Goal: Task Accomplishment & Management: Manage account settings

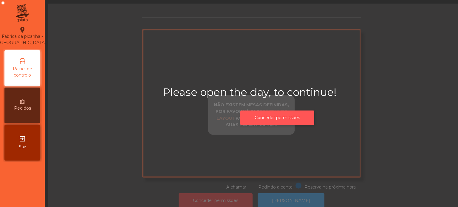
click at [279, 120] on button "Conceder permissões" at bounding box center [277, 118] width 74 height 15
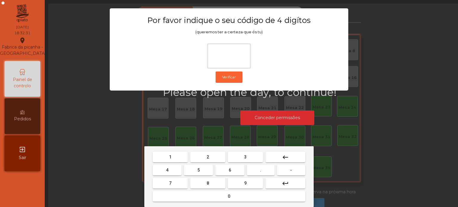
click at [170, 157] on span "1" at bounding box center [170, 157] width 2 height 5
click at [245, 158] on span "3" at bounding box center [245, 157] width 2 height 5
click at [199, 169] on span "5" at bounding box center [198, 170] width 2 height 5
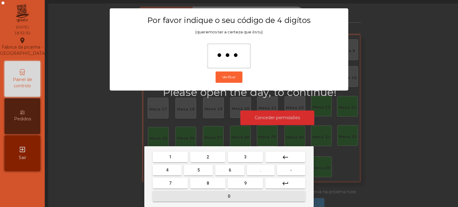
click at [214, 195] on button "0" at bounding box center [229, 196] width 153 height 11
type input "****"
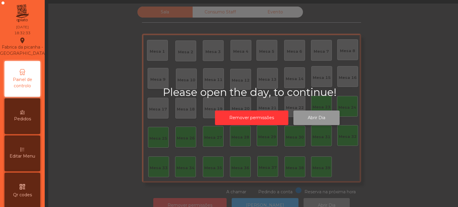
click at [309, 116] on button "Abrir Dia" at bounding box center [316, 118] width 46 height 15
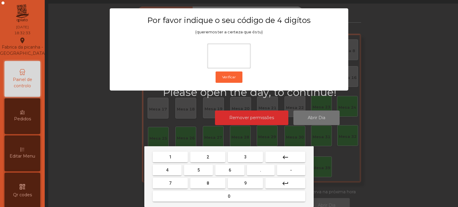
click at [162, 161] on button "1" at bounding box center [170, 157] width 35 height 11
click at [251, 160] on button "3" at bounding box center [245, 157] width 35 height 11
click at [201, 170] on button "5" at bounding box center [198, 170] width 29 height 11
click at [225, 194] on button "0" at bounding box center [229, 196] width 153 height 11
type input "****"
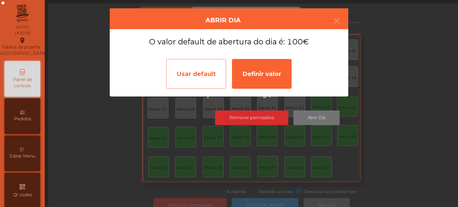
click at [186, 77] on div "Usar default" at bounding box center [196, 74] width 60 height 30
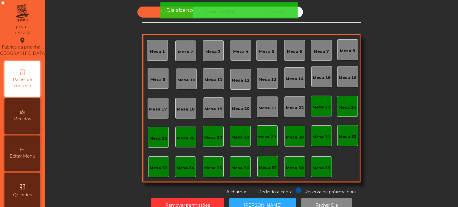
scroll to position [16, 0]
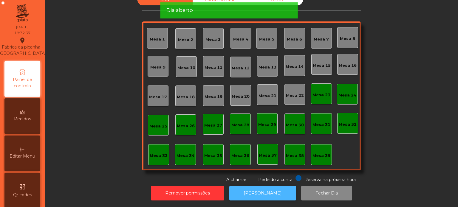
click at [269, 189] on button "[PERSON_NAME]" at bounding box center [262, 193] width 67 height 15
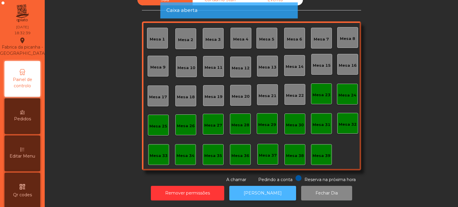
click at [264, 186] on button "[PERSON_NAME]" at bounding box center [262, 193] width 67 height 15
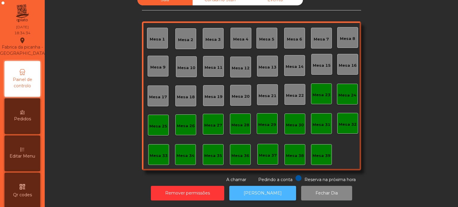
click at [248, 193] on button "[PERSON_NAME]" at bounding box center [262, 193] width 67 height 15
click at [161, 150] on div "Mesa 33" at bounding box center [159, 154] width 18 height 8
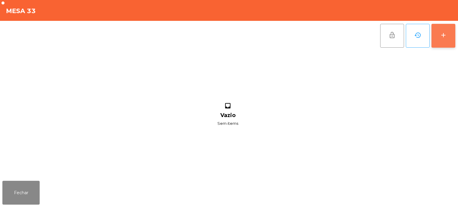
click at [451, 40] on button "add" at bounding box center [443, 36] width 24 height 24
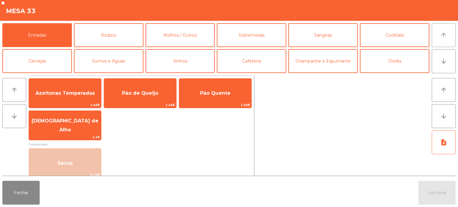
click at [436, 35] on button "arrow_upward" at bounding box center [443, 35] width 24 height 24
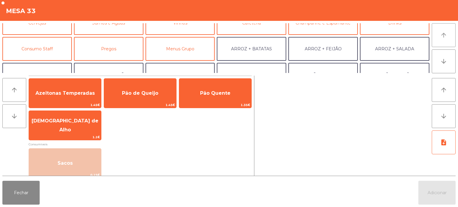
scroll to position [0, 0]
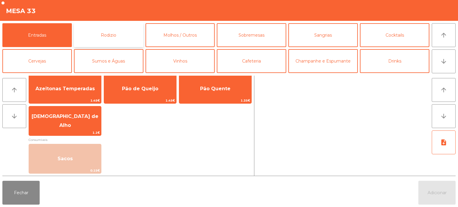
click at [104, 39] on button "Rodizio" at bounding box center [108, 35] width 69 height 24
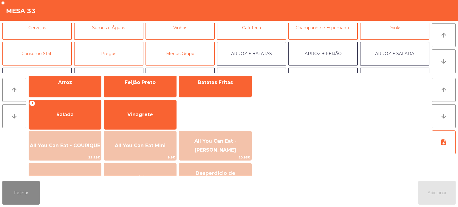
scroll to position [34, 0]
click at [183, 55] on button "Menus Grupo" at bounding box center [179, 53] width 69 height 24
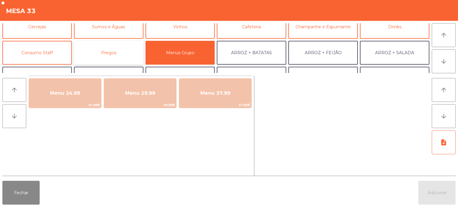
click at [119, 54] on button "Pregos" at bounding box center [108, 53] width 69 height 24
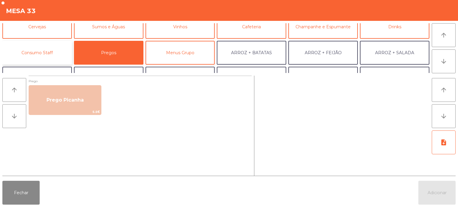
click at [52, 49] on button "Consumo Staff" at bounding box center [36, 53] width 69 height 24
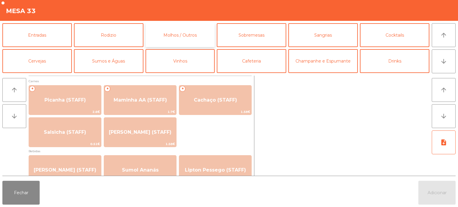
click at [173, 36] on button "Molhos / Outros" at bounding box center [179, 35] width 69 height 24
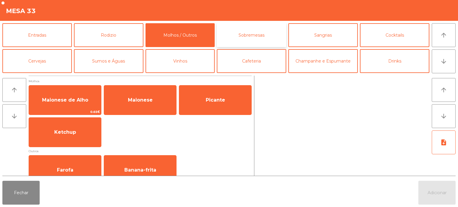
click at [248, 37] on button "Sobremesas" at bounding box center [251, 35] width 69 height 24
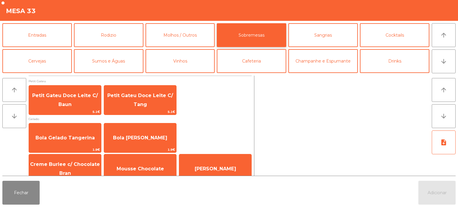
scroll to position [10, 0]
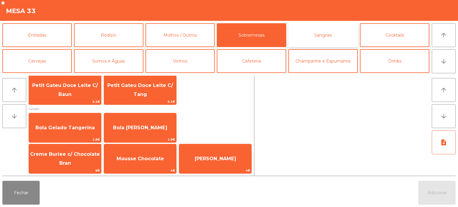
click at [304, 35] on button "Sangrias" at bounding box center [322, 35] width 69 height 24
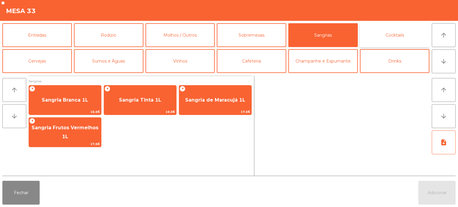
click at [393, 28] on button "Cocktails" at bounding box center [394, 35] width 69 height 24
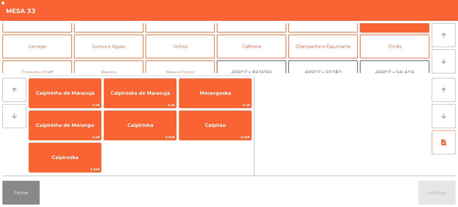
scroll to position [15, 0]
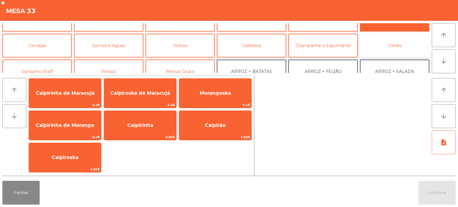
click at [383, 51] on button "Drinks" at bounding box center [394, 46] width 69 height 24
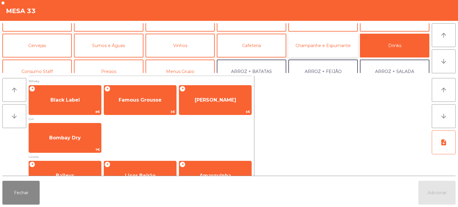
click at [288, 52] on button "Champanhe e Espumante" at bounding box center [322, 46] width 69 height 24
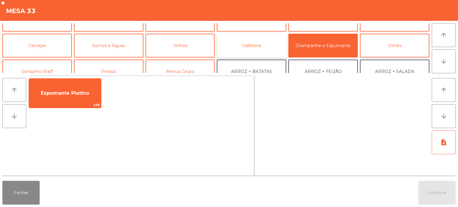
click at [254, 49] on button "Cafeteria" at bounding box center [251, 46] width 69 height 24
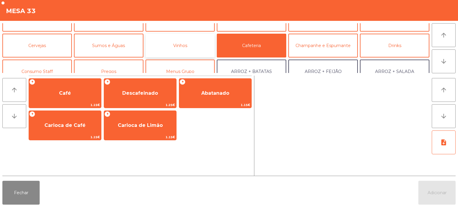
click at [193, 48] on button "Vinhos" at bounding box center [179, 46] width 69 height 24
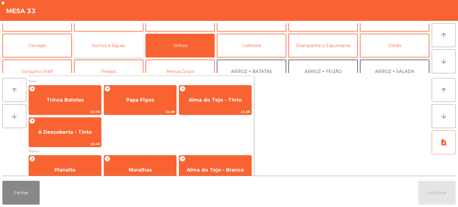
click at [112, 44] on button "Sumos e Águas" at bounding box center [108, 46] width 69 height 24
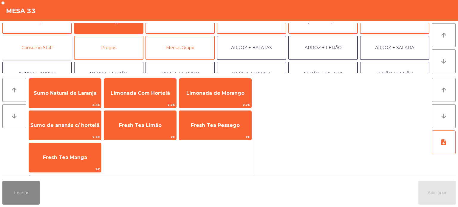
click at [48, 51] on button "Consumo Staff" at bounding box center [36, 48] width 69 height 24
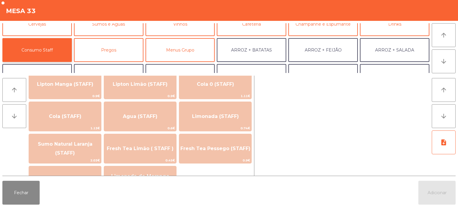
scroll to position [0, 0]
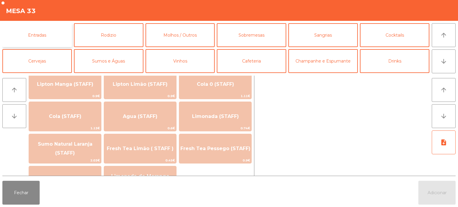
click at [46, 45] on button "Entradas" at bounding box center [36, 35] width 69 height 24
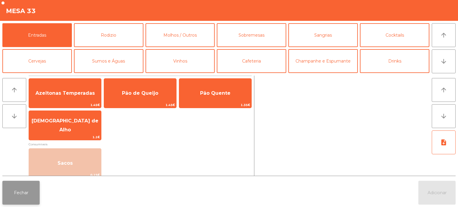
click at [22, 198] on button "Fechar" at bounding box center [20, 193] width 37 height 24
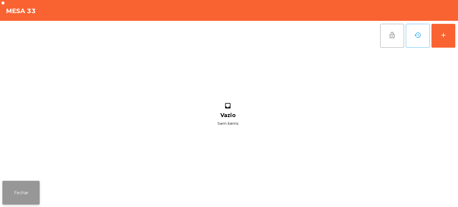
click at [19, 198] on button "Fechar" at bounding box center [20, 193] width 37 height 24
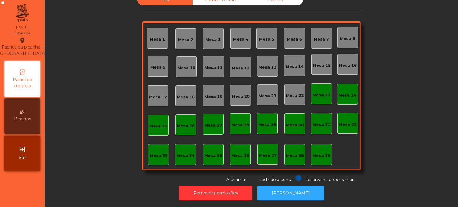
click at [153, 153] on div "Mesa 33" at bounding box center [159, 156] width 18 height 6
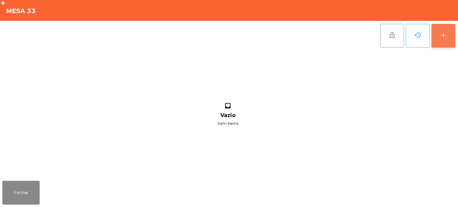
click at [453, 34] on button "add" at bounding box center [443, 36] width 24 height 24
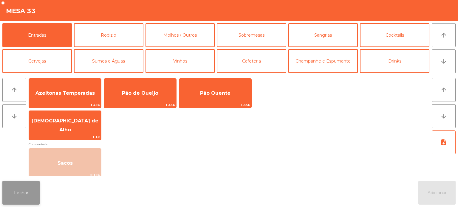
click at [33, 202] on button "Fechar" at bounding box center [20, 193] width 37 height 24
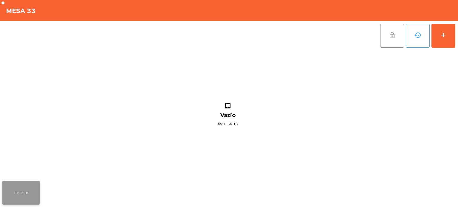
click at [17, 195] on button "Fechar" at bounding box center [20, 193] width 37 height 24
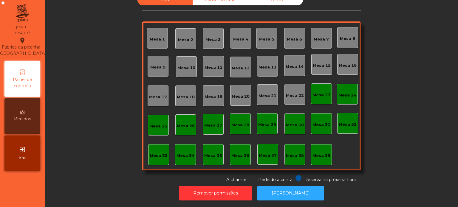
click at [318, 150] on div "Mesa 39" at bounding box center [321, 154] width 18 height 8
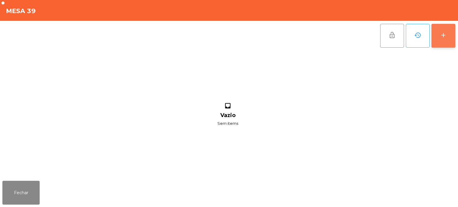
click at [454, 39] on button "add" at bounding box center [443, 36] width 24 height 24
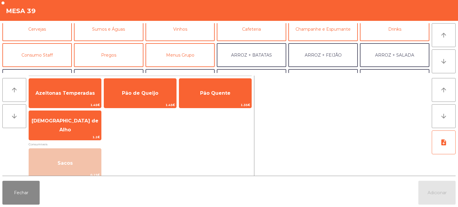
scroll to position [34, 0]
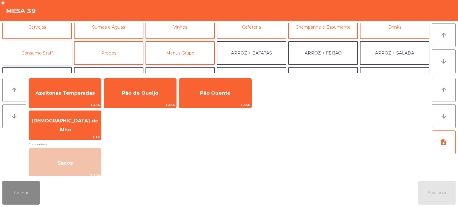
click at [47, 49] on button "Consumo Staff" at bounding box center [36, 53] width 69 height 24
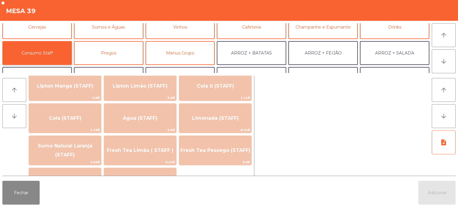
scroll to position [80, 0]
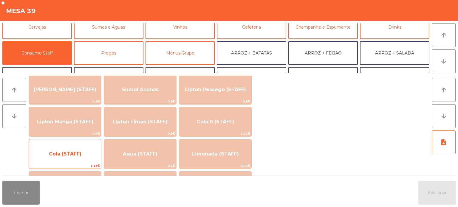
click at [77, 154] on span "Cola (STAFF)" at bounding box center [65, 154] width 32 height 6
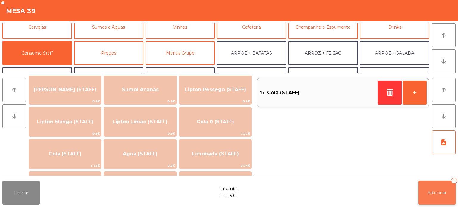
click at [447, 186] on button "Adicionar 1" at bounding box center [436, 193] width 37 height 24
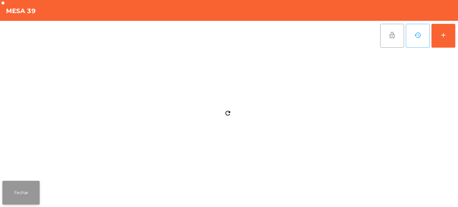
click at [19, 188] on button "Fechar" at bounding box center [20, 193] width 37 height 24
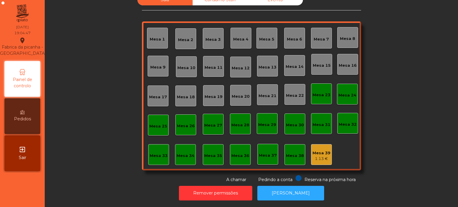
click at [160, 94] on div "Mesa 17" at bounding box center [158, 97] width 18 height 6
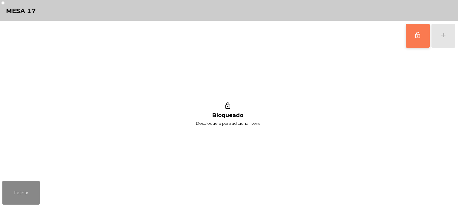
click at [418, 45] on button "lock_outline" at bounding box center [417, 36] width 24 height 24
click at [437, 40] on button "add" at bounding box center [443, 36] width 24 height 24
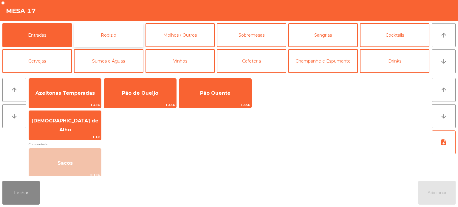
click at [116, 29] on button "Rodizio" at bounding box center [108, 35] width 69 height 24
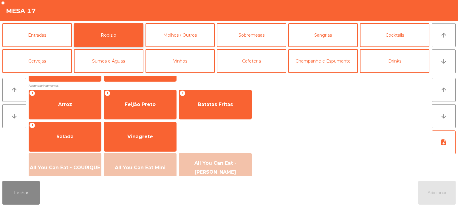
scroll to position [107, 0]
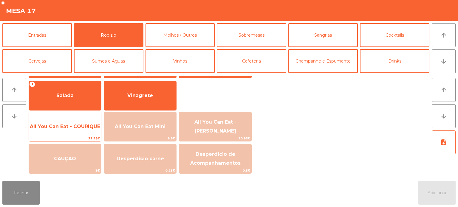
click at [61, 129] on span "All You Can Eat - COURIQUE" at bounding box center [65, 127] width 70 height 6
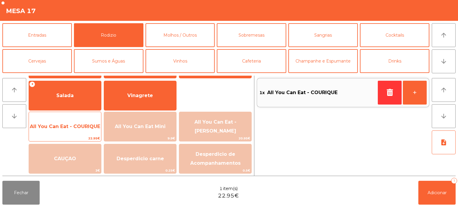
click at [51, 133] on span "All You Can Eat - COURIQUE" at bounding box center [65, 127] width 72 height 16
click at [53, 129] on span "All You Can Eat - COURIQUE" at bounding box center [65, 127] width 70 height 6
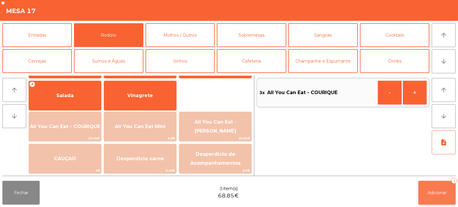
click at [442, 196] on button "Adicionar 3" at bounding box center [436, 193] width 37 height 24
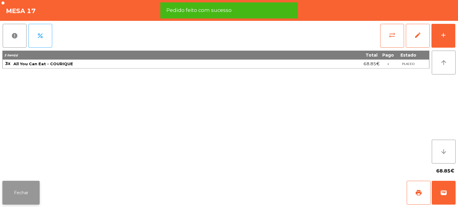
click at [26, 198] on button "Fechar" at bounding box center [20, 193] width 37 height 24
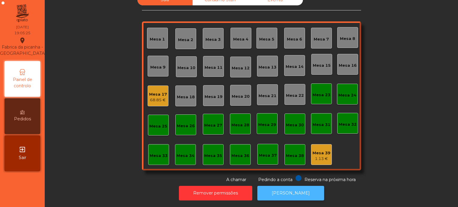
click at [294, 194] on button "[PERSON_NAME]" at bounding box center [290, 193] width 67 height 15
click at [286, 188] on button "[PERSON_NAME]" at bounding box center [290, 193] width 67 height 15
click at [287, 186] on button "[PERSON_NAME]" at bounding box center [290, 193] width 67 height 15
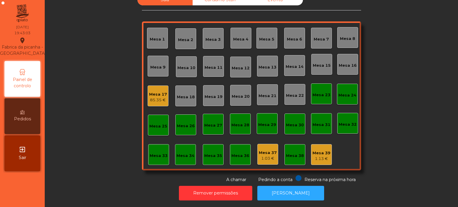
click at [242, 34] on div "Mesa 4" at bounding box center [240, 38] width 15 height 8
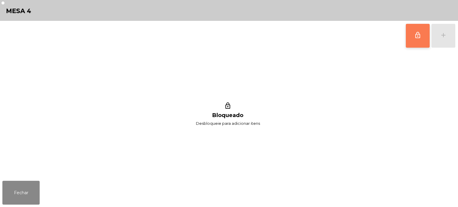
click at [413, 39] on button "lock_outline" at bounding box center [417, 36] width 24 height 24
click at [442, 44] on div "lock_outline add" at bounding box center [430, 36] width 50 height 30
click at [452, 43] on button "add" at bounding box center [443, 36] width 24 height 24
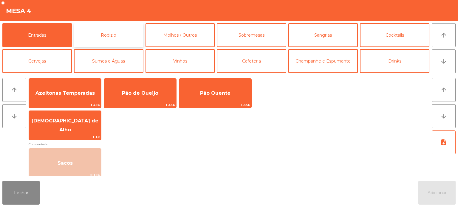
click at [125, 32] on button "Rodizio" at bounding box center [108, 35] width 69 height 24
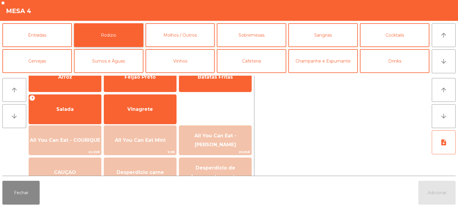
scroll to position [95, 0]
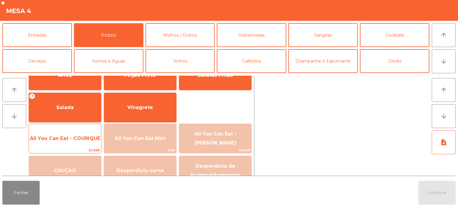
click at [83, 141] on span "All You Can Eat - COURIQUE" at bounding box center [65, 139] width 70 height 6
click at [86, 140] on span "All You Can Eat - COURIQUE" at bounding box center [65, 139] width 70 height 6
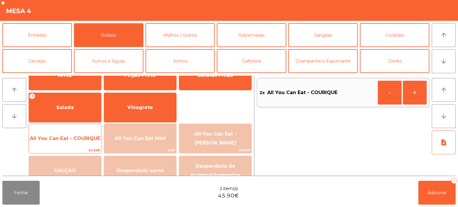
click at [84, 140] on span "All You Can Eat - COURIQUE" at bounding box center [65, 139] width 70 height 6
click at [83, 141] on span "All You Can Eat - COURIQUE" at bounding box center [65, 139] width 70 height 6
click at [82, 140] on span "All You Can Eat - COURIQUE" at bounding box center [65, 139] width 70 height 6
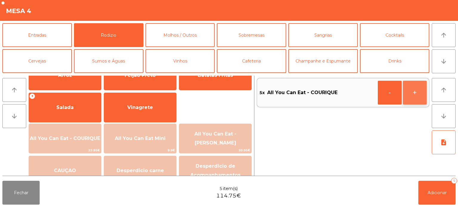
click at [419, 99] on button "+" at bounding box center [414, 93] width 24 height 24
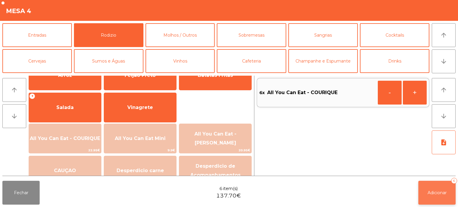
click at [436, 197] on button "Adicionar 6" at bounding box center [436, 193] width 37 height 24
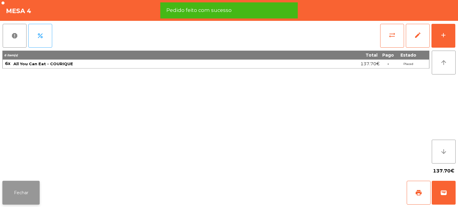
click at [18, 195] on button "Fechar" at bounding box center [20, 193] width 37 height 24
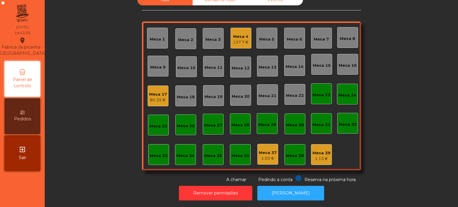
click at [88, 26] on div "Sala Consumo Staff Evento Mesa 1 Mesa 2 Mesa 3 Mesa 4 137.7 € Mesa 5 Mesa 6 Mes…" at bounding box center [251, 88] width 397 height 189
click at [160, 64] on div "Mesa 9" at bounding box center [157, 67] width 15 height 6
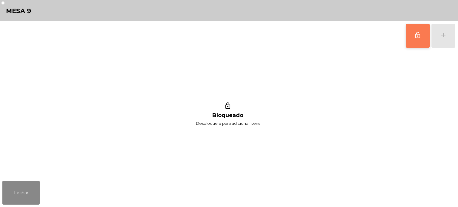
click at [423, 38] on button "lock_outline" at bounding box center [417, 36] width 24 height 24
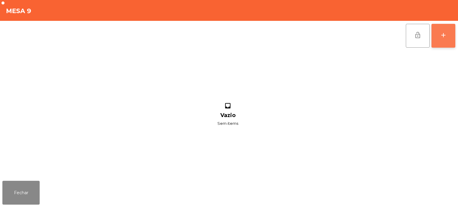
click at [446, 34] on div "add" at bounding box center [442, 35] width 7 height 7
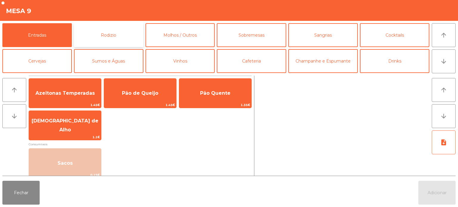
click at [100, 36] on button "Rodizio" at bounding box center [108, 35] width 69 height 24
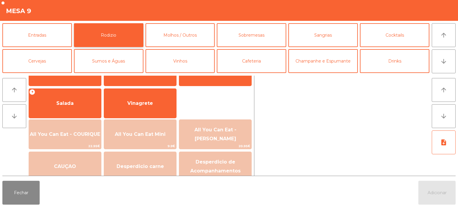
scroll to position [101, 0]
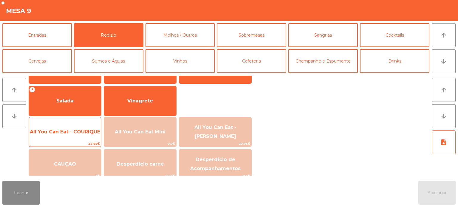
click at [72, 132] on span "All You Can Eat - COURIQUE" at bounding box center [65, 132] width 70 height 6
click at [79, 132] on span "All You Can Eat - COURIQUE" at bounding box center [65, 132] width 70 height 6
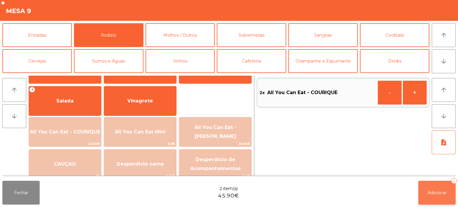
click at [430, 186] on button "Adicionar 2" at bounding box center [436, 193] width 37 height 24
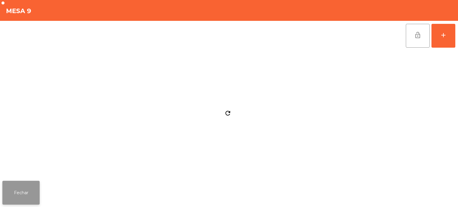
click at [33, 187] on button "Fechar" at bounding box center [20, 193] width 37 height 24
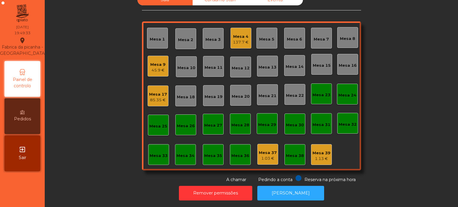
click at [230, 40] on div "Mesa 4 137.7 €" at bounding box center [240, 38] width 21 height 21
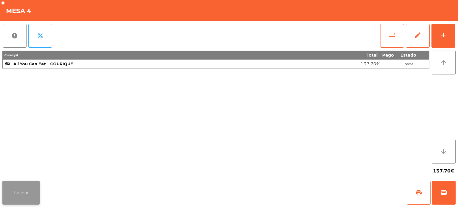
click at [18, 187] on button "Fechar" at bounding box center [20, 193] width 37 height 24
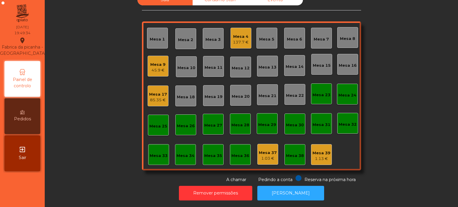
click at [242, 34] on div "Mesa 4" at bounding box center [241, 37] width 16 height 6
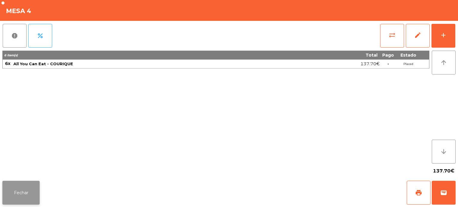
click at [27, 187] on button "Fechar" at bounding box center [20, 193] width 37 height 24
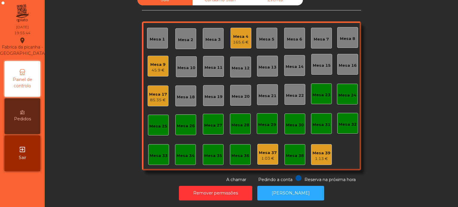
click at [189, 94] on div "Mesa 18" at bounding box center [186, 97] width 18 height 6
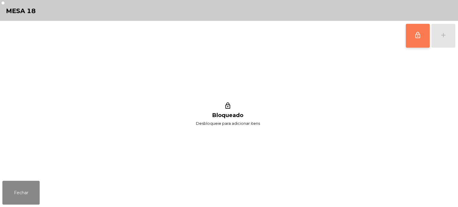
click at [411, 35] on button "lock_outline" at bounding box center [417, 36] width 24 height 24
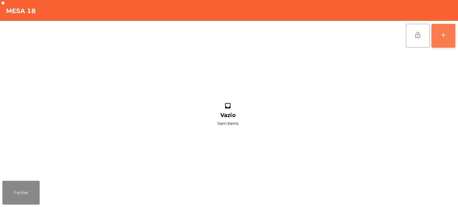
click at [441, 33] on div "add" at bounding box center [442, 35] width 7 height 7
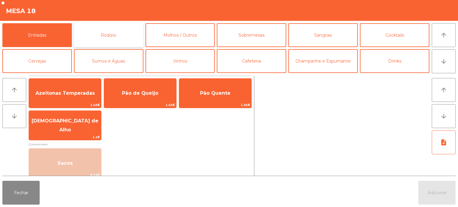
click at [107, 34] on button "Rodizio" at bounding box center [108, 35] width 69 height 24
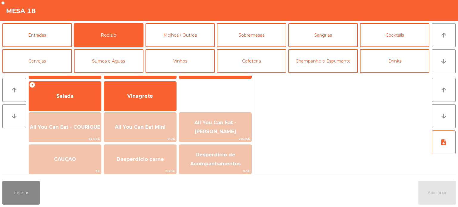
scroll to position [106, 0]
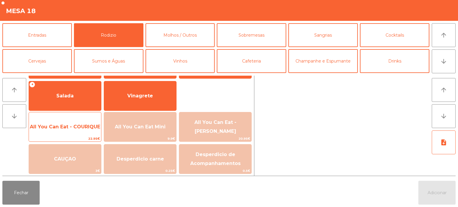
click at [70, 125] on span "All You Can Eat - COURIQUE" at bounding box center [65, 127] width 70 height 6
click at [71, 127] on span "All You Can Eat - COURIQUE" at bounding box center [65, 127] width 70 height 6
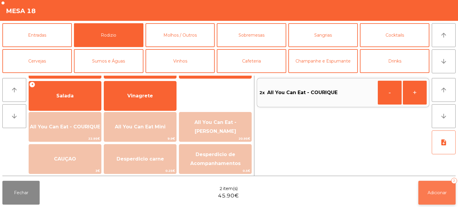
click at [443, 193] on span "Adicionar" at bounding box center [436, 192] width 19 height 5
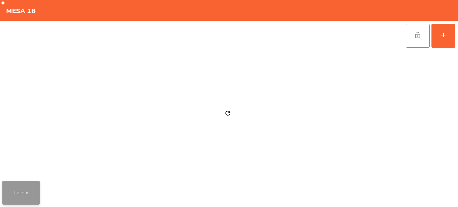
click at [14, 187] on button "Fechar" at bounding box center [20, 193] width 37 height 24
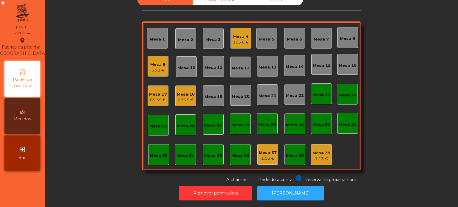
click at [287, 36] on div "Mesa 6" at bounding box center [294, 39] width 15 height 6
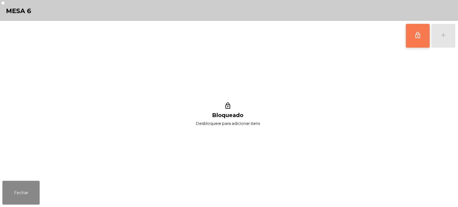
click at [406, 38] on button "lock_outline" at bounding box center [417, 36] width 24 height 24
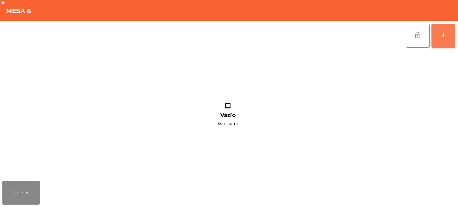
click at [436, 34] on button "add" at bounding box center [443, 36] width 24 height 24
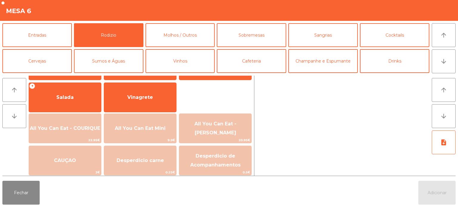
scroll to position [107, 0]
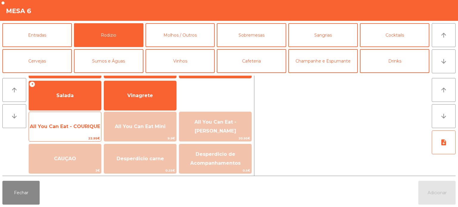
click at [68, 137] on span "22.95€" at bounding box center [65, 139] width 72 height 6
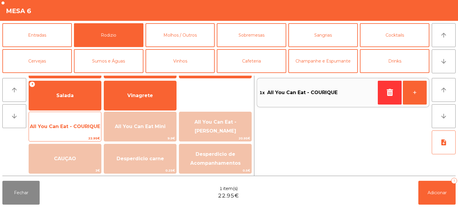
click at [65, 130] on span "All You Can Eat - COURIQUE" at bounding box center [65, 127] width 72 height 16
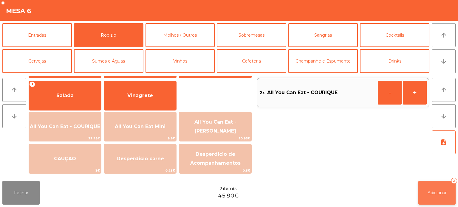
click at [438, 187] on button "Adicionar 2" at bounding box center [436, 193] width 37 height 24
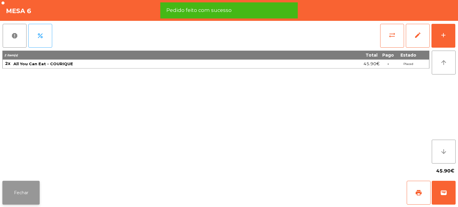
click at [18, 192] on button "Fechar" at bounding box center [20, 193] width 37 height 24
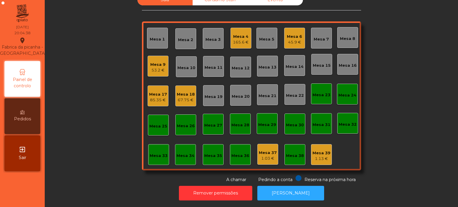
click at [293, 34] on div "Mesa 6" at bounding box center [294, 37] width 15 height 6
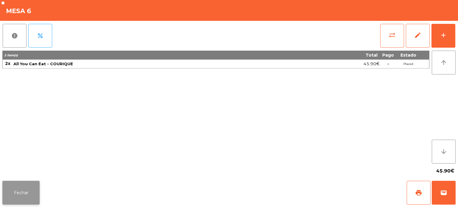
click at [23, 192] on button "Fechar" at bounding box center [20, 193] width 37 height 24
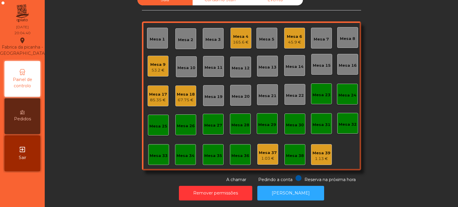
click at [246, 31] on div "Mesa 4 165.6 €" at bounding box center [240, 38] width 21 height 21
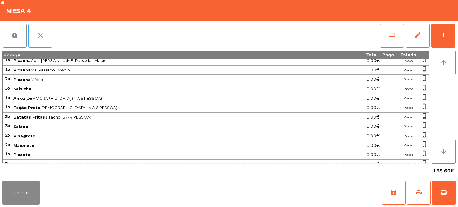
scroll to position [0, 0]
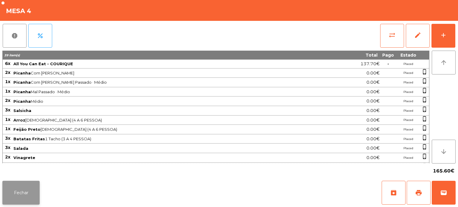
click at [25, 185] on button "Fechar" at bounding box center [20, 193] width 37 height 24
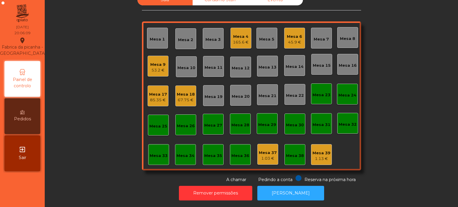
click at [266, 62] on div "Mesa 13" at bounding box center [267, 66] width 18 height 8
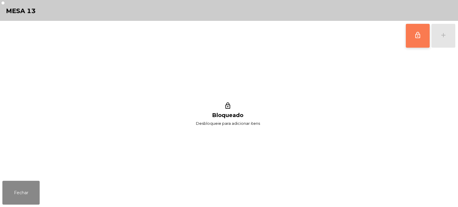
click at [416, 36] on span "lock_outline" at bounding box center [417, 35] width 7 height 7
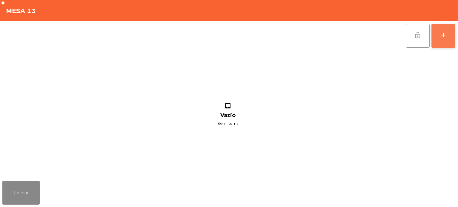
click at [446, 35] on div "add" at bounding box center [442, 35] width 7 height 7
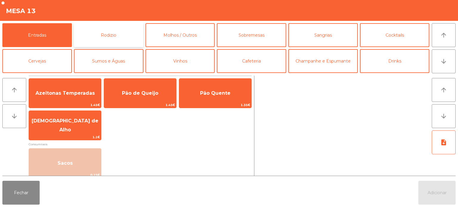
click at [139, 36] on button "Rodizio" at bounding box center [108, 35] width 69 height 24
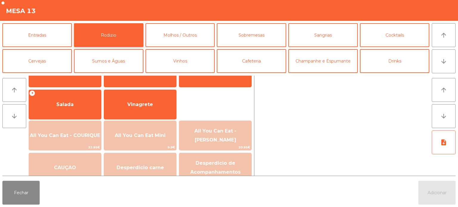
scroll to position [102, 0]
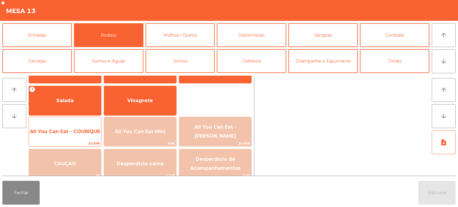
click at [66, 138] on span "All You Can Eat - COURIQUE" at bounding box center [65, 132] width 72 height 16
click at [60, 144] on span "22.95€" at bounding box center [65, 144] width 72 height 6
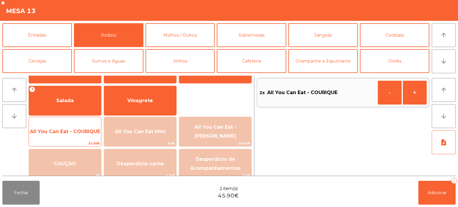
click at [54, 143] on span "22.95€" at bounding box center [65, 144] width 72 height 6
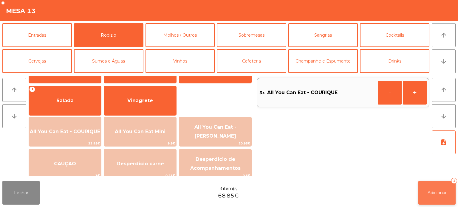
click at [430, 194] on span "Adicionar" at bounding box center [436, 192] width 19 height 5
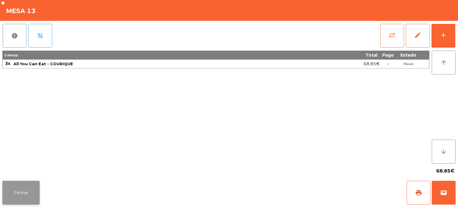
click at [25, 190] on button "Fechar" at bounding box center [20, 193] width 37 height 24
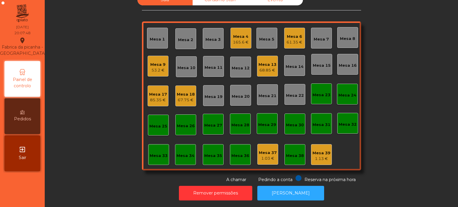
click at [237, 39] on div "165.6 €" at bounding box center [241, 42] width 16 height 6
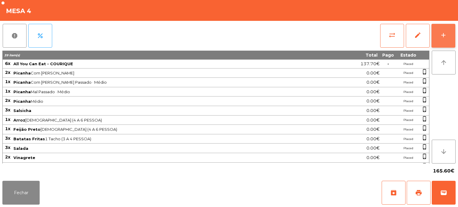
click at [441, 37] on div "add" at bounding box center [442, 35] width 7 height 7
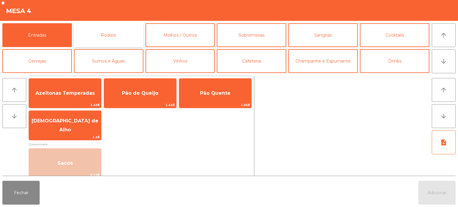
click at [125, 29] on button "Rodizio" at bounding box center [108, 35] width 69 height 24
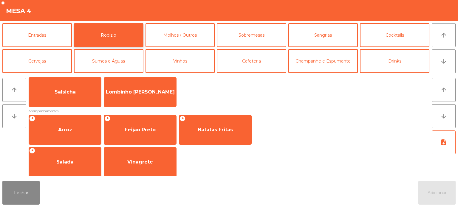
scroll to position [41, 0]
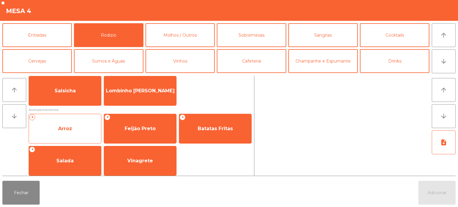
click at [80, 137] on div "+ Arroz" at bounding box center [65, 129] width 73 height 30
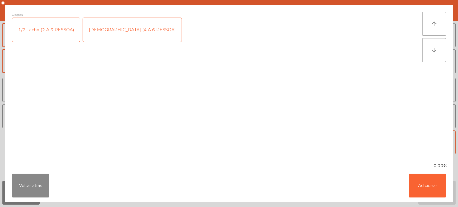
click at [126, 29] on div "[DEMOGRAPHIC_DATA] (4 A 6 PESSOA)" at bounding box center [132, 30] width 99 height 24
click at [430, 185] on button "Adicionar" at bounding box center [426, 186] width 37 height 24
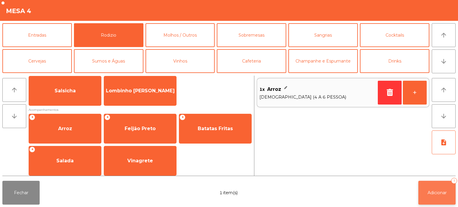
click at [438, 195] on span "Adicionar" at bounding box center [436, 192] width 19 height 5
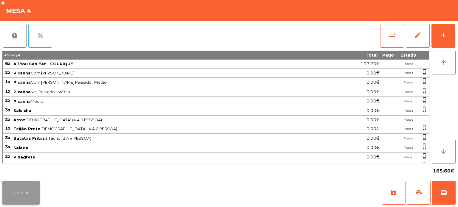
click at [31, 194] on button "Fechar" at bounding box center [20, 193] width 37 height 24
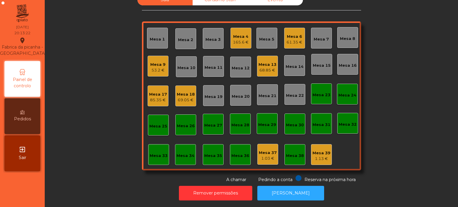
click at [243, 39] on div "165.6 €" at bounding box center [241, 42] width 16 height 6
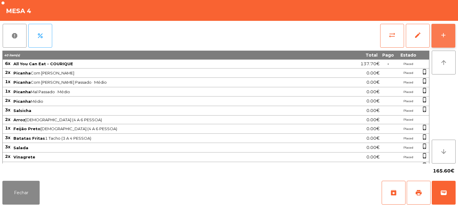
click at [441, 24] on button "add" at bounding box center [443, 36] width 24 height 24
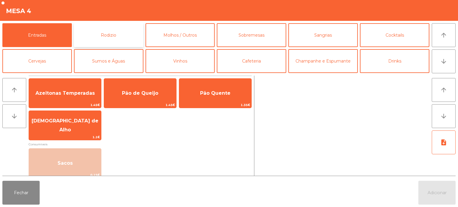
click at [115, 34] on button "Rodizio" at bounding box center [108, 35] width 69 height 24
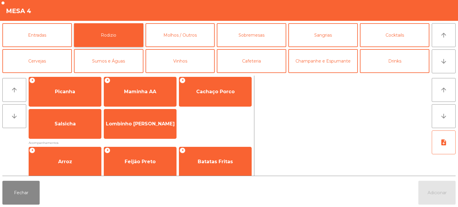
scroll to position [0, 0]
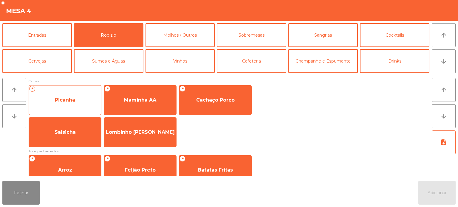
click at [82, 99] on span "Picanha" at bounding box center [65, 100] width 72 height 16
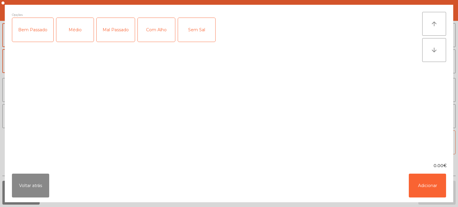
click at [72, 34] on div "Médio" at bounding box center [74, 30] width 37 height 24
click at [112, 26] on div "Mal Passado" at bounding box center [116, 30] width 38 height 24
click at [158, 29] on div "Com Alho" at bounding box center [156, 30] width 37 height 24
click at [415, 178] on button "Adicionar" at bounding box center [426, 186] width 37 height 24
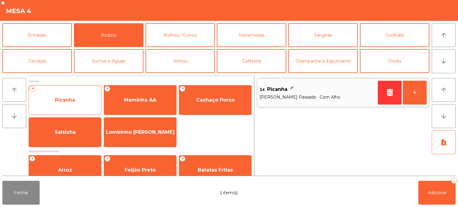
click at [75, 98] on span "Picanha" at bounding box center [65, 100] width 72 height 16
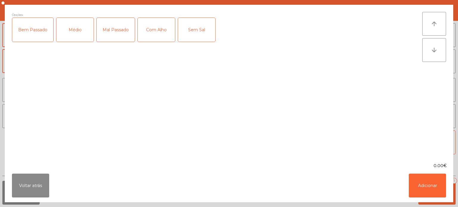
click at [85, 31] on div "Médio" at bounding box center [74, 30] width 37 height 24
click at [165, 36] on div "Com Alho" at bounding box center [156, 30] width 37 height 24
click at [419, 183] on button "Adicionar" at bounding box center [426, 186] width 37 height 24
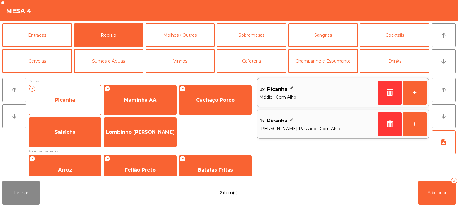
click at [74, 95] on span "Picanha" at bounding box center [65, 100] width 72 height 16
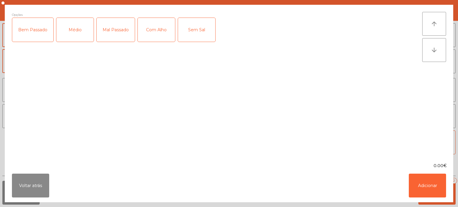
click at [75, 34] on div "Médio" at bounding box center [74, 30] width 37 height 24
click at [424, 178] on button "Adicionar" at bounding box center [426, 186] width 37 height 24
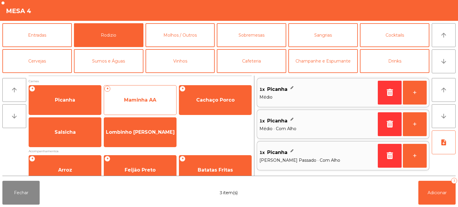
click at [149, 101] on span "Maminha AA" at bounding box center [140, 100] width 32 height 6
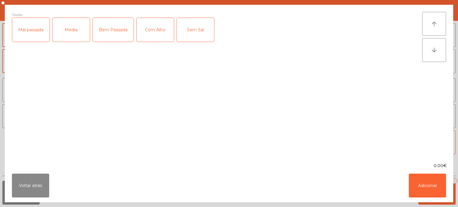
click at [71, 32] on div "Media" at bounding box center [70, 30] width 37 height 24
click at [159, 35] on div "Com Alho" at bounding box center [154, 30] width 37 height 24
click at [427, 191] on button "Adicionar" at bounding box center [426, 186] width 37 height 24
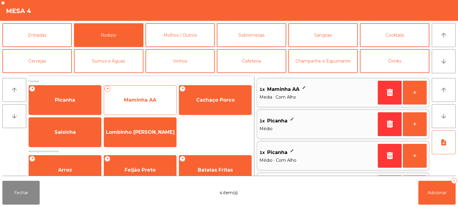
click at [157, 103] on span "Maminha AA" at bounding box center [140, 100] width 72 height 16
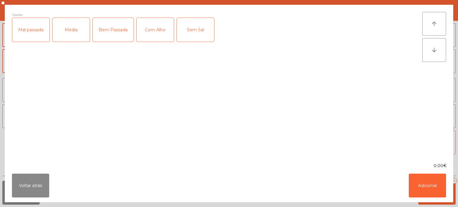
click at [70, 30] on div "Media" at bounding box center [70, 30] width 37 height 24
click at [438, 183] on button "Adicionar" at bounding box center [426, 186] width 37 height 24
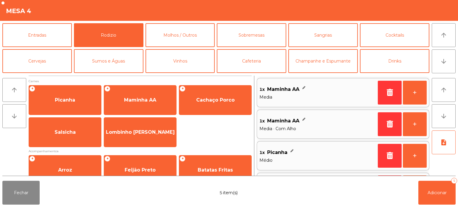
scroll to position [2, 0]
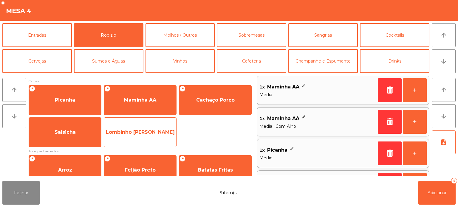
click at [151, 129] on span "Lombinho [PERSON_NAME]" at bounding box center [140, 132] width 69 height 6
click at [149, 129] on span "Lombinho [PERSON_NAME]" at bounding box center [140, 132] width 69 height 6
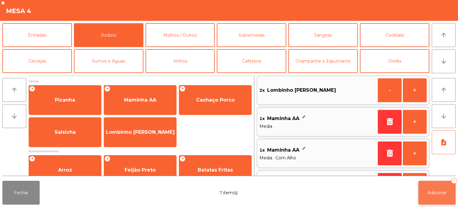
click at [431, 184] on button "Adicionar 7" at bounding box center [436, 193] width 37 height 24
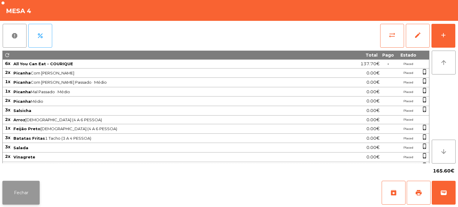
click at [11, 188] on button "Fechar" at bounding box center [20, 193] width 37 height 24
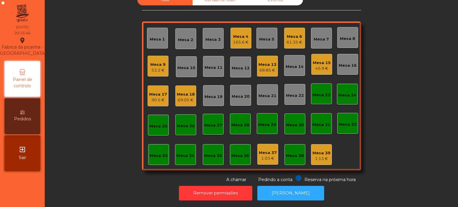
click at [150, 67] on div "53.2 €" at bounding box center [157, 70] width 15 height 6
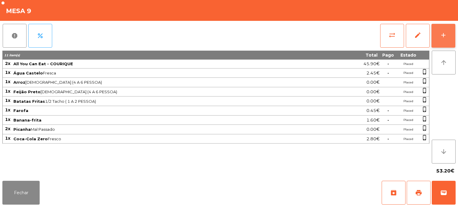
click at [453, 40] on button "add" at bounding box center [443, 36] width 24 height 24
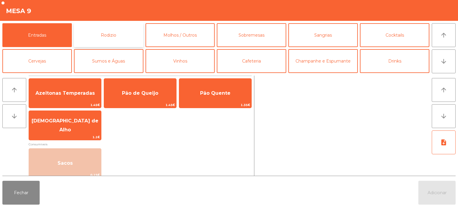
click at [116, 36] on button "Rodizio" at bounding box center [108, 35] width 69 height 24
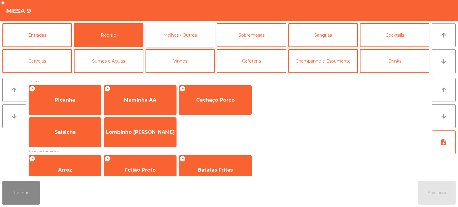
click at [160, 25] on button "Molhos / Outros" at bounding box center [179, 35] width 69 height 24
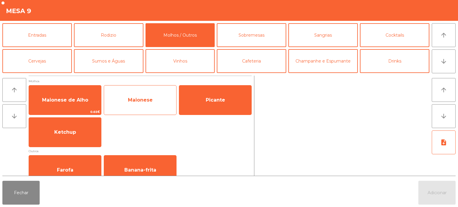
click at [148, 97] on span "Maionese" at bounding box center [140, 100] width 25 height 6
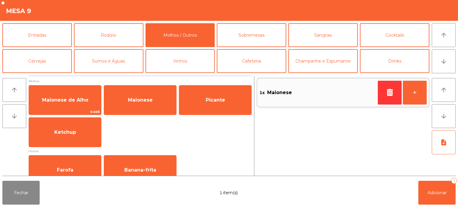
click at [371, 93] on div "1x Maionese" at bounding box center [317, 92] width 116 height 9
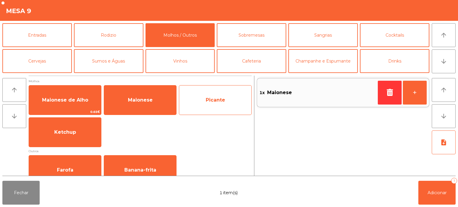
click at [212, 99] on span "Picante" at bounding box center [215, 100] width 19 height 6
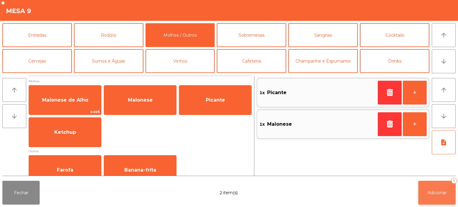
click at [430, 187] on button "Adicionar 2" at bounding box center [436, 193] width 37 height 24
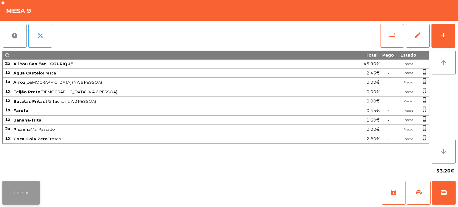
click at [23, 182] on button "Fechar" at bounding box center [20, 193] width 37 height 24
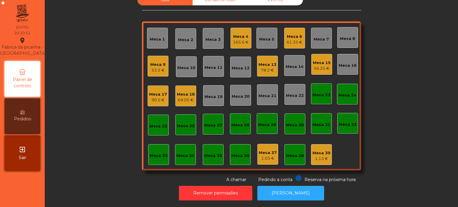
click at [320, 156] on div "1.13 €" at bounding box center [321, 159] width 18 height 6
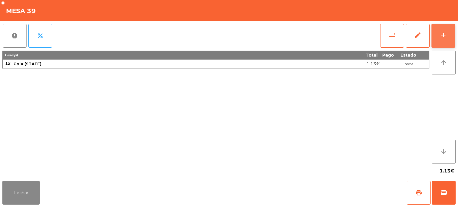
click at [440, 28] on button "add" at bounding box center [443, 36] width 24 height 24
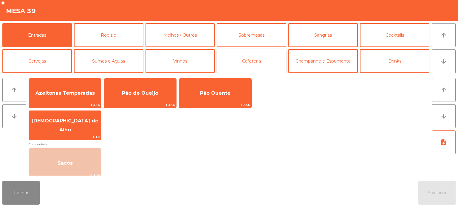
click at [244, 59] on button "Cafeteria" at bounding box center [251, 61] width 69 height 24
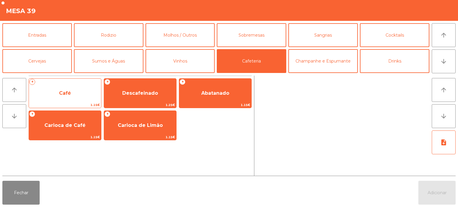
click at [68, 96] on span "Café" at bounding box center [65, 93] width 72 height 16
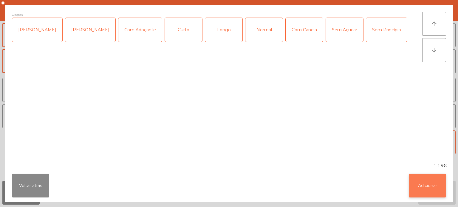
click at [421, 192] on button "Adicionar" at bounding box center [426, 186] width 37 height 24
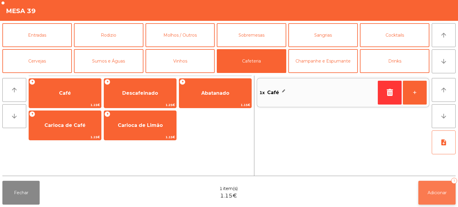
click at [421, 199] on button "Adicionar 1" at bounding box center [436, 193] width 37 height 24
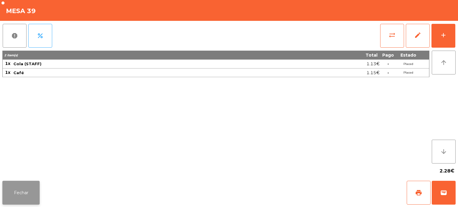
click at [29, 183] on button "Fechar" at bounding box center [20, 193] width 37 height 24
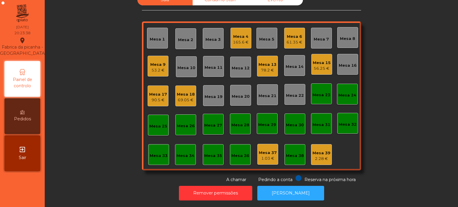
click at [294, 39] on div "61.35 €" at bounding box center [294, 42] width 16 height 6
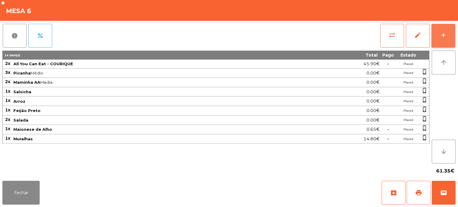
click at [455, 35] on button "add" at bounding box center [443, 36] width 24 height 24
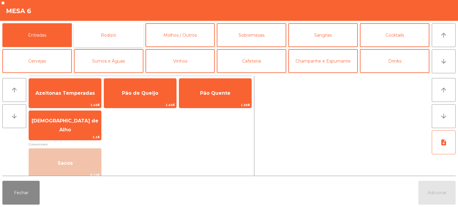
click at [93, 36] on button "Rodizio" at bounding box center [108, 35] width 69 height 24
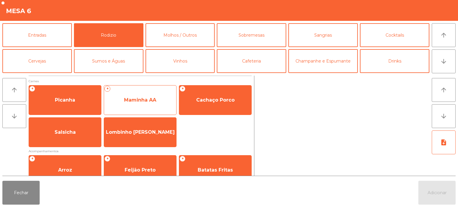
click at [153, 96] on span "Maminha AA" at bounding box center [140, 100] width 72 height 16
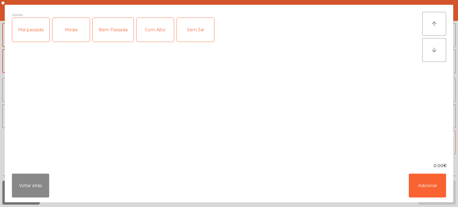
click at [78, 33] on div "Media" at bounding box center [70, 30] width 37 height 24
click at [420, 183] on button "Adicionar" at bounding box center [426, 186] width 37 height 24
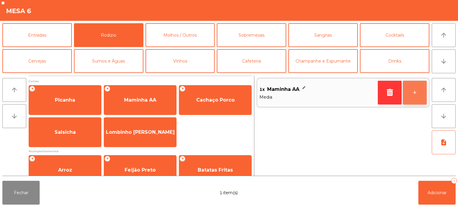
click at [409, 94] on button "+" at bounding box center [414, 93] width 24 height 24
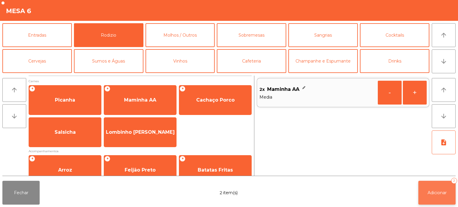
click at [418, 182] on button "Adicionar 2" at bounding box center [436, 193] width 37 height 24
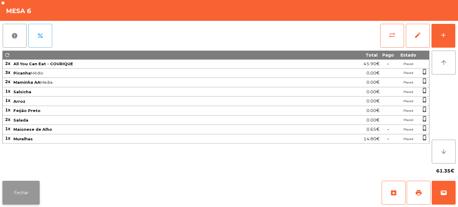
click at [17, 194] on button "Fechar" at bounding box center [20, 193] width 37 height 24
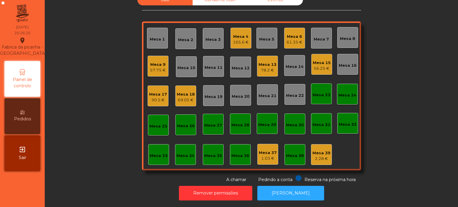
click at [319, 60] on div "Mesa 15" at bounding box center [321, 63] width 18 height 6
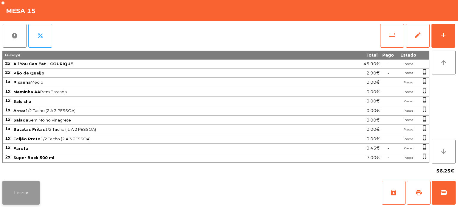
click at [30, 185] on button "Fechar" at bounding box center [20, 193] width 37 height 24
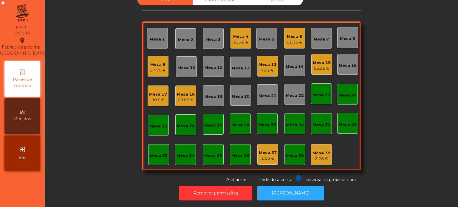
click at [235, 34] on div "Mesa 4" at bounding box center [241, 37] width 16 height 6
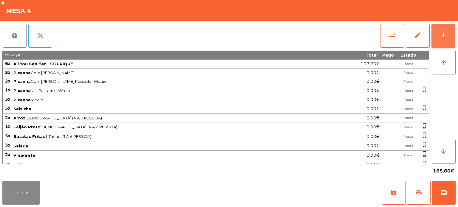
click at [446, 32] on div "add" at bounding box center [442, 35] width 7 height 7
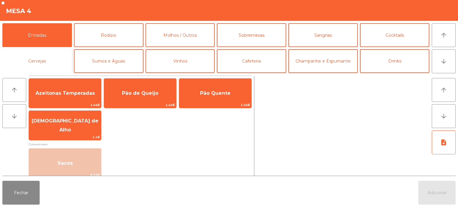
click at [41, 64] on button "Cervejas" at bounding box center [36, 61] width 69 height 24
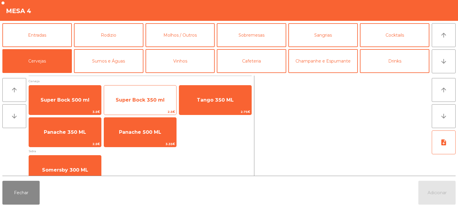
click at [152, 95] on span "Super Bock 350 ml" at bounding box center [140, 100] width 72 height 16
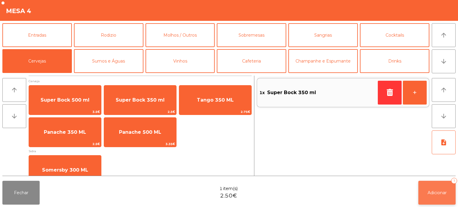
click at [428, 188] on button "Adicionar 1" at bounding box center [436, 193] width 37 height 24
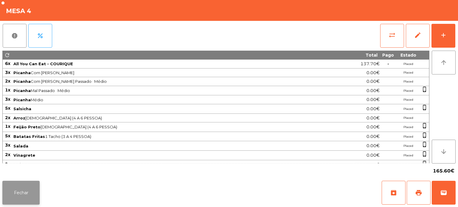
click at [28, 192] on button "Fechar" at bounding box center [20, 193] width 37 height 24
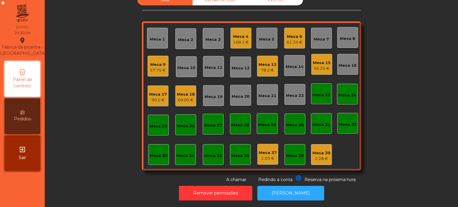
click at [322, 36] on div "Mesa 7" at bounding box center [320, 39] width 15 height 6
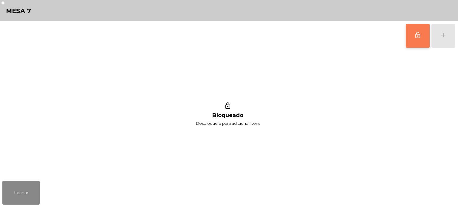
click at [410, 31] on button "lock_outline" at bounding box center [417, 36] width 24 height 24
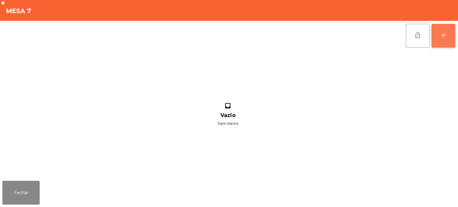
click at [446, 35] on div "add" at bounding box center [442, 35] width 7 height 7
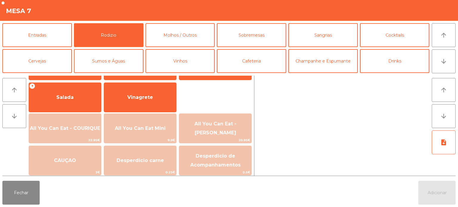
scroll to position [104, 0]
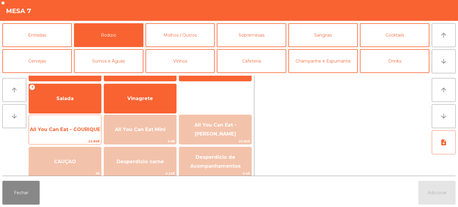
click at [60, 126] on span "All You Can Eat - COURIQUE" at bounding box center [65, 130] width 72 height 16
click at [65, 127] on span "All You Can Eat - COURIQUE" at bounding box center [65, 130] width 70 height 6
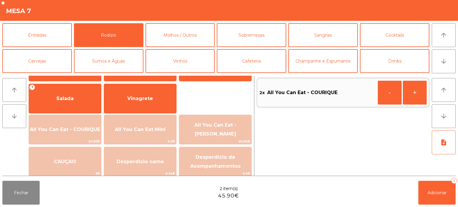
click at [411, 183] on div "Fechar 2 item(s) 45.90€ Adicionar 2" at bounding box center [229, 192] width 458 height 29
click at [29, 200] on button "Fechar" at bounding box center [20, 193] width 37 height 24
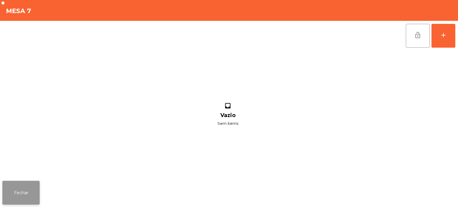
click at [31, 183] on button "Fechar" at bounding box center [20, 193] width 37 height 24
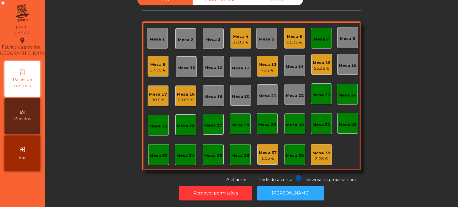
click at [317, 40] on div "Mesa 7" at bounding box center [321, 38] width 21 height 21
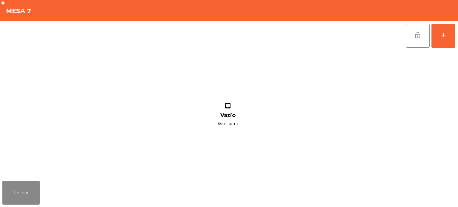
click at [365, 92] on div "inbox Vazio Sem items" at bounding box center [227, 115] width 450 height 128
click at [20, 197] on button "Fechar" at bounding box center [20, 193] width 37 height 24
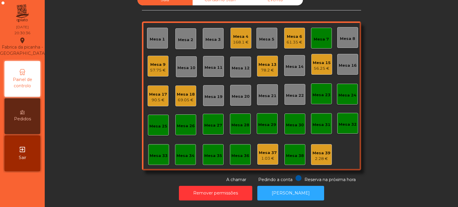
click at [319, 36] on div "Mesa 7" at bounding box center [320, 39] width 15 height 6
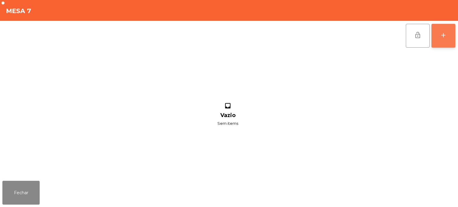
click at [434, 35] on button "add" at bounding box center [443, 36] width 24 height 24
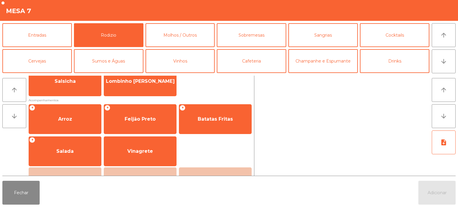
scroll to position [61, 0]
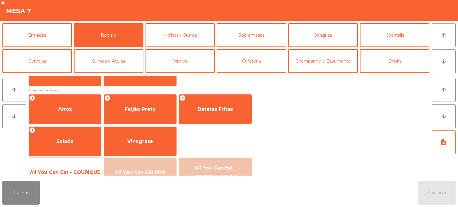
click at [75, 168] on span "All You Can Eat - COURIQUE" at bounding box center [65, 172] width 72 height 16
click at [80, 168] on span "All You Can Eat - COURIQUE" at bounding box center [65, 172] width 72 height 16
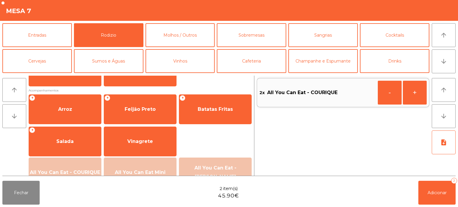
click at [430, 174] on div "arrow_upward arrow_downward note_add" at bounding box center [442, 126] width 26 height 100
click at [438, 187] on button "Adicionar 2" at bounding box center [436, 193] width 37 height 24
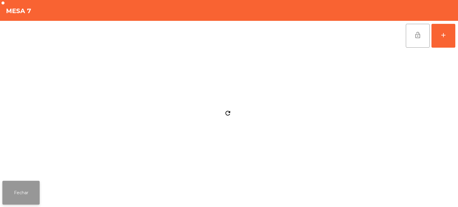
click at [19, 193] on button "Fechar" at bounding box center [20, 193] width 37 height 24
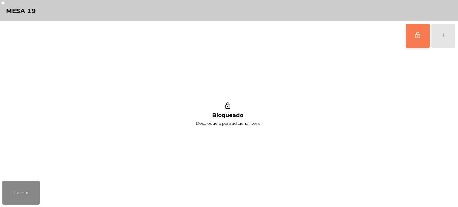
click at [412, 42] on button "lock_outline" at bounding box center [417, 36] width 24 height 24
click at [437, 43] on button "add" at bounding box center [443, 36] width 24 height 24
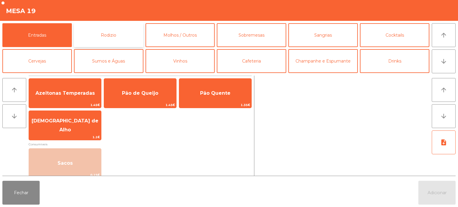
click at [115, 41] on button "Rodizio" at bounding box center [108, 35] width 69 height 24
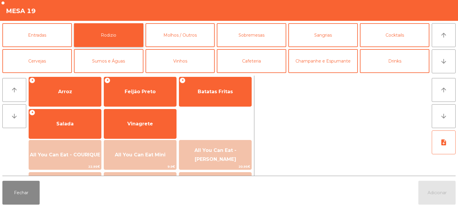
scroll to position [88, 0]
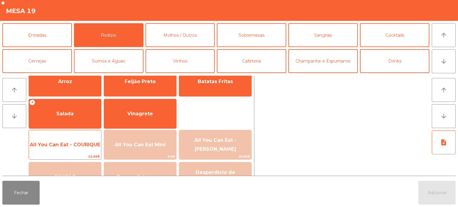
click at [74, 130] on div "All You Can Eat - COURIQUE 22.95€" at bounding box center [65, 145] width 73 height 30
click at [77, 141] on span "All You Can Eat - COURIQUE" at bounding box center [65, 145] width 72 height 16
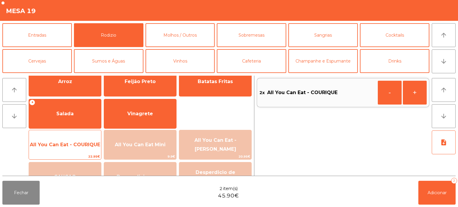
click at [83, 137] on span "All You Can Eat - COURIQUE" at bounding box center [65, 145] width 72 height 16
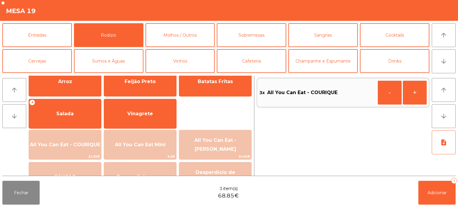
click at [427, 176] on div "arrow_upward arrow_downward Carnes + Picanha + Maminha AA + Cachaço Porco Salsi…" at bounding box center [229, 125] width 458 height 105
click at [432, 182] on button "Adicionar 3" at bounding box center [436, 193] width 37 height 24
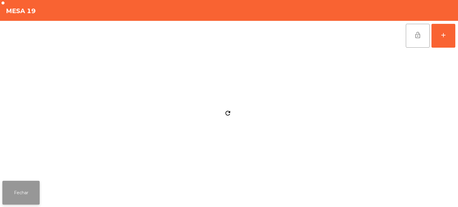
click at [26, 188] on button "Fechar" at bounding box center [20, 193] width 37 height 24
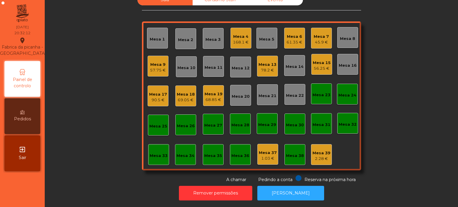
click at [294, 39] on div "61.35 €" at bounding box center [294, 42] width 16 height 6
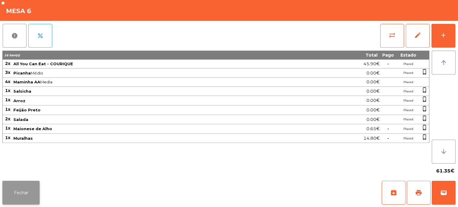
click at [20, 191] on button "Fechar" at bounding box center [20, 193] width 37 height 24
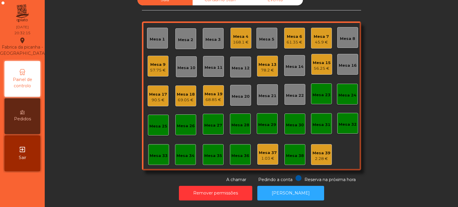
click at [298, 28] on div "Mesa 6 61.35 €" at bounding box center [294, 38] width 21 height 21
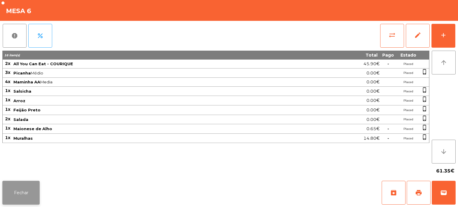
click at [31, 188] on button "Fechar" at bounding box center [20, 193] width 37 height 24
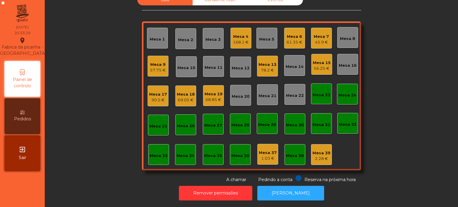
click at [243, 42] on div "Mesa 4 168.1 €" at bounding box center [240, 38] width 21 height 21
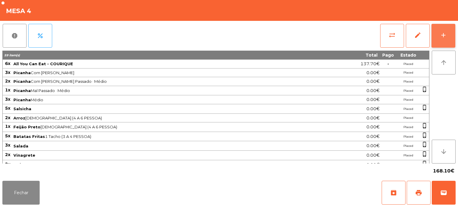
click at [445, 32] on div "add" at bounding box center [442, 35] width 7 height 7
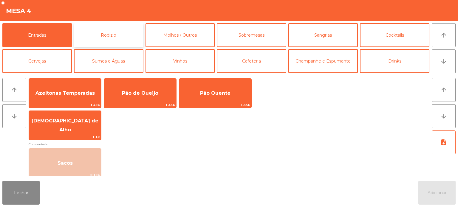
click at [119, 29] on button "Rodizio" at bounding box center [108, 35] width 69 height 24
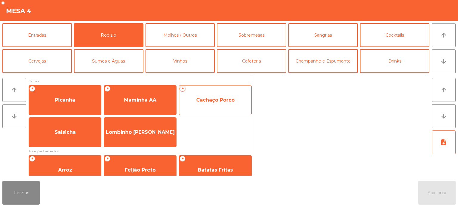
click at [215, 96] on span "Cachaço Porco" at bounding box center [215, 100] width 72 height 16
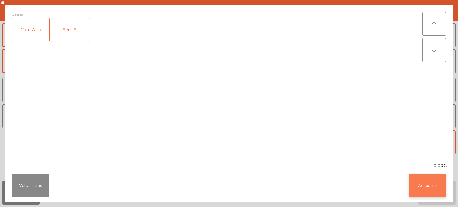
click at [427, 181] on button "Adicionar" at bounding box center [426, 186] width 37 height 24
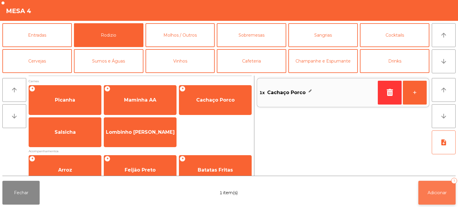
click at [430, 194] on span "Adicionar" at bounding box center [436, 192] width 19 height 5
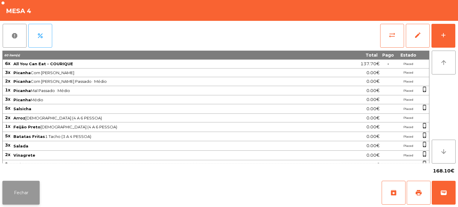
click at [29, 198] on button "Fechar" at bounding box center [20, 193] width 37 height 24
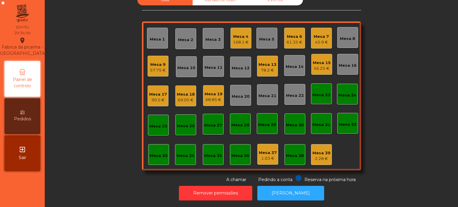
click at [369, 135] on div "Sala Consumo Staff Evento Mesa 1 Mesa 2 Mesa 3 Mesa 4 168.1 € Mesa 5 Mesa 6 61.…" at bounding box center [251, 88] width 397 height 189
click at [256, 32] on div "Mesa 5" at bounding box center [266, 38] width 21 height 21
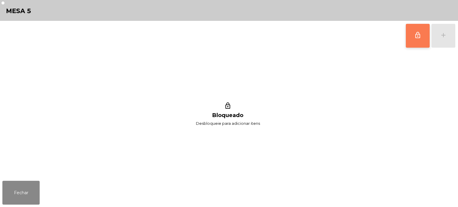
click at [411, 43] on button "lock_outline" at bounding box center [417, 36] width 24 height 24
click at [441, 37] on div "lock_outline add" at bounding box center [430, 36] width 50 height 30
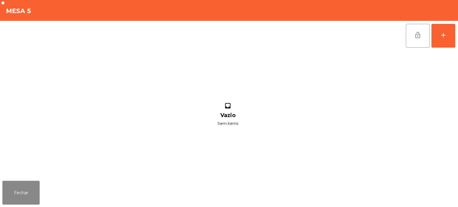
click at [117, 26] on div "lock_open add" at bounding box center [228, 36] width 453 height 30
click at [443, 32] on div "add" at bounding box center [442, 35] width 7 height 7
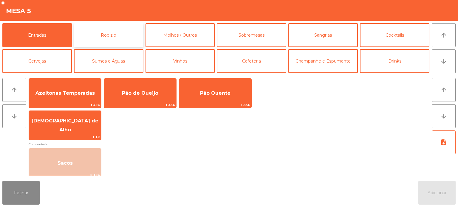
click at [118, 25] on button "Rodizio" at bounding box center [108, 35] width 69 height 24
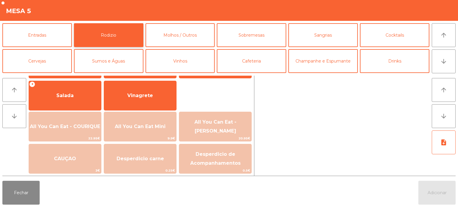
scroll to position [106, 0]
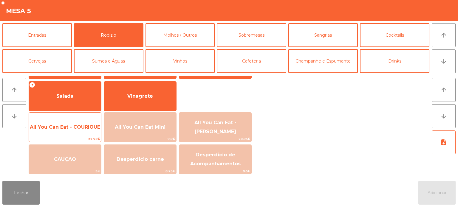
click at [82, 124] on span "All You Can Eat - COURIQUE" at bounding box center [65, 127] width 70 height 6
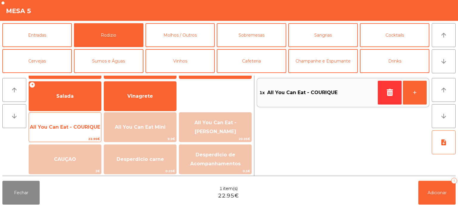
click at [84, 126] on span "All You Can Eat - COURIQUE" at bounding box center [65, 127] width 70 height 6
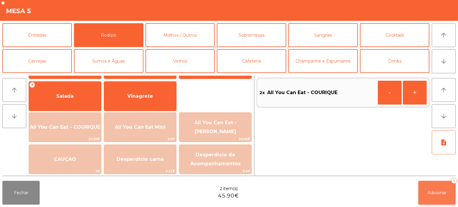
click at [430, 185] on button "Adicionar 2" at bounding box center [436, 193] width 37 height 24
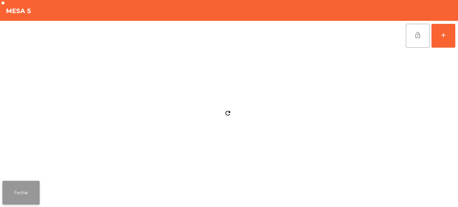
click at [29, 186] on button "Fechar" at bounding box center [20, 193] width 37 height 24
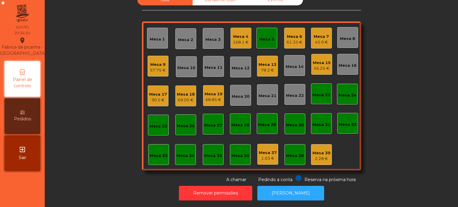
click at [243, 34] on div "Mesa 4" at bounding box center [241, 37] width 16 height 6
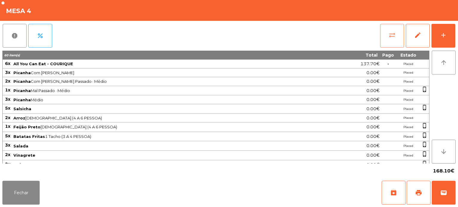
click at [398, 37] on button "sync_alt" at bounding box center [392, 36] width 24 height 24
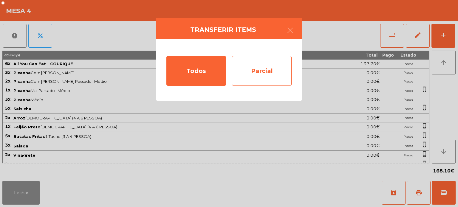
click at [265, 68] on div "Parcial" at bounding box center [262, 71] width 60 height 30
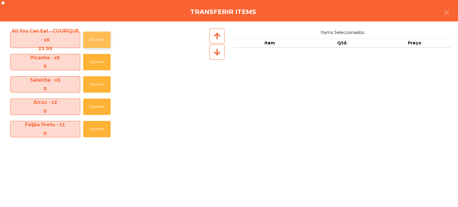
click at [95, 37] on button "Escolher" at bounding box center [96, 40] width 27 height 16
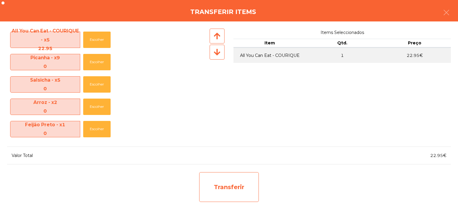
click at [228, 183] on div "Transferir" at bounding box center [229, 187] width 60 height 30
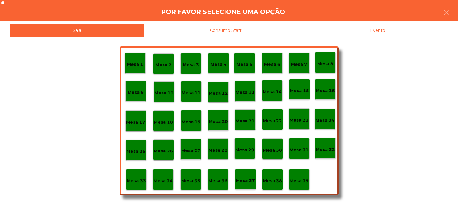
click at [247, 173] on div "Mesa 37" at bounding box center [245, 179] width 21 height 21
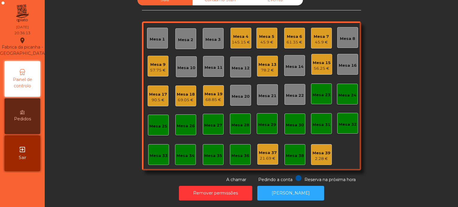
click at [313, 42] on div "Mesa 7 45.9 €" at bounding box center [321, 38] width 21 height 21
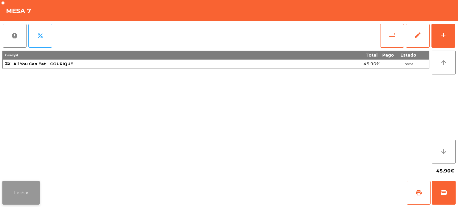
click at [28, 186] on button "Fechar" at bounding box center [20, 193] width 37 height 24
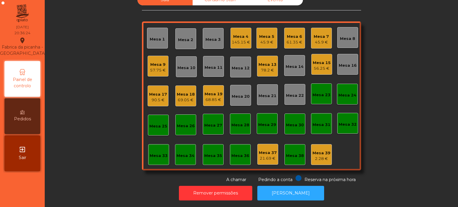
click at [269, 28] on div "Mesa 5 45.9 €" at bounding box center [266, 38] width 21 height 21
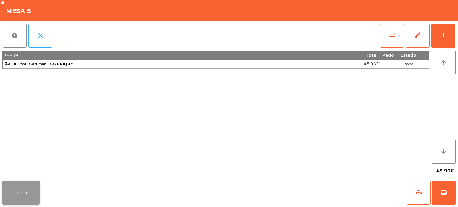
click at [31, 185] on button "Fechar" at bounding box center [20, 193] width 37 height 24
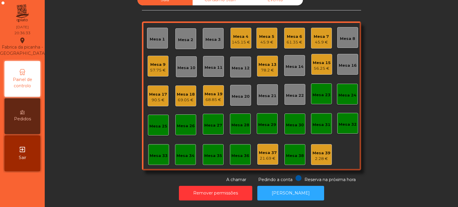
click at [243, 34] on div "Mesa 4" at bounding box center [240, 37] width 18 height 6
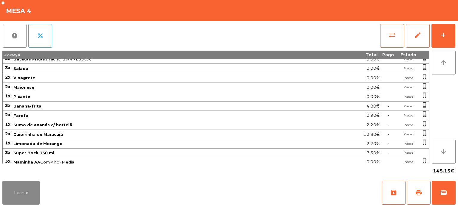
scroll to position [123, 0]
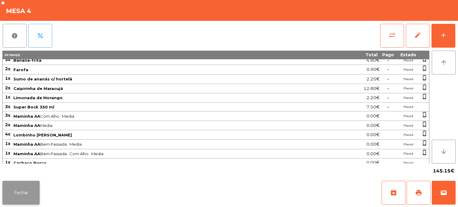
click at [25, 202] on button "Fechar" at bounding box center [20, 193] width 37 height 24
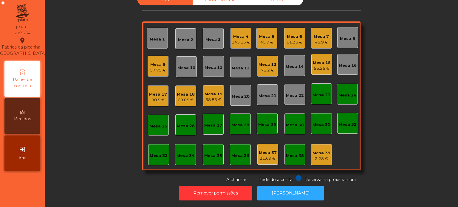
click at [294, 34] on div "Mesa 6" at bounding box center [294, 37] width 16 height 6
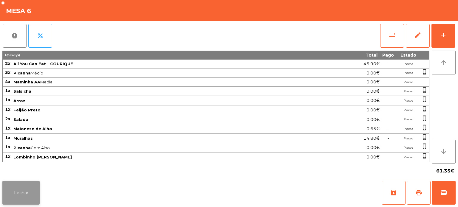
click at [17, 204] on button "Fechar" at bounding box center [20, 193] width 37 height 24
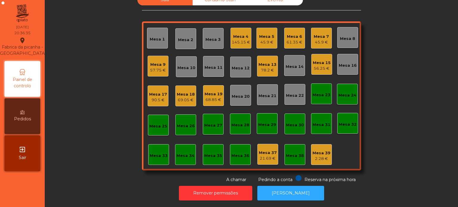
click at [316, 39] on div "45.9 €" at bounding box center [320, 42] width 15 height 6
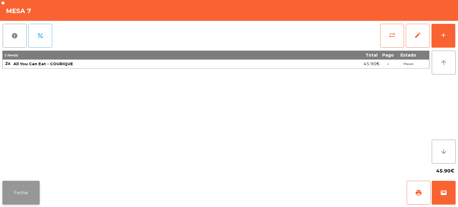
click at [13, 195] on button "Fechar" at bounding box center [20, 193] width 37 height 24
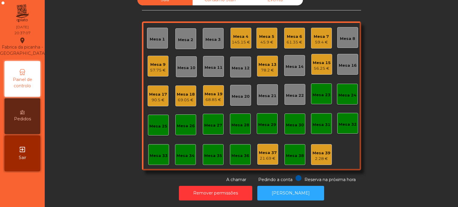
click at [321, 39] on div "59.4 €" at bounding box center [320, 42] width 15 height 6
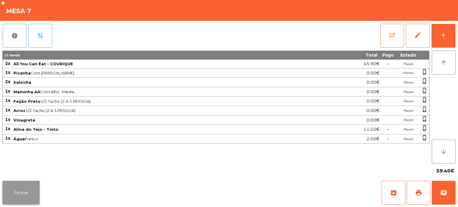
click at [27, 192] on button "Fechar" at bounding box center [20, 193] width 37 height 24
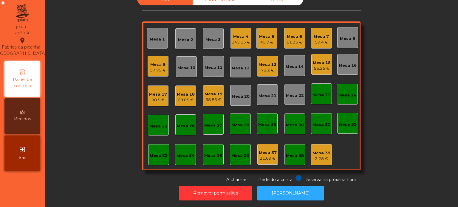
click at [244, 43] on div "Mesa 4 145.15 €" at bounding box center [240, 38] width 21 height 21
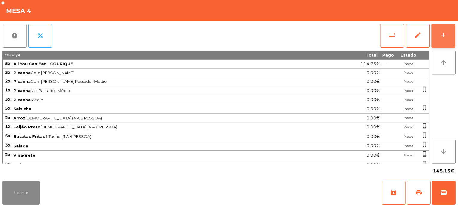
click at [445, 30] on button "add" at bounding box center [443, 36] width 24 height 24
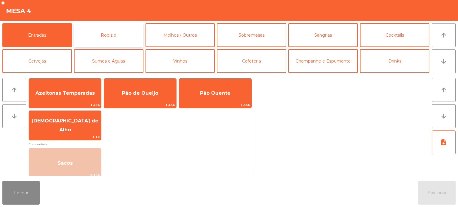
click at [133, 29] on button "Rodizio" at bounding box center [108, 35] width 69 height 24
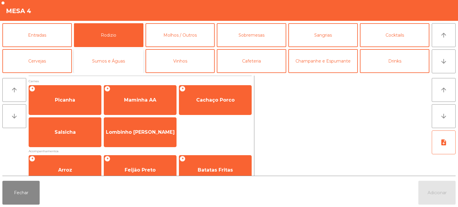
click at [127, 60] on button "Sumos e Águas" at bounding box center [108, 61] width 69 height 24
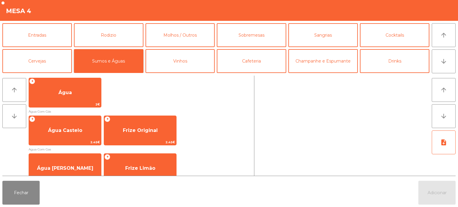
scroll to position [205, 0]
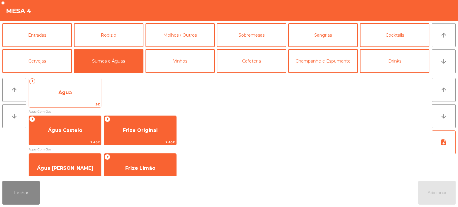
click at [82, 101] on div "+ Água 2€" at bounding box center [65, 93] width 73 height 30
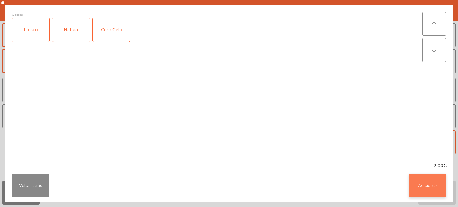
click at [419, 191] on button "Adicionar" at bounding box center [426, 186] width 37 height 24
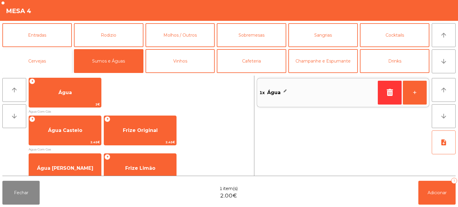
click at [61, 65] on button "Cervejas" at bounding box center [36, 61] width 69 height 24
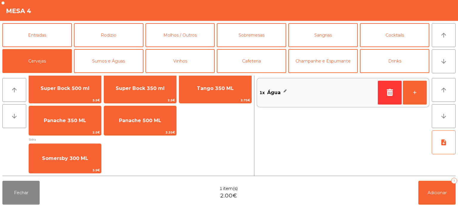
scroll to position [11, 0]
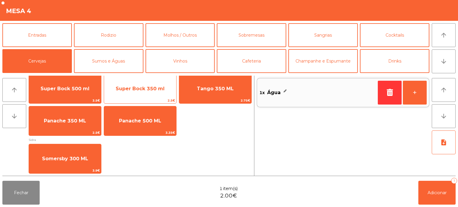
click at [141, 84] on span "Super Bock 350 ml" at bounding box center [140, 89] width 72 height 16
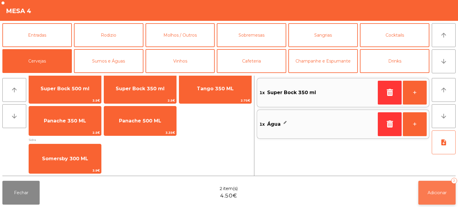
click at [444, 198] on button "Adicionar 2" at bounding box center [436, 193] width 37 height 24
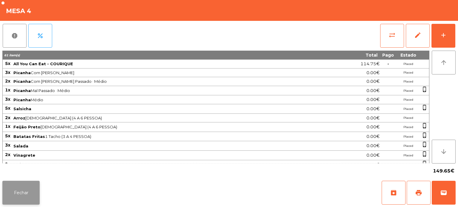
click at [23, 184] on button "Fechar" at bounding box center [20, 193] width 37 height 24
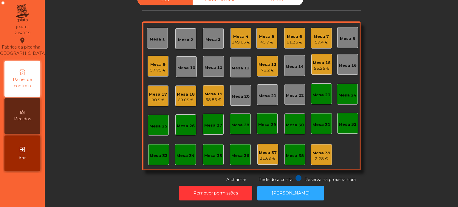
click at [295, 34] on div "Mesa 6" at bounding box center [294, 37] width 16 height 6
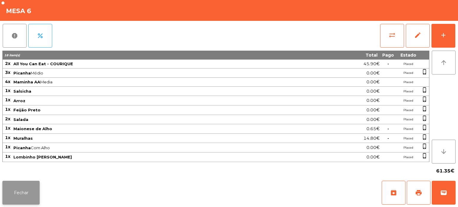
click at [15, 192] on button "Fechar" at bounding box center [20, 193] width 37 height 24
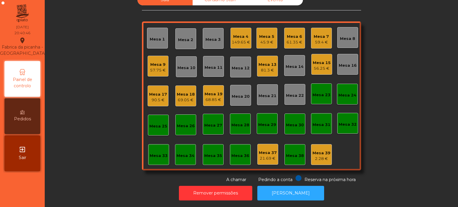
click at [259, 39] on div "45.9 €" at bounding box center [266, 42] width 15 height 6
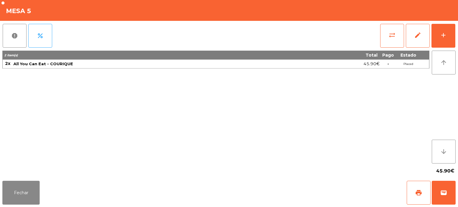
click at [116, 106] on div "2 item(s) Total Pago Estado 2x All You Can Eat - COURIQUE 45.90€ - Placed" at bounding box center [215, 107] width 427 height 113
click at [26, 187] on button "Fechar" at bounding box center [20, 193] width 37 height 24
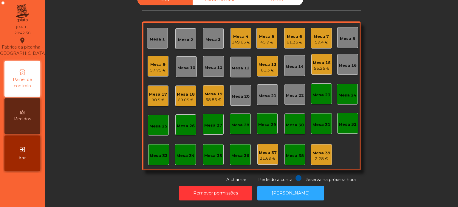
click at [263, 34] on div "Mesa 5" at bounding box center [266, 37] width 15 height 6
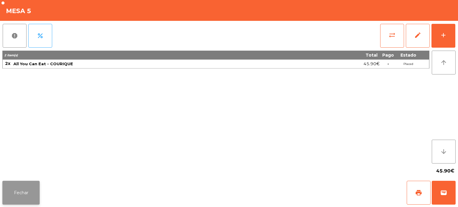
click at [28, 192] on button "Fechar" at bounding box center [20, 193] width 37 height 24
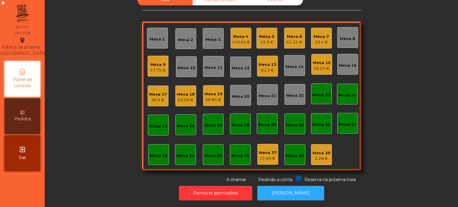
click at [319, 39] on div "59.4 €" at bounding box center [320, 42] width 15 height 6
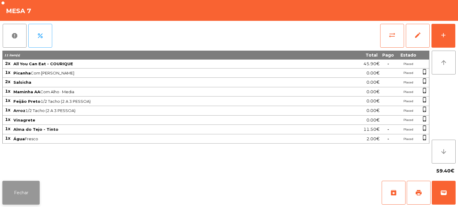
click at [29, 192] on button "Fechar" at bounding box center [20, 193] width 37 height 24
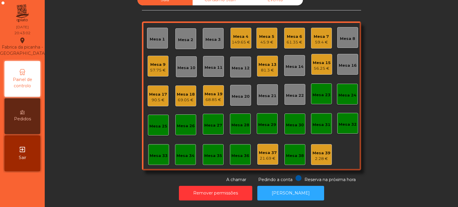
click at [175, 94] on div "Mesa 18 69.05 €" at bounding box center [185, 95] width 21 height 21
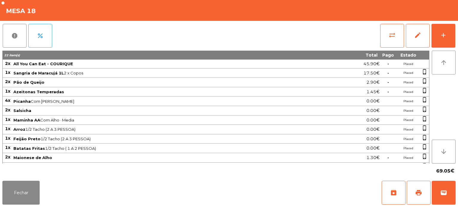
scroll to position [25, 0]
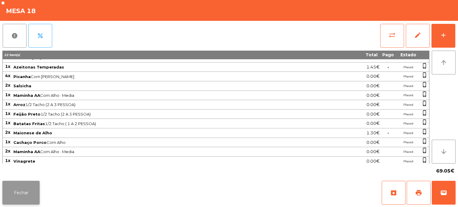
click at [29, 187] on button "Fechar" at bounding box center [20, 193] width 37 height 24
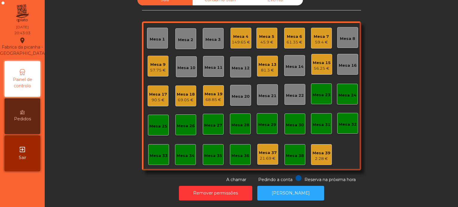
click at [154, 97] on div "90.5 €" at bounding box center [158, 100] width 18 height 6
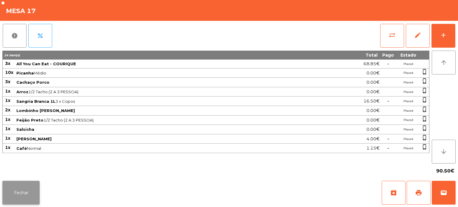
click at [26, 196] on button "Fechar" at bounding box center [20, 193] width 37 height 24
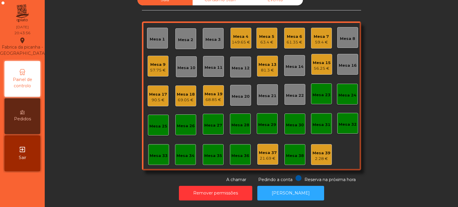
click at [162, 153] on div "Mesa 33" at bounding box center [159, 156] width 18 height 6
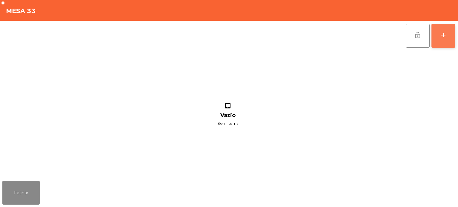
click at [441, 37] on div "add" at bounding box center [442, 35] width 7 height 7
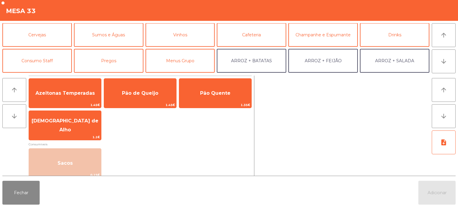
scroll to position [41, 0]
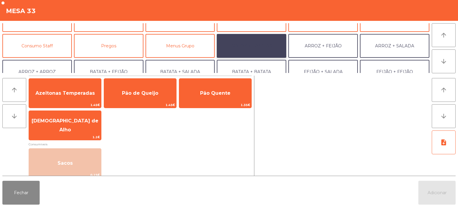
click at [273, 44] on button "ARROZ + BATATAS" at bounding box center [251, 46] width 69 height 24
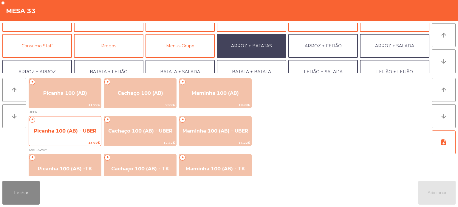
click at [73, 117] on div "+ Picanha 100 (AB) - UBER 13.92€" at bounding box center [65, 131] width 73 height 30
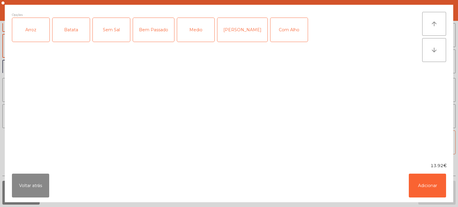
click at [37, 23] on div "Arroz" at bounding box center [30, 30] width 37 height 24
click at [83, 19] on div "Batata" at bounding box center [70, 30] width 37 height 24
click at [284, 35] on div "Com Alho" at bounding box center [288, 30] width 37 height 24
click at [164, 34] on div "Bem Passado" at bounding box center [153, 30] width 41 height 24
click at [424, 186] on button "Adicionar" at bounding box center [426, 186] width 37 height 24
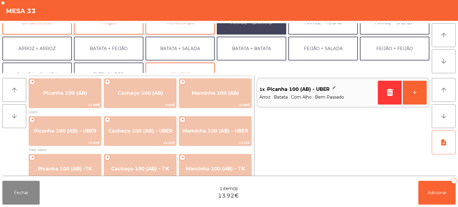
scroll to position [0, 0]
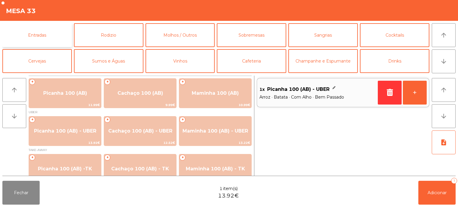
click at [47, 28] on button "Entradas" at bounding box center [36, 35] width 69 height 24
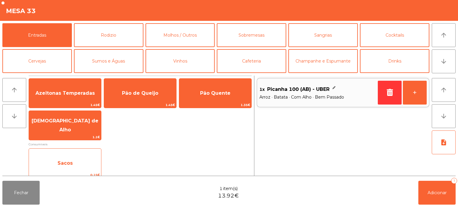
click at [61, 170] on span "Sacos" at bounding box center [65, 163] width 72 height 16
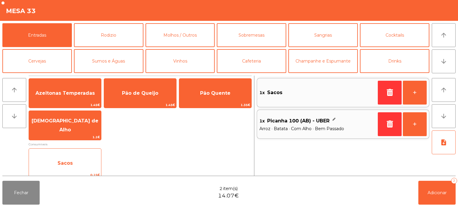
scroll to position [77, 0]
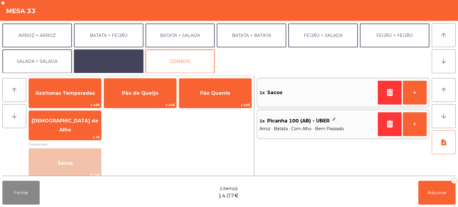
click at [108, 60] on button "EXTRAS UBER" at bounding box center [108, 61] width 69 height 24
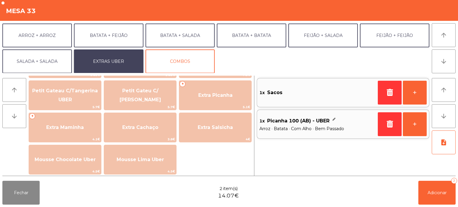
scroll to position [135, 0]
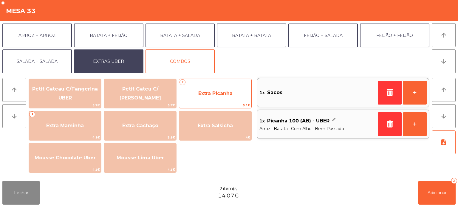
click at [225, 95] on span "Extra Picanha" at bounding box center [215, 94] width 34 height 6
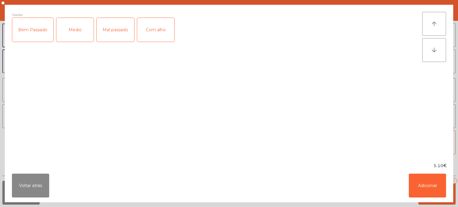
click at [36, 20] on div "Bem Passado" at bounding box center [32, 30] width 41 height 24
click at [151, 29] on div "Com alho" at bounding box center [155, 30] width 37 height 24
click at [436, 181] on button "Adicionar" at bounding box center [426, 186] width 37 height 24
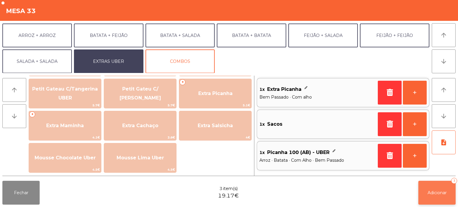
click at [429, 192] on span "Adicionar" at bounding box center [436, 192] width 19 height 5
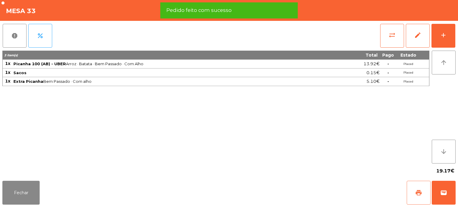
click at [418, 192] on span "print" at bounding box center [418, 192] width 7 height 7
click at [442, 193] on span "wallet" at bounding box center [443, 192] width 7 height 7
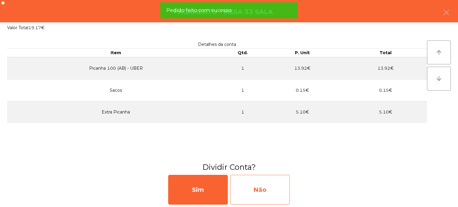
click at [257, 185] on div "Não" at bounding box center [260, 190] width 60 height 30
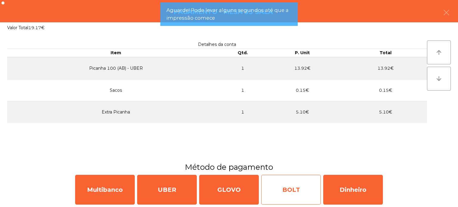
click at [307, 183] on div "BOLT" at bounding box center [291, 190] width 60 height 30
select select "**"
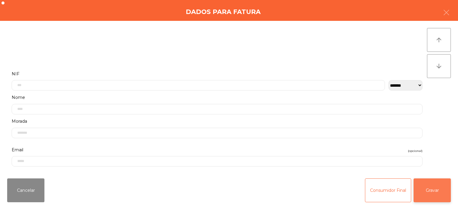
click at [428, 186] on button "Gravar" at bounding box center [431, 190] width 37 height 24
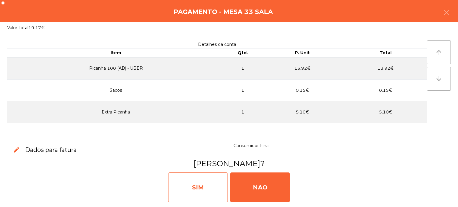
click at [206, 180] on div "SIM" at bounding box center [198, 187] width 60 height 30
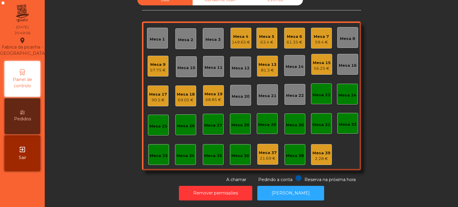
click at [296, 34] on div "Mesa 6" at bounding box center [294, 37] width 16 height 6
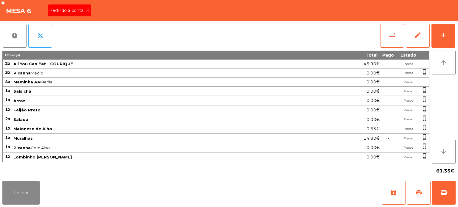
click at [84, 10] on span "Pedindo a conta" at bounding box center [67, 10] width 37 height 6
click at [409, 183] on button "print" at bounding box center [418, 193] width 24 height 24
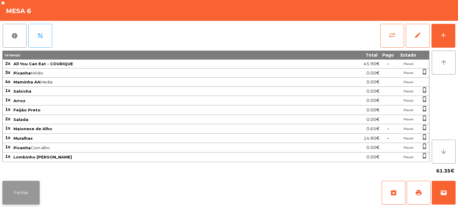
click at [26, 182] on button "Fechar" at bounding box center [20, 193] width 37 height 24
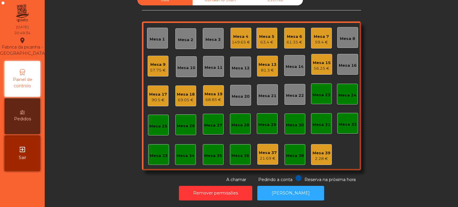
click at [161, 153] on div "Mesa 33" at bounding box center [159, 156] width 18 height 6
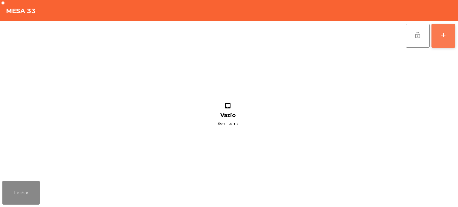
click at [443, 46] on button "add" at bounding box center [443, 36] width 24 height 24
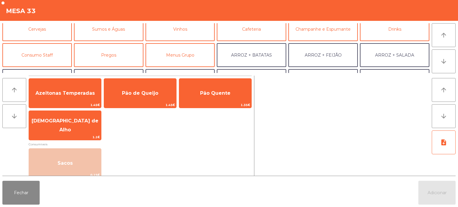
scroll to position [33, 0]
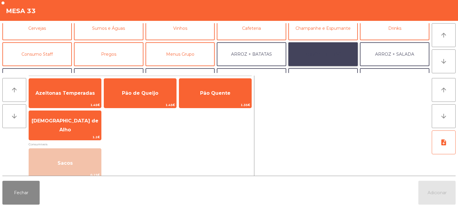
click at [330, 48] on button "ARROZ + FEIJÃO" at bounding box center [322, 54] width 69 height 24
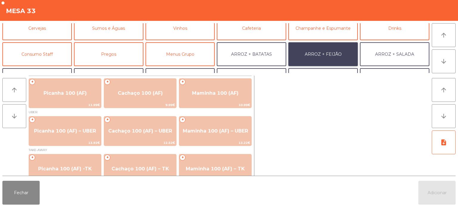
scroll to position [10, 0]
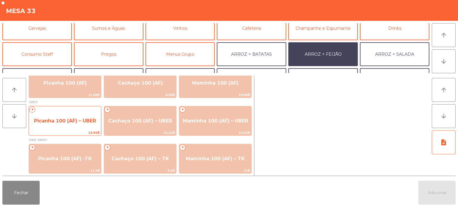
click at [69, 117] on span "Picanha 100 (AF) – UBER" at bounding box center [65, 121] width 72 height 16
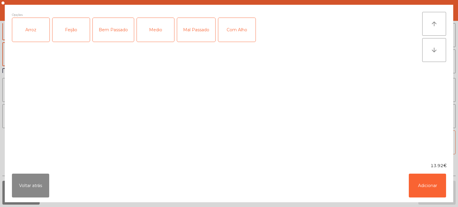
click at [40, 32] on div "Arroz" at bounding box center [30, 30] width 37 height 24
click at [74, 29] on div "Feijão" at bounding box center [70, 30] width 37 height 24
click at [161, 26] on div "Medio" at bounding box center [155, 30] width 37 height 24
click at [418, 180] on button "Adicionar" at bounding box center [426, 186] width 37 height 24
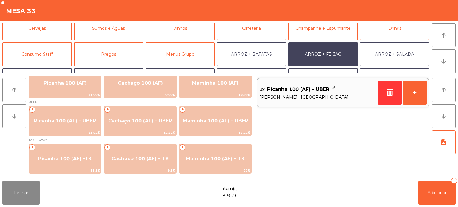
scroll to position [77, 0]
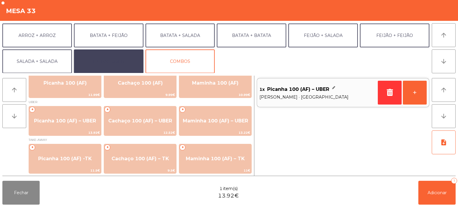
click at [116, 58] on button "EXTRAS UBER" at bounding box center [108, 61] width 69 height 24
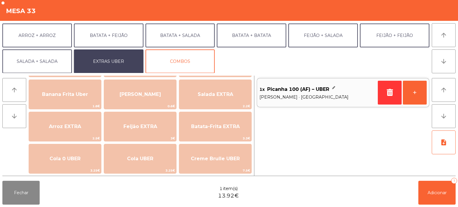
scroll to position [38, 0]
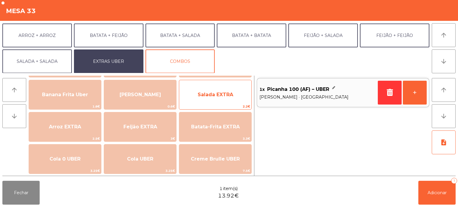
click at [207, 98] on span "Salada EXTRA" at bounding box center [215, 95] width 72 height 16
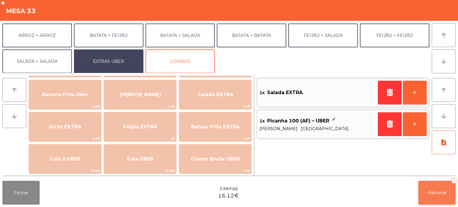
click at [434, 197] on button "Adicionar 2" at bounding box center [436, 193] width 37 height 24
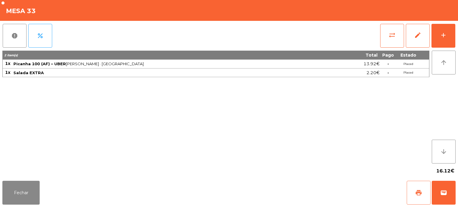
click at [409, 197] on button "print" at bounding box center [418, 193] width 24 height 24
click at [25, 203] on button "Fechar" at bounding box center [20, 193] width 37 height 24
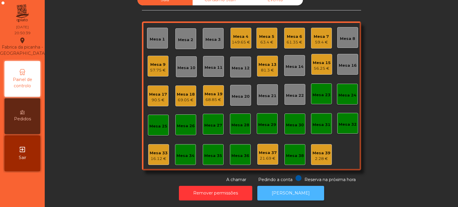
click at [293, 186] on button "[PERSON_NAME]" at bounding box center [290, 193] width 67 height 15
click at [162, 148] on div "Mesa 33 16.12 €" at bounding box center [159, 155] width 18 height 14
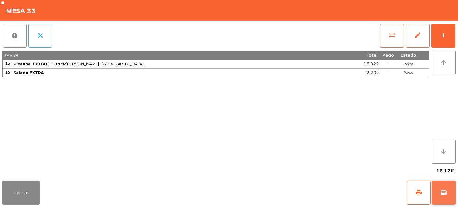
click at [443, 183] on button "wallet" at bounding box center [443, 193] width 24 height 24
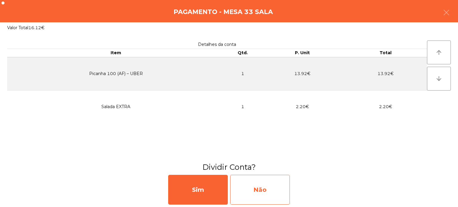
click at [279, 181] on div "Não" at bounding box center [260, 190] width 60 height 30
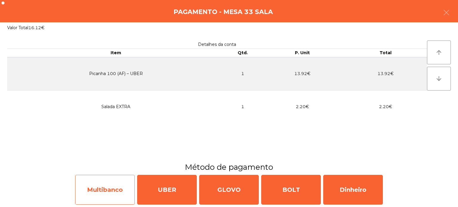
click at [118, 184] on div "Multibanco" at bounding box center [105, 190] width 60 height 30
select select "**"
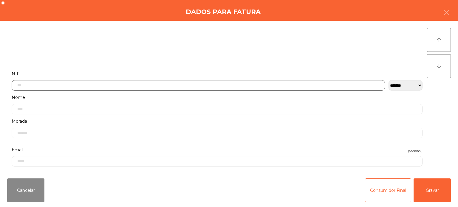
click at [164, 83] on input "text" at bounding box center [198, 85] width 373 height 10
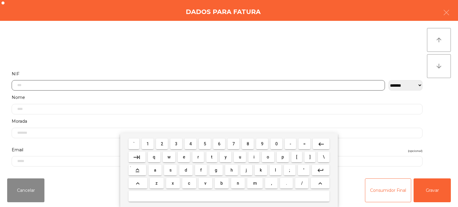
scroll to position [41, 0]
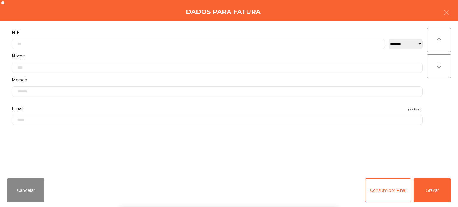
click at [26, 194] on div "` 1 2 3 4 5 6 7 8 9 0 - = keyboard_backspace keyboard_tab q w e r t y u i o p […" at bounding box center [229, 170] width 458 height 74
click at [28, 194] on button "Cancelar" at bounding box center [25, 190] width 37 height 24
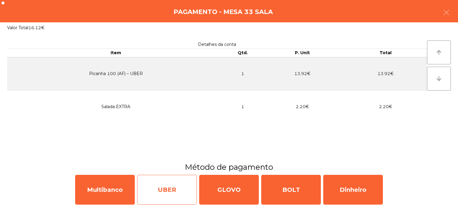
click at [162, 195] on div "UBER" at bounding box center [167, 190] width 60 height 30
select select "**"
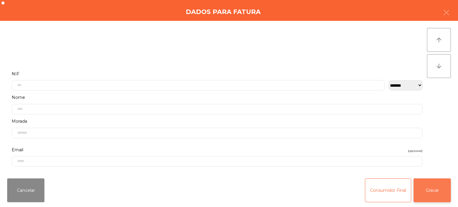
click at [436, 184] on button "Gravar" at bounding box center [431, 190] width 37 height 24
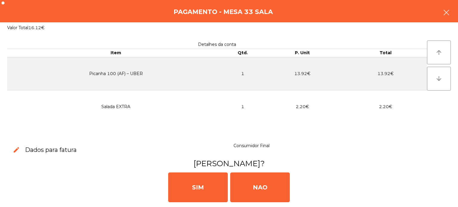
click at [450, 20] on button "button" at bounding box center [446, 13] width 17 height 18
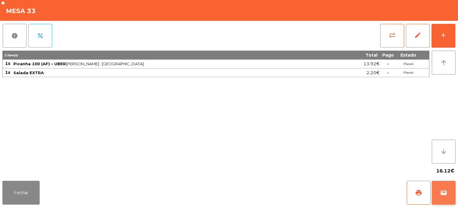
click at [453, 193] on button "wallet" at bounding box center [443, 193] width 24 height 24
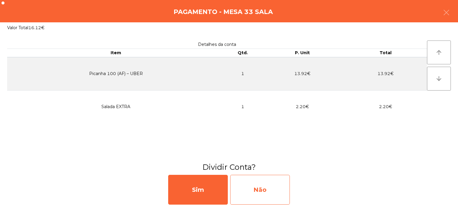
click at [263, 189] on div "Não" at bounding box center [260, 190] width 60 height 30
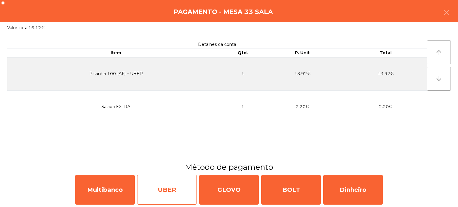
click at [171, 188] on div "UBER" at bounding box center [167, 190] width 60 height 30
select select "**"
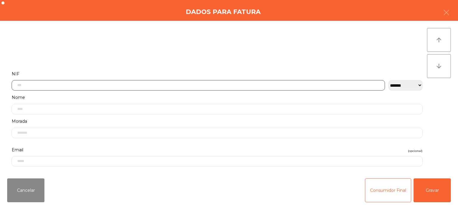
click at [105, 85] on input "text" at bounding box center [198, 85] width 373 height 10
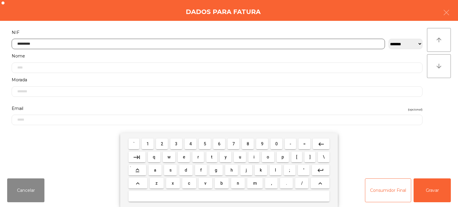
type input "*********"
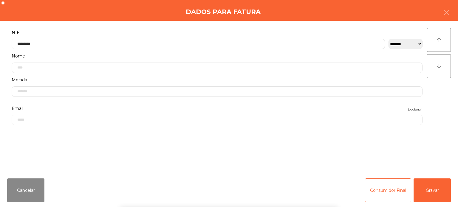
click at [449, 95] on div "**********" at bounding box center [229, 97] width 458 height 153
click at [435, 189] on button "Gravar" at bounding box center [431, 190] width 37 height 24
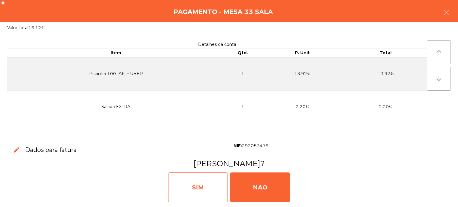
click at [201, 195] on div "SIM" at bounding box center [198, 187] width 60 height 30
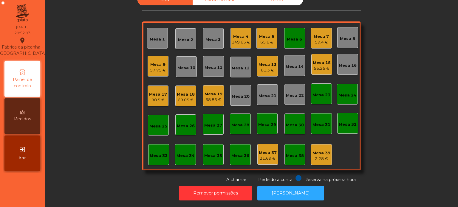
click at [151, 91] on div "Mesa 17" at bounding box center [158, 94] width 18 height 6
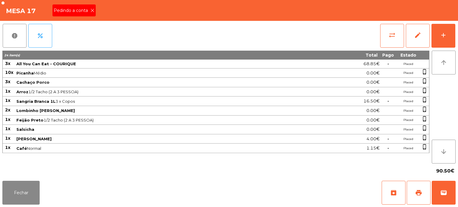
click at [83, 6] on div "Pedindo a conta" at bounding box center [73, 10] width 43 height 12
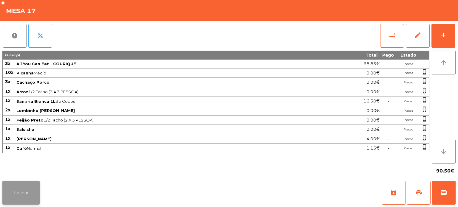
click at [32, 192] on button "Fechar" at bounding box center [20, 193] width 37 height 24
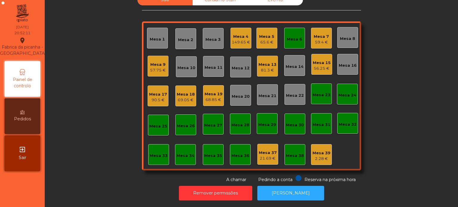
click at [156, 97] on div "90.5 €" at bounding box center [158, 100] width 18 height 6
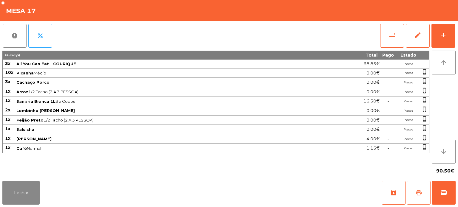
click at [417, 186] on button "print" at bounding box center [418, 193] width 24 height 24
click at [23, 200] on button "Fechar" at bounding box center [20, 193] width 37 height 24
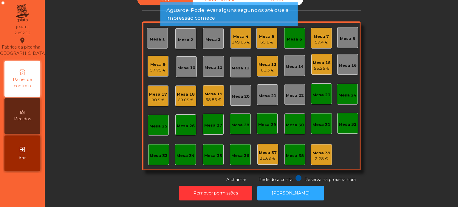
click at [290, 36] on div "Mesa 6" at bounding box center [294, 39] width 15 height 6
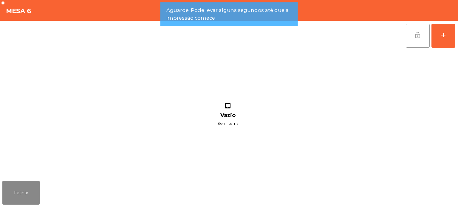
click at [413, 42] on button "lock_open" at bounding box center [417, 36] width 24 height 24
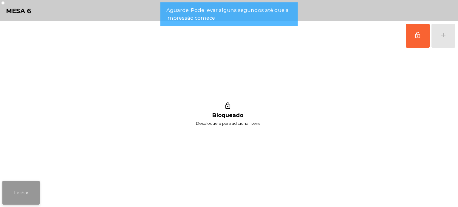
click at [23, 193] on button "Fechar" at bounding box center [20, 193] width 37 height 24
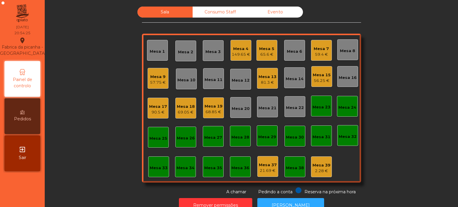
scroll to position [16, 0]
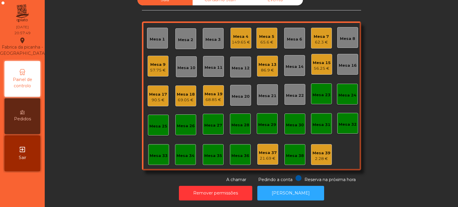
click at [212, 97] on div "68.85 €" at bounding box center [213, 100] width 18 height 6
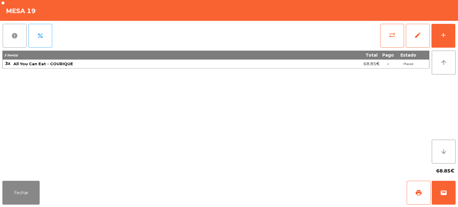
click at [19, 28] on button "report" at bounding box center [15, 36] width 24 height 24
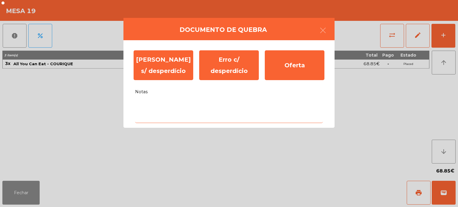
click at [237, 116] on textarea "Notas" at bounding box center [229, 110] width 188 height 25
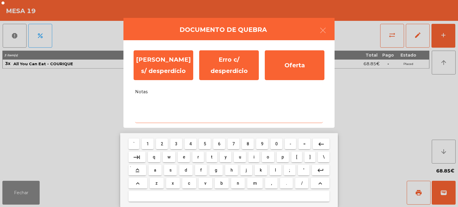
click at [225, 177] on mat-keyboard-key "h" at bounding box center [231, 170] width 15 height 13
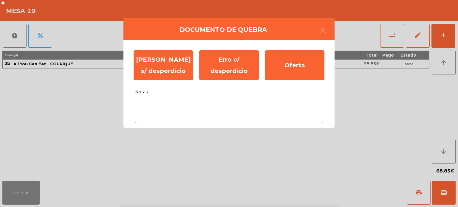
type textarea "*"
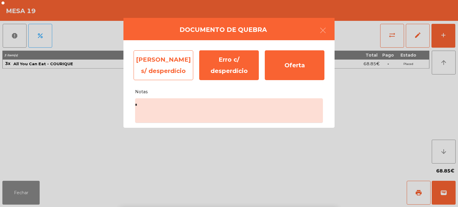
click at [168, 56] on div "[PERSON_NAME] s/ desperdício" at bounding box center [163, 65] width 60 height 30
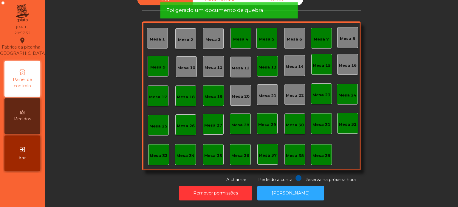
click at [209, 94] on div "Mesa 19" at bounding box center [213, 97] width 18 height 6
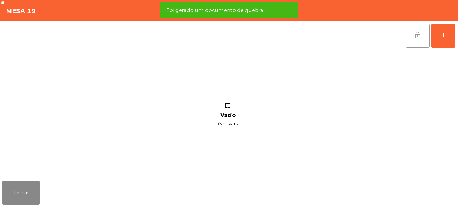
click at [412, 36] on button "lock_open" at bounding box center [417, 36] width 24 height 24
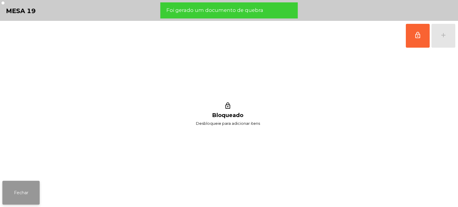
click at [32, 192] on button "Fechar" at bounding box center [20, 193] width 37 height 24
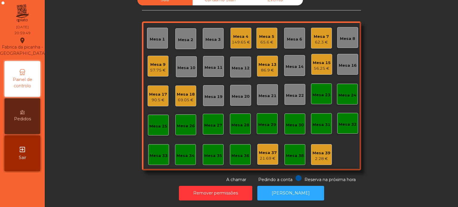
click at [118, 64] on div "Sala Consumo Staff Evento Mesa 1 Mesa 2 Mesa 3 Mesa 4 149.65 € [GEOGRAPHIC_DATA…" at bounding box center [251, 88] width 397 height 189
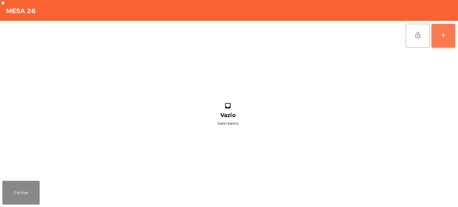
click at [453, 36] on button "add" at bounding box center [443, 36] width 24 height 24
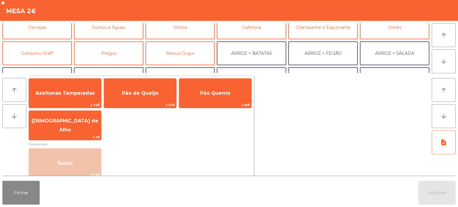
scroll to position [34, 0]
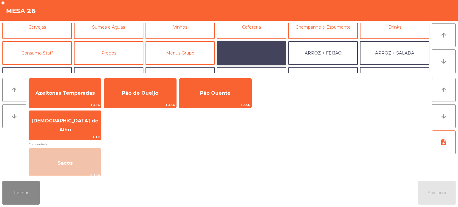
click at [253, 49] on button "ARROZ + BATATAS" at bounding box center [251, 53] width 69 height 24
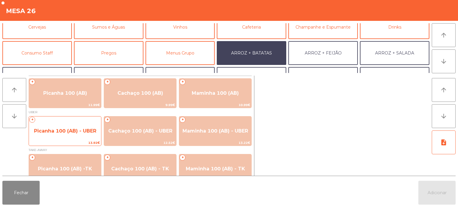
click at [70, 133] on span "Picanha 100 (AB) - UBER" at bounding box center [65, 131] width 62 height 6
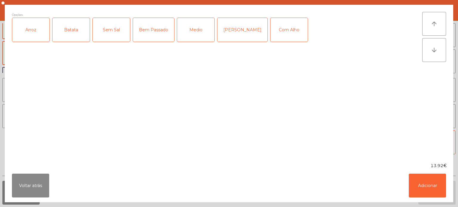
click at [25, 38] on div "Arroz" at bounding box center [30, 30] width 37 height 24
click at [74, 32] on div "Batata" at bounding box center [70, 30] width 37 height 24
click at [193, 35] on div "Medio" at bounding box center [195, 30] width 37 height 24
click at [422, 186] on button "Adicionar" at bounding box center [426, 186] width 37 height 24
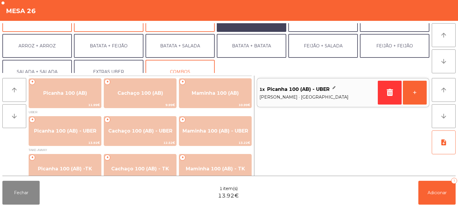
scroll to position [77, 0]
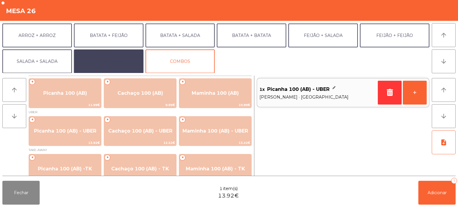
click at [113, 61] on button "EXTRAS UBER" at bounding box center [108, 61] width 69 height 24
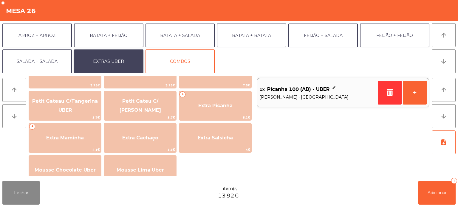
scroll to position [124, 0]
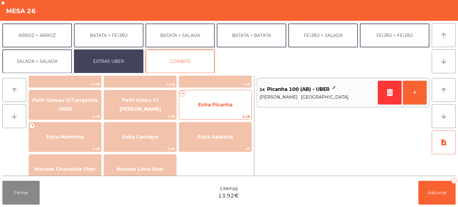
click at [211, 102] on span "Extra Picanha" at bounding box center [215, 105] width 34 height 6
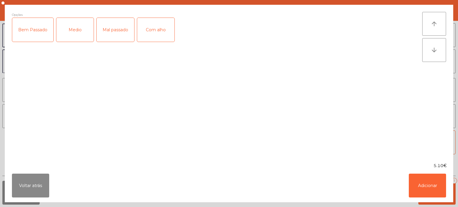
click at [72, 35] on div "Medio" at bounding box center [74, 30] width 37 height 24
click at [428, 181] on button "Adicionar" at bounding box center [426, 186] width 37 height 24
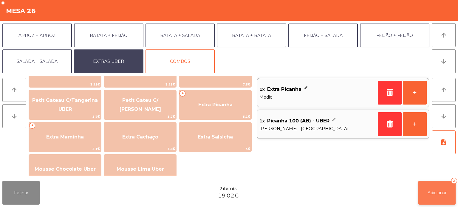
click at [427, 197] on button "Adicionar 2" at bounding box center [436, 193] width 37 height 24
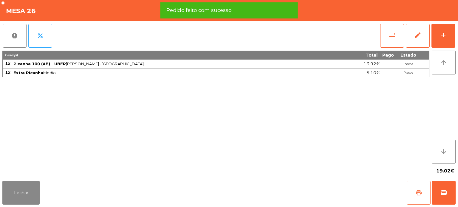
click at [419, 188] on button "print" at bounding box center [418, 193] width 24 height 24
click at [441, 195] on span "wallet" at bounding box center [443, 192] width 7 height 7
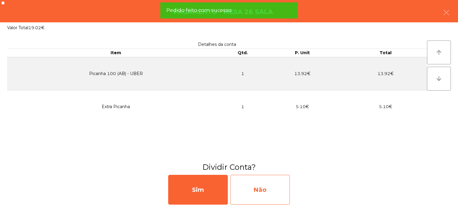
click at [269, 188] on div "Não" at bounding box center [260, 190] width 60 height 30
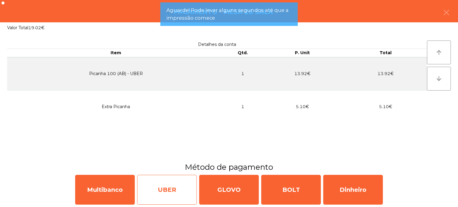
click at [172, 191] on div "UBER" at bounding box center [167, 190] width 60 height 30
select select "**"
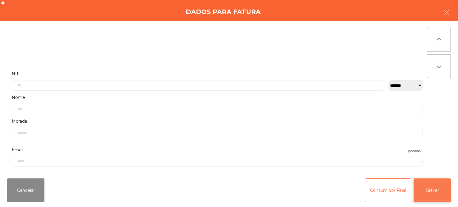
click at [441, 193] on button "Gravar" at bounding box center [431, 190] width 37 height 24
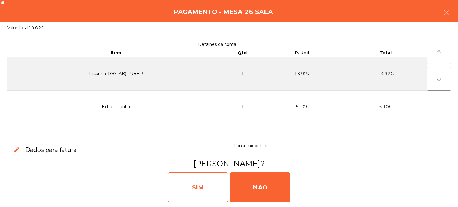
click at [199, 191] on div "SIM" at bounding box center [198, 187] width 60 height 30
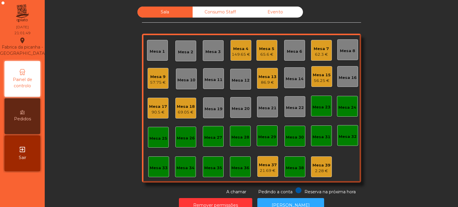
scroll to position [16, 0]
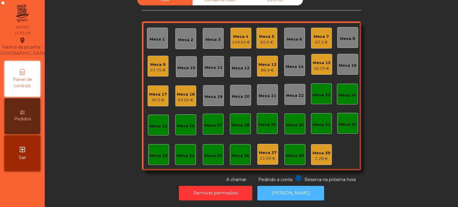
click at [283, 194] on button "[PERSON_NAME]" at bounding box center [290, 193] width 67 height 15
click at [221, 175] on div "A chamar" at bounding box center [231, 179] width 29 height 8
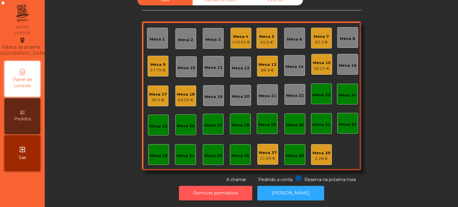
click at [204, 194] on button "Remover permissões" at bounding box center [215, 193] width 73 height 15
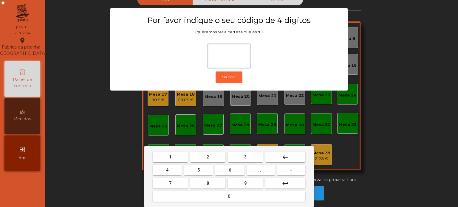
click at [172, 156] on button "1" at bounding box center [170, 157] width 35 height 11
click at [256, 157] on button "3" at bounding box center [245, 157] width 35 height 11
click at [198, 170] on span "5" at bounding box center [198, 170] width 2 height 5
click at [214, 200] on button "0" at bounding box center [229, 196] width 153 height 11
type input "****"
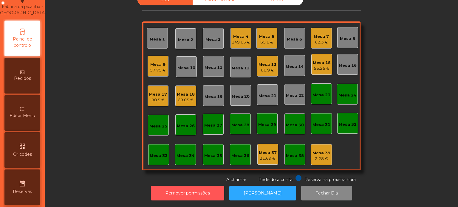
scroll to position [39, 0]
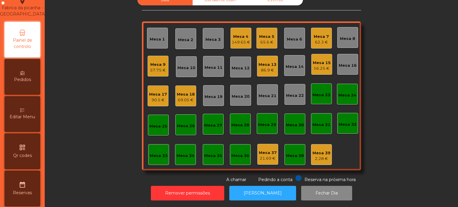
click at [27, 120] on span "Editar Menu" at bounding box center [23, 117] width 26 height 6
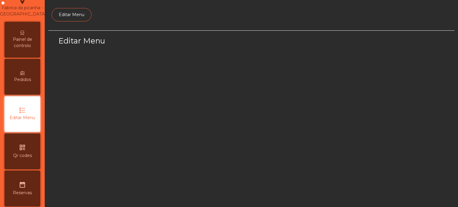
scroll to position [56, 0]
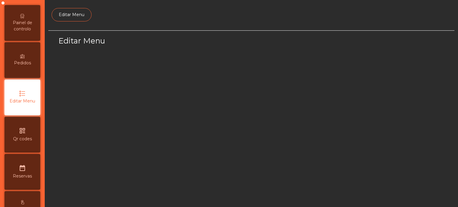
select select "*"
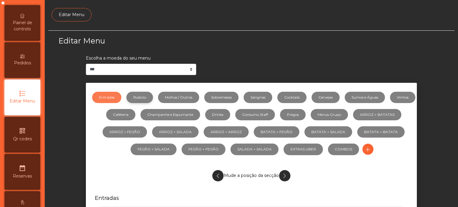
click at [150, 97] on link "Rodizio" at bounding box center [139, 97] width 27 height 11
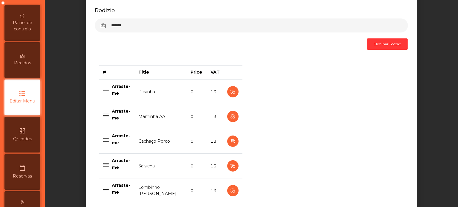
scroll to position [205, 0]
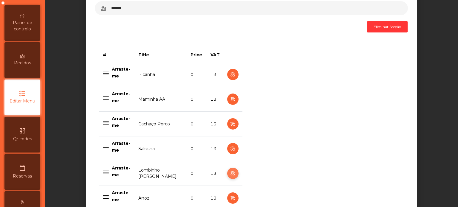
click at [230, 173] on icon "button" at bounding box center [232, 173] width 7 height 7
select select "**"
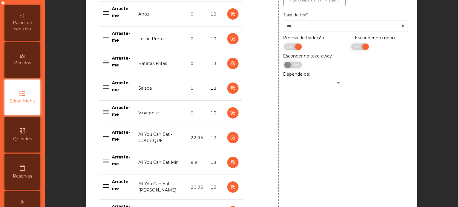
scroll to position [529, 0]
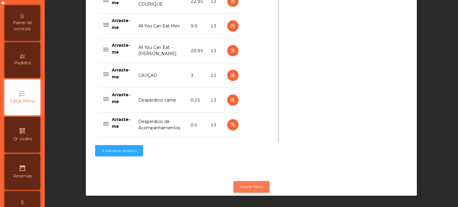
click at [251, 182] on button "Gravar Menu" at bounding box center [251, 186] width 36 height 11
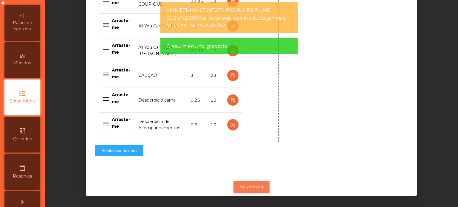
scroll to position [0, 0]
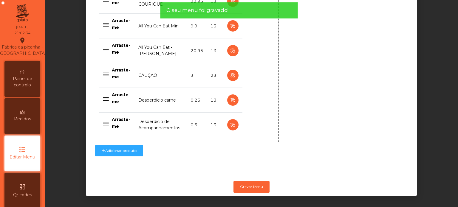
click at [21, 81] on div "Painel de controlo" at bounding box center [22, 79] width 36 height 36
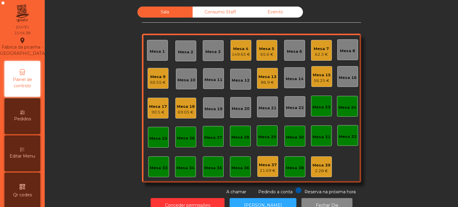
click at [235, 56] on div "149.65 €" at bounding box center [240, 55] width 18 height 6
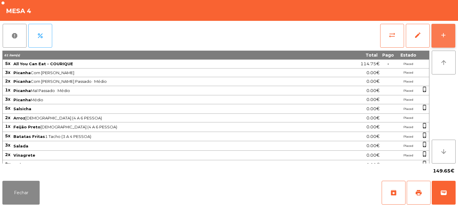
click at [435, 43] on button "add" at bounding box center [443, 36] width 24 height 24
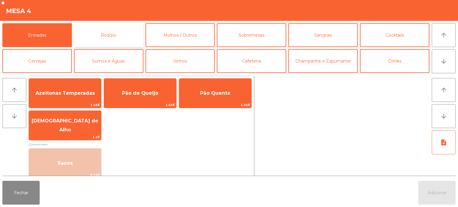
click at [117, 37] on button "Rodizio" at bounding box center [108, 35] width 69 height 24
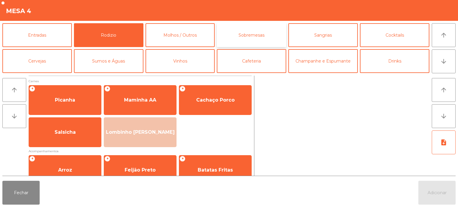
click at [265, 33] on button "Sobremesas" at bounding box center [251, 35] width 69 height 24
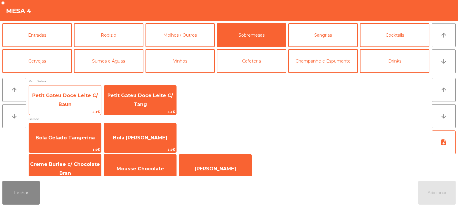
click at [82, 98] on span "Petit Gateu Doce Leite C/ Baun" at bounding box center [65, 100] width 72 height 25
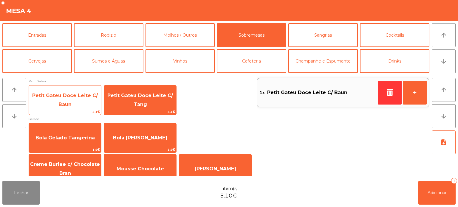
click at [78, 101] on span "Petit Gateu Doce Leite C/ Baun" at bounding box center [65, 100] width 72 height 25
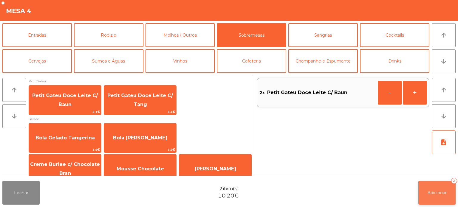
click at [427, 192] on span "Adicionar" at bounding box center [436, 192] width 19 height 5
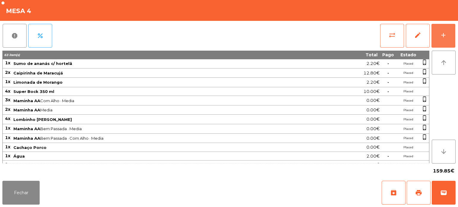
scroll to position [141, 0]
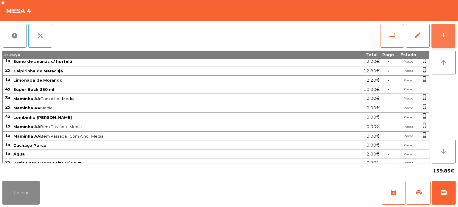
click at [444, 44] on button "add" at bounding box center [443, 36] width 24 height 24
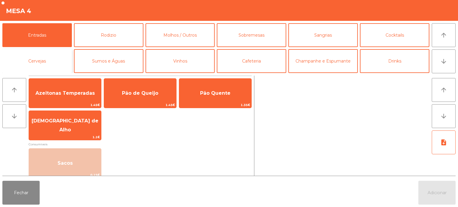
click at [43, 59] on button "Cervejas" at bounding box center [36, 61] width 69 height 24
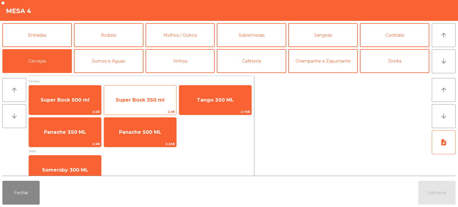
click at [150, 92] on span "Super Bock 350 ml" at bounding box center [140, 100] width 72 height 16
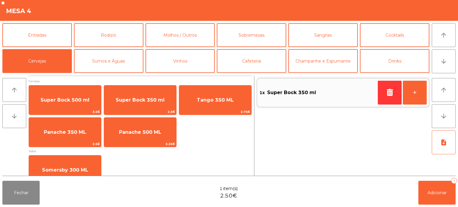
click at [440, 175] on div "arrow_upward arrow_downward note_add" at bounding box center [442, 126] width 26 height 100
click at [430, 174] on div "arrow_upward arrow_downward note_add" at bounding box center [442, 126] width 26 height 100
click at [432, 189] on button "Adicionar 1" at bounding box center [436, 193] width 37 height 24
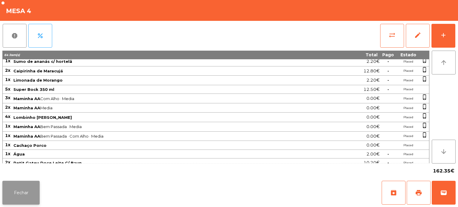
click at [22, 195] on button "Fechar" at bounding box center [20, 193] width 37 height 24
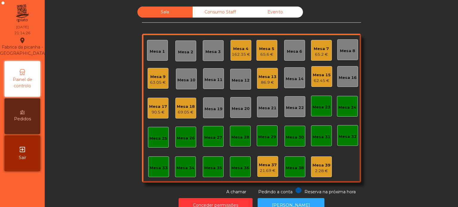
click at [105, 42] on div "Sala Consumo Staff Evento Mesa 1 Mesa 2 Mesa 3 Mesa 4 162.35 € [GEOGRAPHIC_DATA…" at bounding box center [251, 101] width 397 height 189
click at [314, 82] on div "62.45 €" at bounding box center [321, 81] width 18 height 6
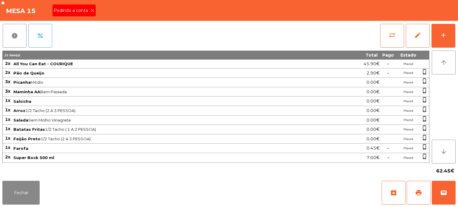
click at [87, 12] on span "Pedindo a conta" at bounding box center [72, 10] width 37 height 6
click at [418, 194] on span "print" at bounding box center [418, 192] width 7 height 7
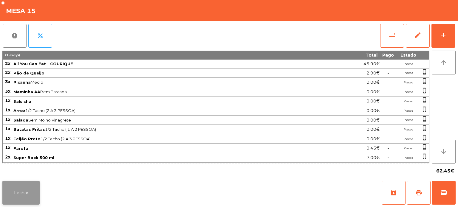
click at [29, 191] on button "Fechar" at bounding box center [20, 193] width 37 height 24
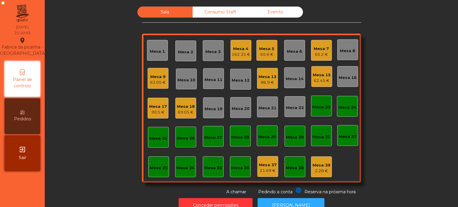
click at [318, 80] on div "62.45 €" at bounding box center [321, 81] width 18 height 6
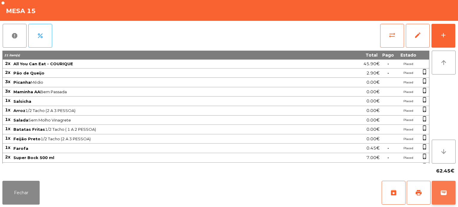
click at [438, 193] on button "wallet" at bounding box center [443, 193] width 24 height 24
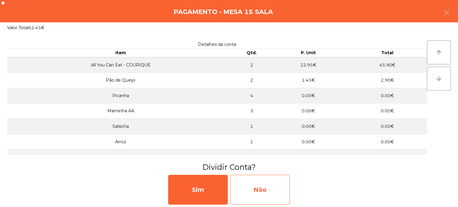
click at [259, 193] on div "Não" at bounding box center [260, 190] width 60 height 30
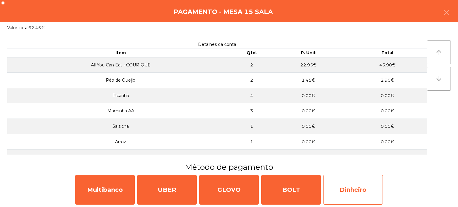
click at [357, 192] on div "Dinheiro" at bounding box center [353, 190] width 60 height 30
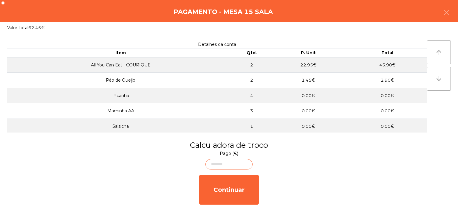
click at [235, 164] on body "Fabrica da picanha - [GEOGRAPHIC_DATA] location_on [DATE] 21:20:08 Painel de co…" at bounding box center [229, 103] width 458 height 207
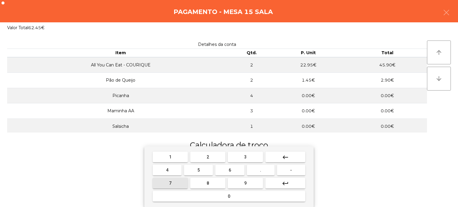
click at [172, 183] on button "7" at bounding box center [170, 183] width 35 height 11
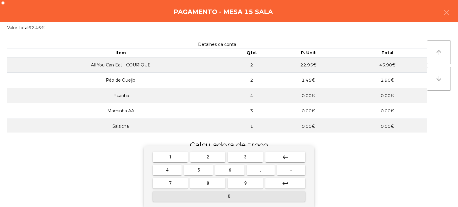
click at [190, 193] on button "0" at bounding box center [229, 196] width 153 height 11
type input "**"
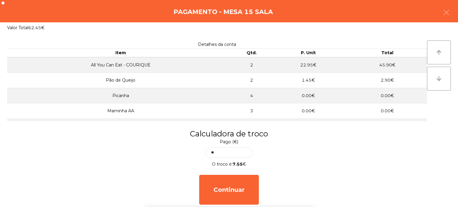
click at [345, 181] on div "1 2 3 keyboard_backspace 4 5 6 . - 7 8 9 keyboard_return 0" at bounding box center [229, 176] width 458 height 61
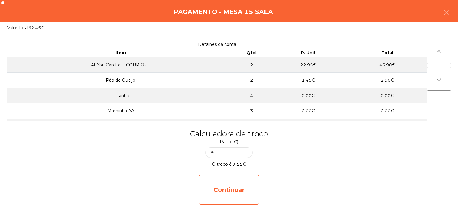
click at [234, 181] on div "Continuar" at bounding box center [229, 190] width 60 height 30
select select "**"
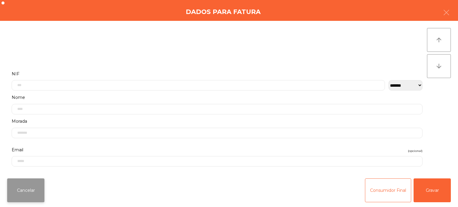
click at [15, 192] on button "Cancelar" at bounding box center [25, 190] width 37 height 24
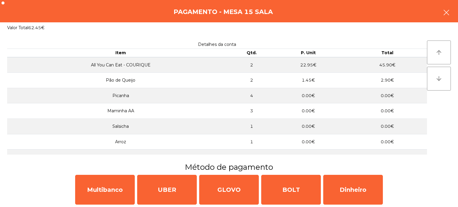
click at [440, 20] on button "button" at bounding box center [446, 13] width 17 height 18
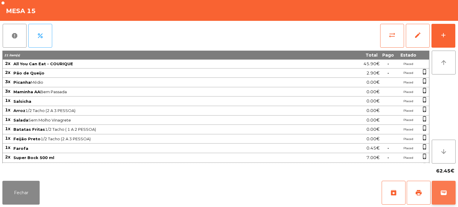
click at [455, 188] on button "wallet" at bounding box center [443, 193] width 24 height 24
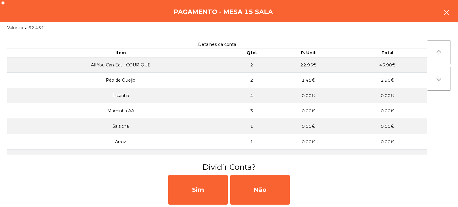
click at [442, 10] on icon "button" at bounding box center [445, 12] width 7 height 7
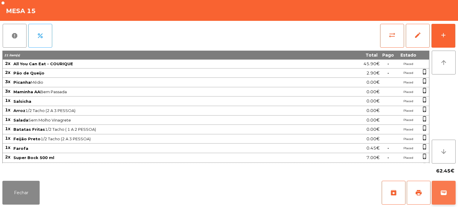
click at [447, 191] on button "wallet" at bounding box center [443, 193] width 24 height 24
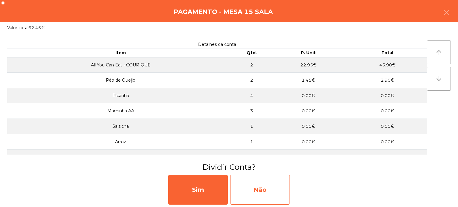
click at [262, 183] on div "Não" at bounding box center [260, 190] width 60 height 30
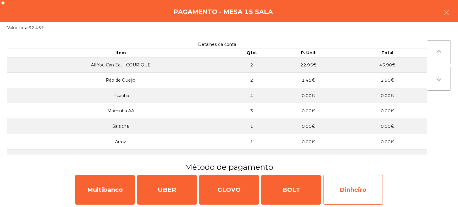
click at [372, 183] on div "Dinheiro" at bounding box center [353, 190] width 60 height 30
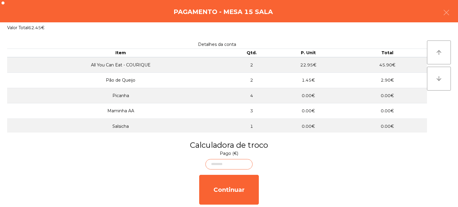
click at [237, 162] on body "Fabrica da picanha - [GEOGRAPHIC_DATA] location_on [DATE] 21:20:34 Painel de co…" at bounding box center [229, 103] width 458 height 207
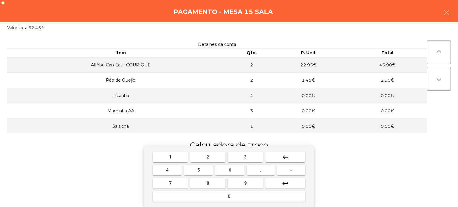
click at [171, 184] on span "7" at bounding box center [170, 183] width 2 height 5
click at [186, 198] on button "0" at bounding box center [229, 196] width 153 height 11
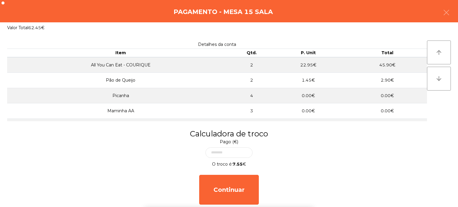
click at [360, 186] on div "1 2 3 keyboard_backspace 4 5 6 . - 7 8 9 keyboard_return 0" at bounding box center [229, 176] width 458 height 61
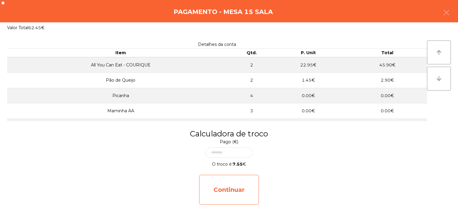
click at [239, 179] on div "Continuar" at bounding box center [229, 190] width 60 height 30
select select "**"
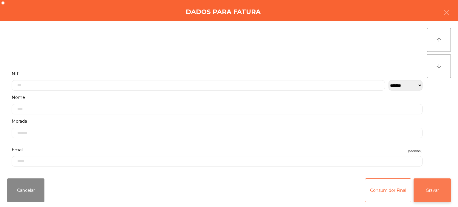
click at [435, 192] on button "Gravar" at bounding box center [431, 190] width 37 height 24
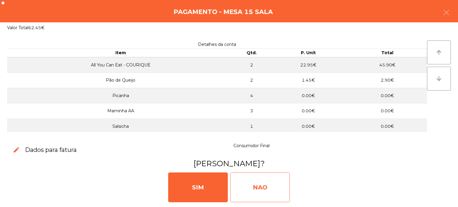
click at [262, 186] on div "NAO" at bounding box center [260, 187] width 60 height 30
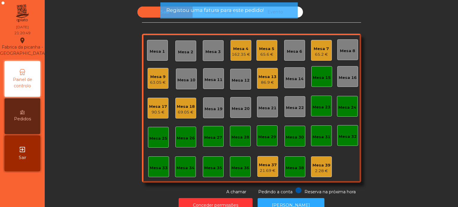
click at [320, 80] on div "Mesa 15" at bounding box center [321, 78] width 18 height 6
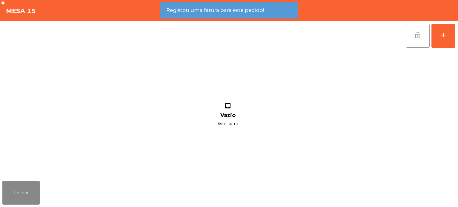
click at [416, 41] on button "lock_open" at bounding box center [417, 36] width 24 height 24
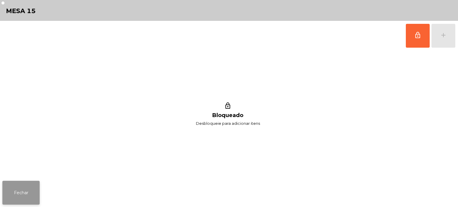
click at [32, 185] on button "Fechar" at bounding box center [20, 193] width 37 height 24
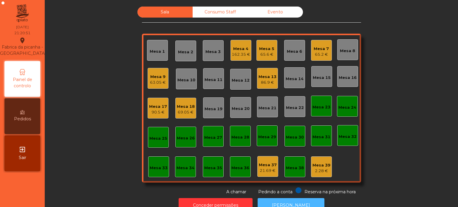
click at [268, 199] on button "[PERSON_NAME]" at bounding box center [290, 205] width 67 height 15
click at [284, 199] on button "[PERSON_NAME]" at bounding box center [290, 205] width 67 height 15
click at [184, 106] on div "Mesa 18" at bounding box center [186, 107] width 18 height 6
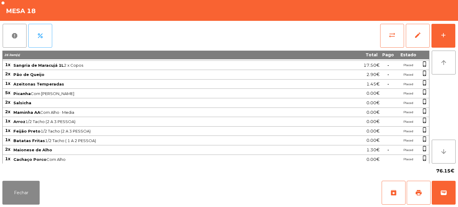
scroll to position [43, 0]
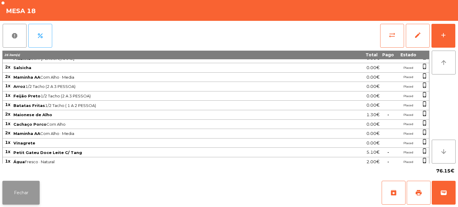
click at [23, 194] on button "Fechar" at bounding box center [20, 193] width 37 height 24
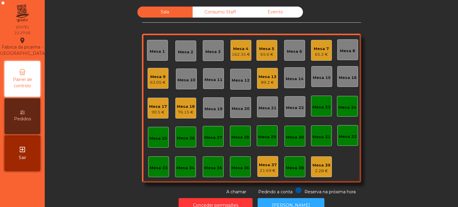
click at [315, 165] on div "Mesa 39" at bounding box center [321, 165] width 18 height 6
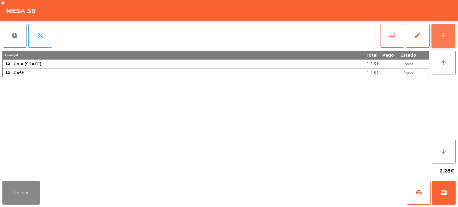
click at [454, 39] on button "add" at bounding box center [443, 36] width 24 height 24
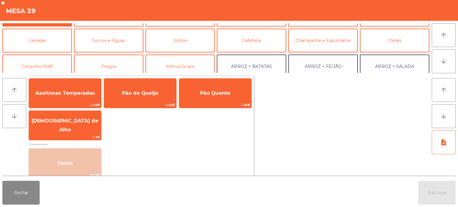
scroll to position [28, 0]
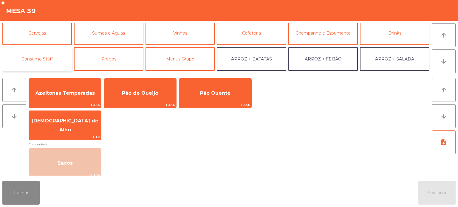
click at [37, 61] on button "Consumo Staff" at bounding box center [36, 59] width 69 height 24
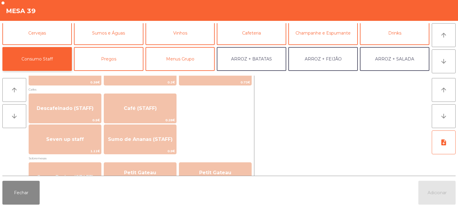
scroll to position [337, 0]
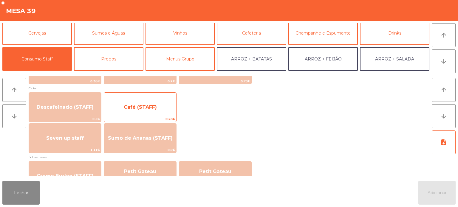
click at [158, 107] on span "Café (STAFF)" at bounding box center [140, 107] width 72 height 16
click at [158, 102] on span "Café (STAFF)" at bounding box center [140, 107] width 72 height 16
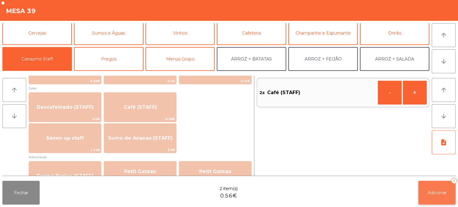
click at [442, 187] on button "Adicionar 2" at bounding box center [436, 193] width 37 height 24
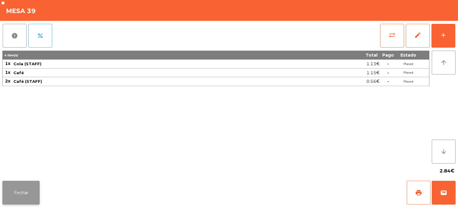
click at [31, 193] on button "Fechar" at bounding box center [20, 193] width 37 height 24
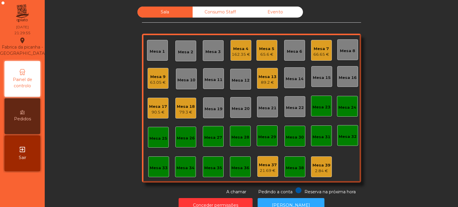
click at [182, 109] on div "Mesa 18" at bounding box center [186, 107] width 18 height 6
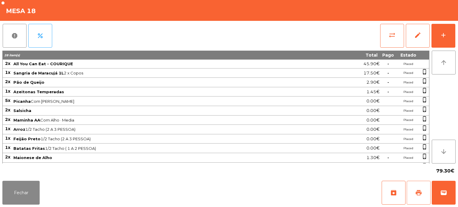
click at [411, 189] on button "print" at bounding box center [418, 193] width 24 height 24
click at [19, 194] on button "Fechar" at bounding box center [20, 193] width 37 height 24
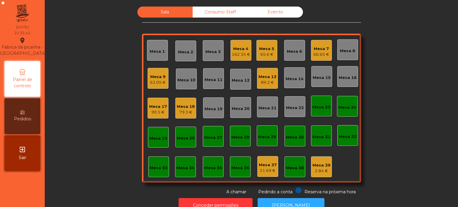
click at [239, 50] on div "Mesa 4" at bounding box center [240, 49] width 18 height 6
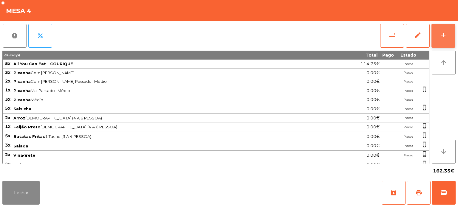
click at [439, 40] on button "add" at bounding box center [443, 36] width 24 height 24
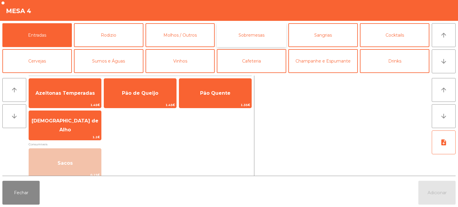
click at [256, 32] on button "Sobremesas" at bounding box center [251, 35] width 69 height 24
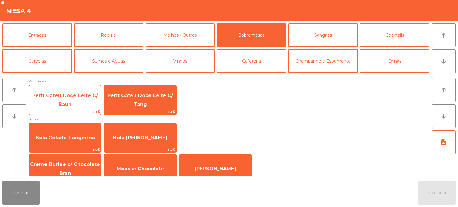
click at [78, 95] on span "Petit Gateu Doce Leite C/ Baun" at bounding box center [65, 100] width 66 height 15
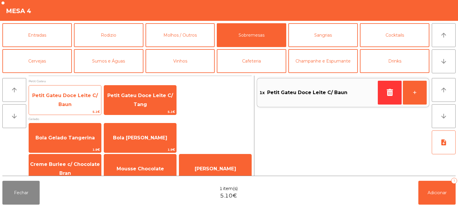
click at [78, 97] on span "Petit Gateu Doce Leite C/ Baun" at bounding box center [65, 100] width 66 height 15
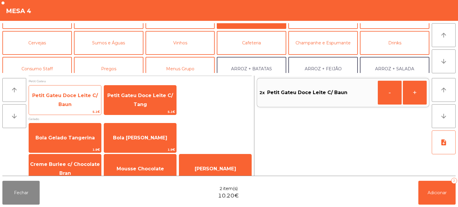
scroll to position [19, 0]
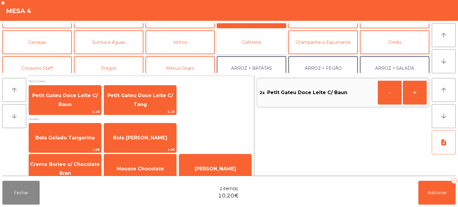
click at [249, 40] on button "Cafeteria" at bounding box center [251, 42] width 69 height 24
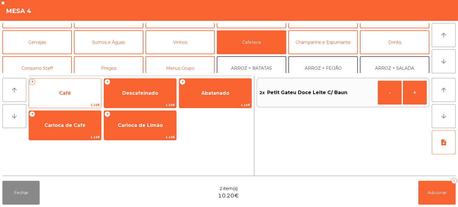
click at [83, 94] on span "Café" at bounding box center [65, 93] width 72 height 16
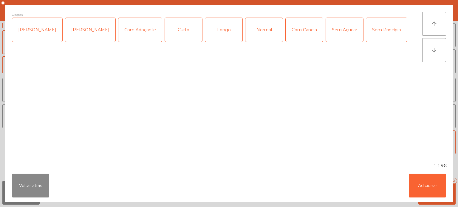
click at [254, 30] on div "Normal" at bounding box center [263, 30] width 37 height 24
click at [428, 183] on button "Adicionar" at bounding box center [426, 186] width 37 height 24
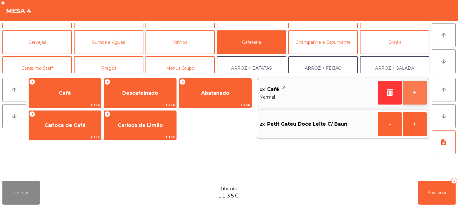
click at [414, 91] on button "+" at bounding box center [414, 93] width 24 height 24
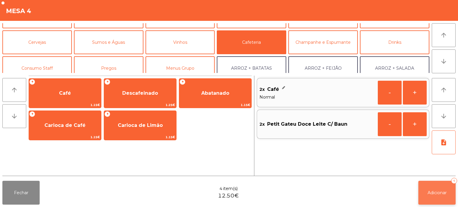
click at [438, 192] on span "Adicionar" at bounding box center [436, 192] width 19 height 5
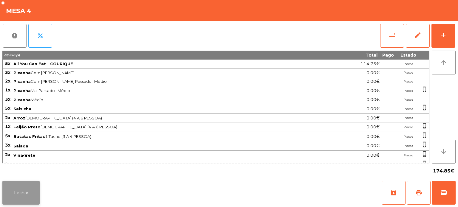
click at [34, 191] on button "Fechar" at bounding box center [20, 193] width 37 height 24
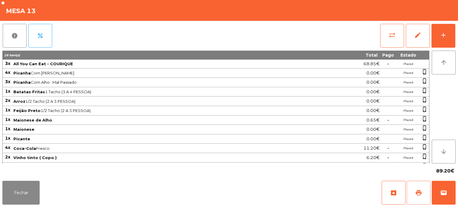
click at [416, 193] on span "print" at bounding box center [418, 192] width 7 height 7
click at [33, 173] on div "89.20€" at bounding box center [228, 171] width 453 height 15
click at [26, 190] on button "Fechar" at bounding box center [20, 193] width 37 height 24
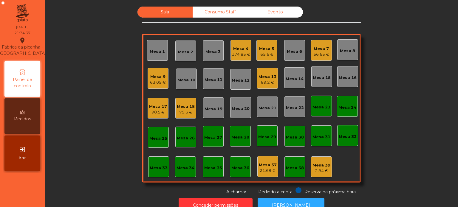
click at [183, 116] on div "Mesa 18 79.3 €" at bounding box center [185, 108] width 21 height 21
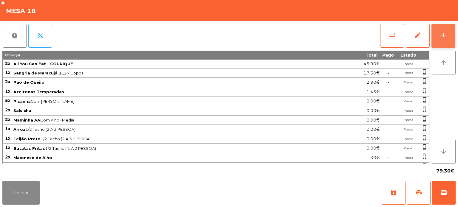
click at [446, 39] on button "add" at bounding box center [443, 36] width 24 height 24
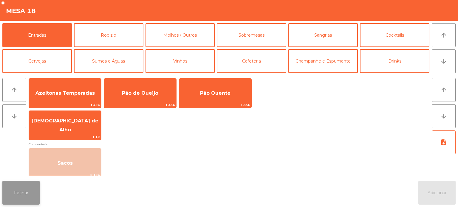
click at [22, 195] on button "Fechar" at bounding box center [20, 193] width 37 height 24
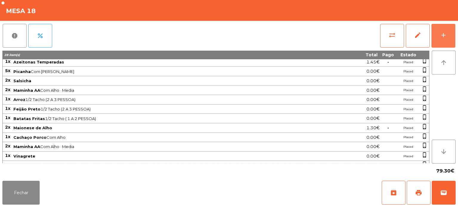
scroll to position [0, 0]
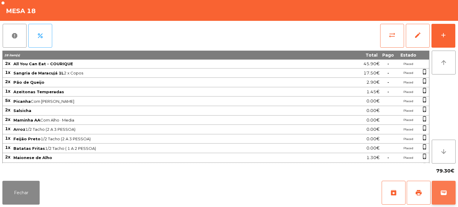
click at [443, 194] on span "wallet" at bounding box center [443, 192] width 7 height 7
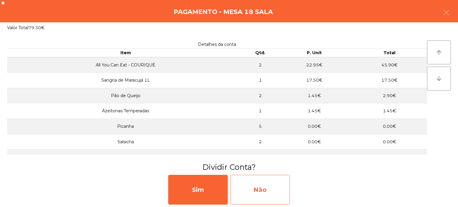
click at [267, 176] on div "Não" at bounding box center [260, 190] width 60 height 30
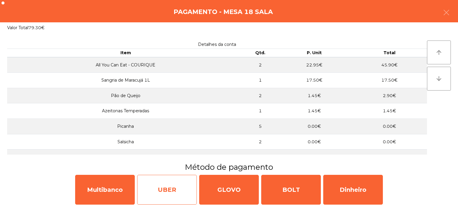
click at [177, 186] on div "UBER" at bounding box center [167, 190] width 60 height 30
select select "**"
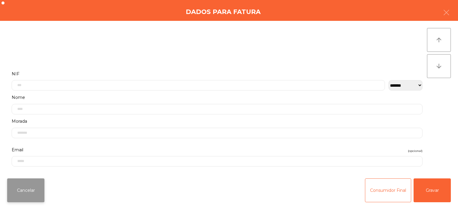
click at [35, 183] on button "Cancelar" at bounding box center [25, 190] width 37 height 24
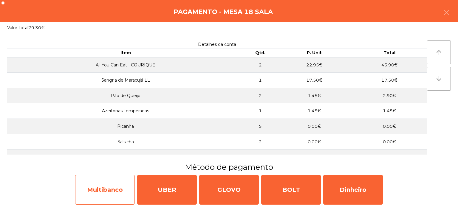
click at [110, 185] on div "Multibanco" at bounding box center [105, 190] width 60 height 30
select select "**"
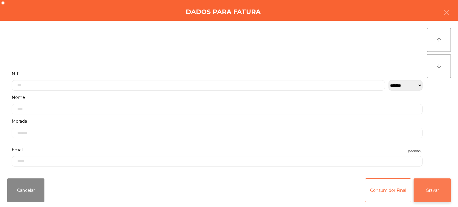
click at [421, 187] on button "Gravar" at bounding box center [431, 190] width 37 height 24
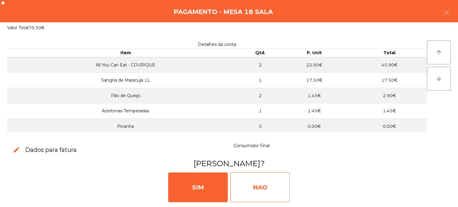
click at [270, 188] on div "NAO" at bounding box center [260, 187] width 60 height 30
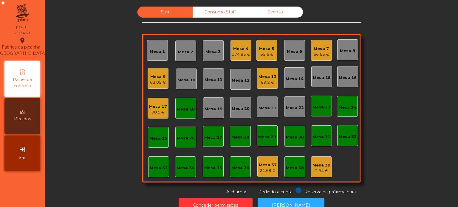
click at [181, 113] on div "Mesa 18" at bounding box center [185, 108] width 21 height 21
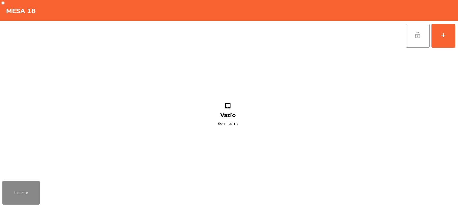
click at [421, 32] on span "lock_open" at bounding box center [417, 35] width 7 height 7
click at [30, 173] on div "inbox Vazio Sem items" at bounding box center [227, 115] width 450 height 128
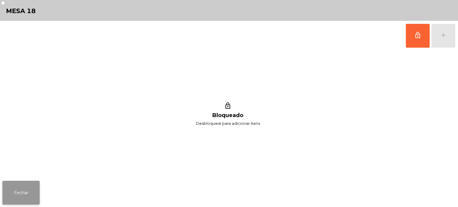
click at [36, 198] on button "Fechar" at bounding box center [20, 193] width 37 height 24
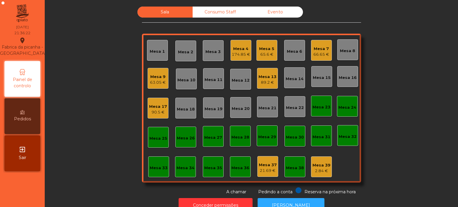
click at [263, 78] on div "Mesa 13" at bounding box center [267, 77] width 18 height 6
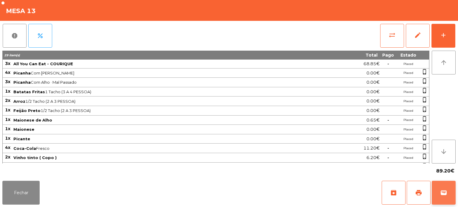
click at [444, 186] on button "wallet" at bounding box center [443, 193] width 24 height 24
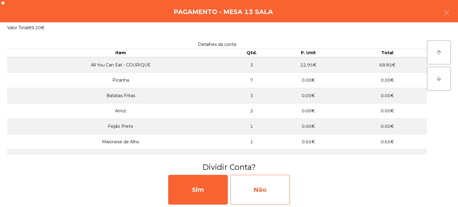
click at [256, 182] on div "Não" at bounding box center [260, 190] width 60 height 30
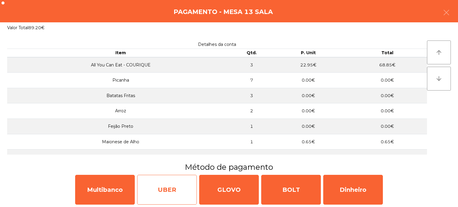
click at [141, 181] on div "UBER" at bounding box center [167, 190] width 60 height 30
select select "**"
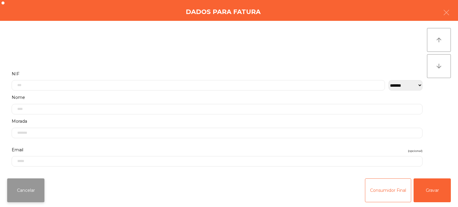
click at [43, 192] on button "Cancelar" at bounding box center [25, 190] width 37 height 24
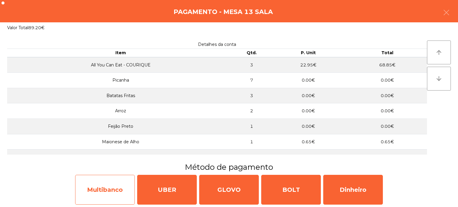
click at [119, 187] on div "Multibanco" at bounding box center [105, 190] width 60 height 30
select select "**"
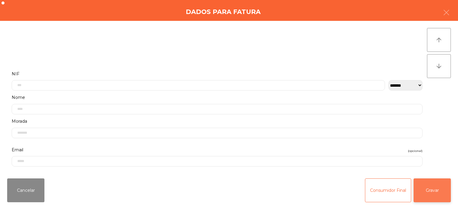
click at [425, 192] on button "Gravar" at bounding box center [431, 190] width 37 height 24
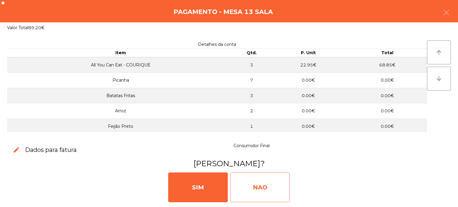
click at [265, 183] on div "NAO" at bounding box center [260, 187] width 60 height 30
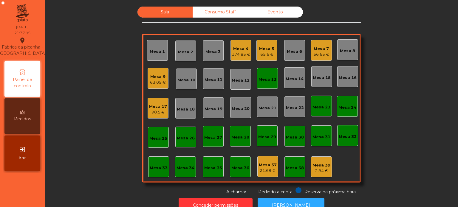
click at [265, 80] on div "Mesa 13" at bounding box center [267, 80] width 18 height 6
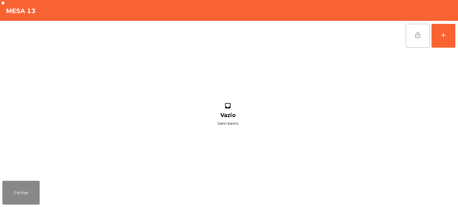
click at [413, 43] on button "lock_open" at bounding box center [417, 36] width 24 height 24
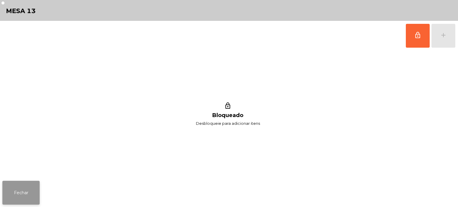
click at [34, 193] on button "Fechar" at bounding box center [20, 193] width 37 height 24
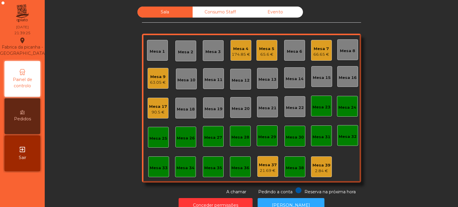
click at [241, 49] on div "Mesa 4" at bounding box center [240, 49] width 18 height 6
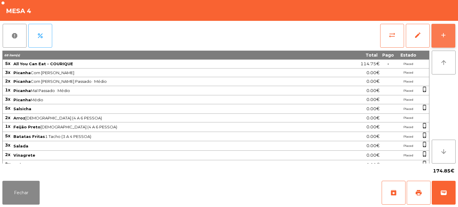
click at [440, 36] on div "add" at bounding box center [442, 35] width 7 height 7
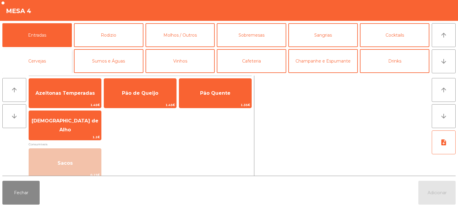
click at [58, 60] on button "Cervejas" at bounding box center [36, 61] width 69 height 24
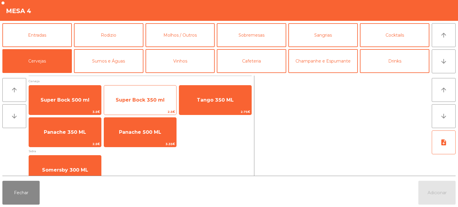
click at [137, 101] on span "Super Bock 350 ml" at bounding box center [140, 100] width 49 height 6
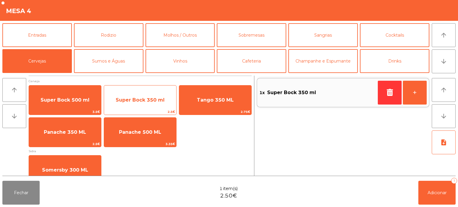
click at [140, 105] on span "Super Bock 350 ml" at bounding box center [140, 100] width 72 height 16
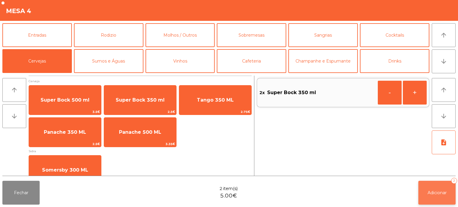
click at [423, 197] on button "Adicionar 2" at bounding box center [436, 193] width 37 height 24
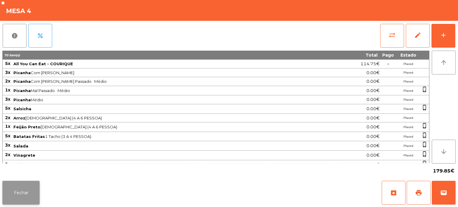
click at [7, 187] on button "Fechar" at bounding box center [20, 193] width 37 height 24
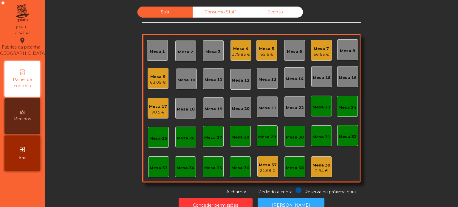
click at [262, 58] on div "Mesa 5 65.6 €" at bounding box center [266, 50] width 21 height 21
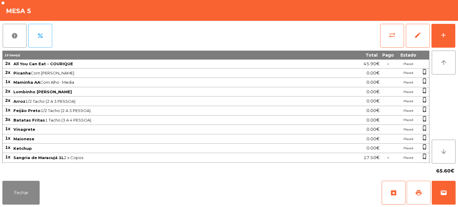
click at [413, 194] on button "print" at bounding box center [418, 193] width 24 height 24
click at [446, 194] on span "wallet" at bounding box center [443, 192] width 7 height 7
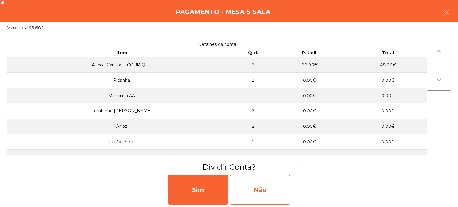
click at [264, 188] on div "Não" at bounding box center [260, 190] width 60 height 30
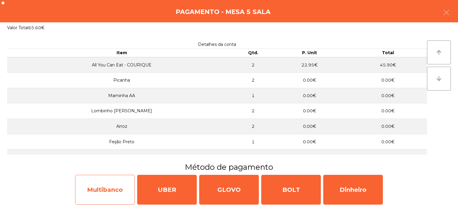
click at [115, 193] on div "Multibanco" at bounding box center [105, 190] width 60 height 30
select select "**"
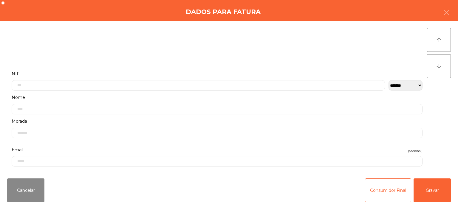
click at [151, 95] on label "Nome" at bounding box center [217, 98] width 410 height 8
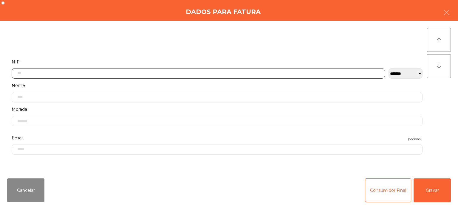
click at [123, 73] on input "text" at bounding box center [198, 73] width 373 height 10
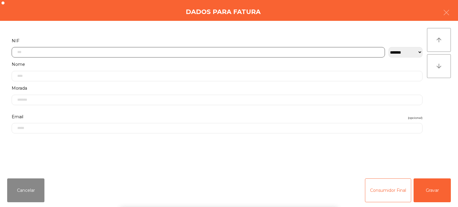
scroll to position [41, 0]
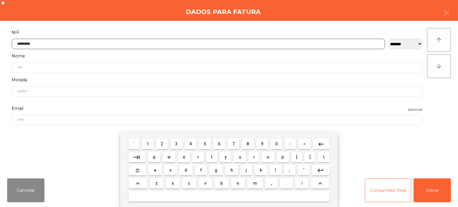
type input "*********"
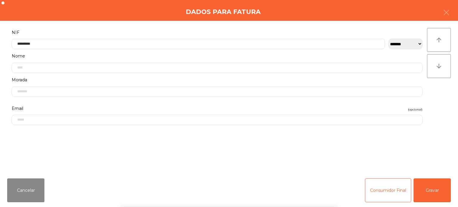
click at [448, 93] on div "**********" at bounding box center [229, 97] width 458 height 153
click at [448, 102] on div "**********" at bounding box center [229, 97] width 458 height 153
click at [430, 197] on button "Gravar" at bounding box center [431, 190] width 37 height 24
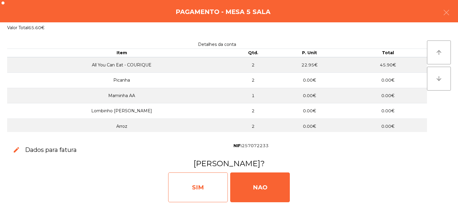
click at [203, 189] on div "SIM" at bounding box center [198, 187] width 60 height 30
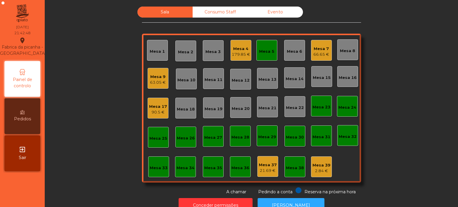
click at [272, 51] on div "Mesa 5" at bounding box center [266, 50] width 21 height 21
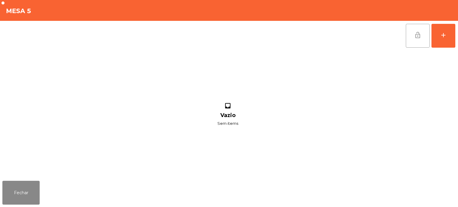
click at [406, 32] on button "lock_open" at bounding box center [417, 36] width 24 height 24
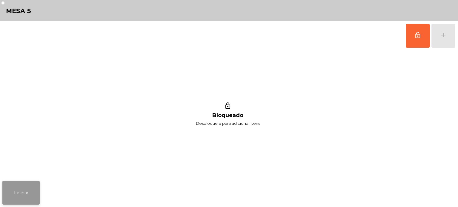
click at [22, 187] on button "Fechar" at bounding box center [20, 193] width 37 height 24
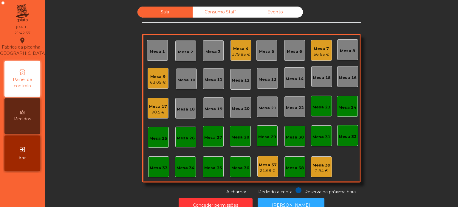
click at [345, 76] on div "Mesa 16" at bounding box center [347, 78] width 18 height 6
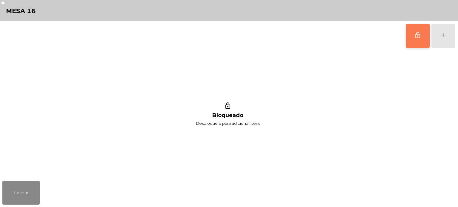
click at [420, 35] on span "lock_outline" at bounding box center [417, 35] width 7 height 7
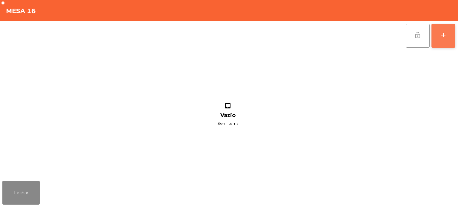
click at [440, 38] on div "add" at bounding box center [442, 35] width 7 height 7
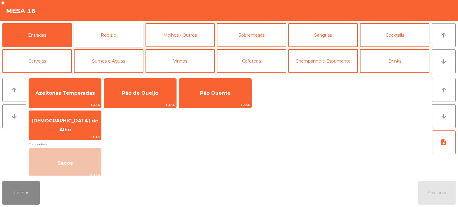
click at [104, 33] on button "Rodizio" at bounding box center [108, 35] width 69 height 24
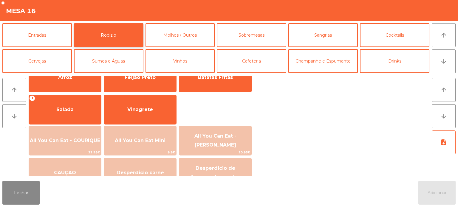
scroll to position [92, 0]
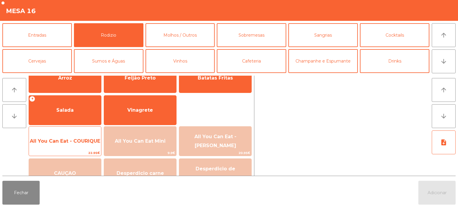
click at [72, 147] on span "All You Can Eat - COURIQUE" at bounding box center [65, 141] width 72 height 16
click at [71, 147] on span "All You Can Eat - COURIQUE" at bounding box center [65, 141] width 72 height 16
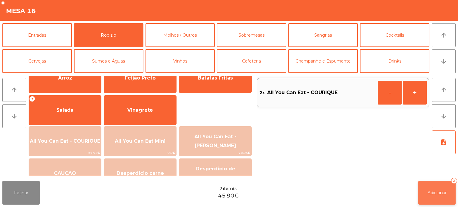
click at [434, 196] on button "Adicionar 2" at bounding box center [436, 193] width 37 height 24
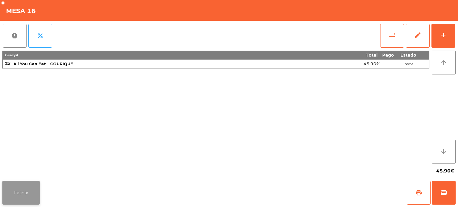
click at [22, 183] on button "Fechar" at bounding box center [20, 193] width 37 height 24
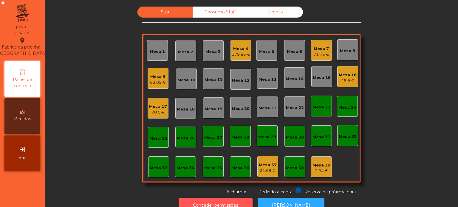
click at [184, 201] on button "Conceder permissões" at bounding box center [215, 205] width 74 height 15
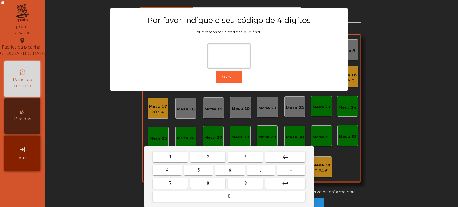
click at [171, 155] on span "1" at bounding box center [170, 157] width 2 height 5
click at [239, 152] on button "3" at bounding box center [245, 157] width 35 height 11
click at [193, 172] on button "5" at bounding box center [198, 170] width 29 height 11
click at [217, 199] on button "0" at bounding box center [229, 196] width 153 height 11
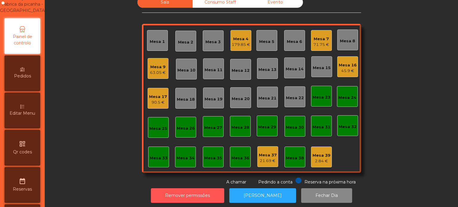
scroll to position [49, 0]
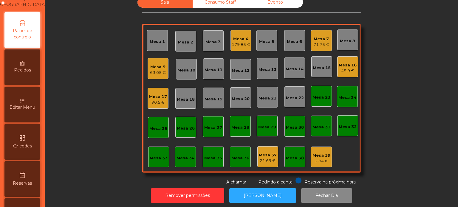
click at [29, 120] on div "Editar Menu" at bounding box center [22, 105] width 36 height 36
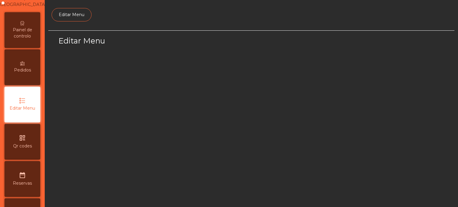
scroll to position [56, 0]
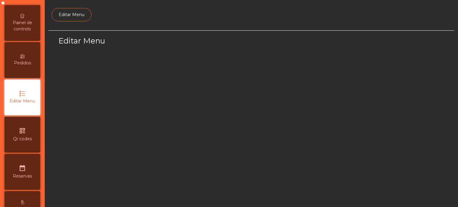
select select "*"
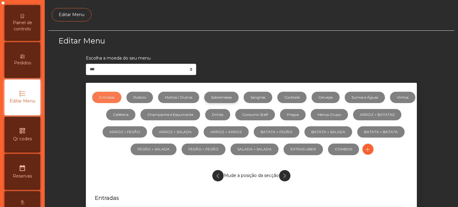
click at [226, 93] on link "Sobremesas" at bounding box center [221, 97] width 34 height 11
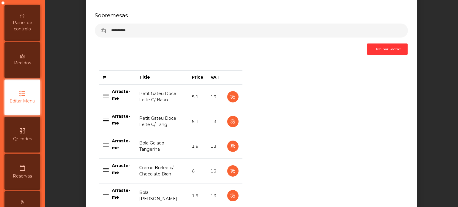
scroll to position [206, 0]
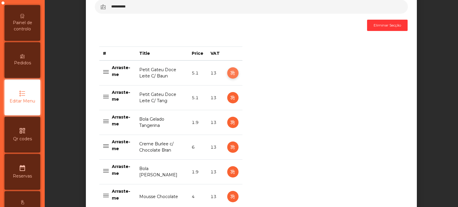
click at [229, 73] on icon "button" at bounding box center [232, 72] width 7 height 7
select select "**"
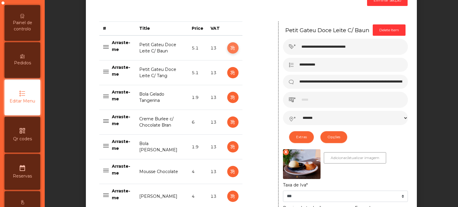
scroll to position [239, 0]
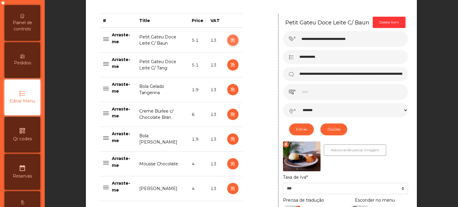
click at [230, 39] on icon "button" at bounding box center [232, 40] width 7 height 7
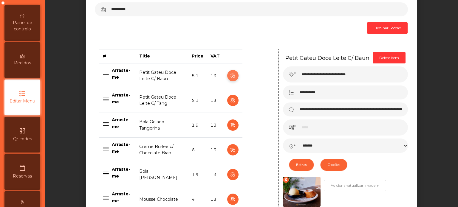
scroll to position [202, 0]
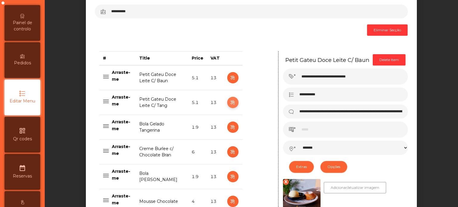
click at [227, 101] on button "button" at bounding box center [232, 102] width 11 height 11
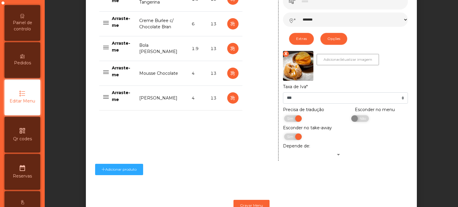
scroll to position [338, 0]
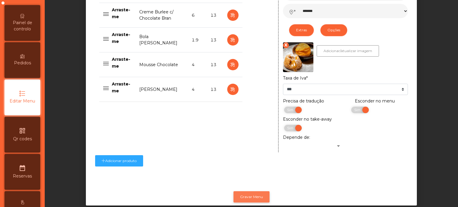
click at [250, 198] on button "Gravar Menu" at bounding box center [251, 196] width 36 height 11
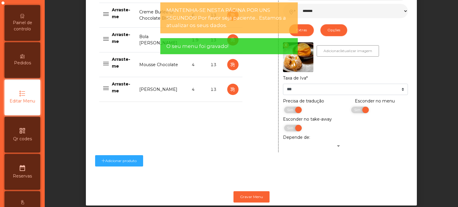
click at [27, 31] on span "Painel de controlo" at bounding box center [22, 26] width 33 height 13
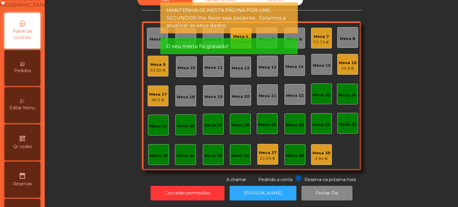
scroll to position [5, 0]
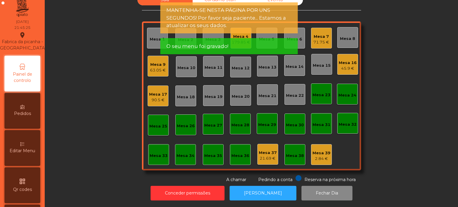
click at [28, 24] on div "[DATE] 21:45:25" at bounding box center [22, 24] width 17 height 13
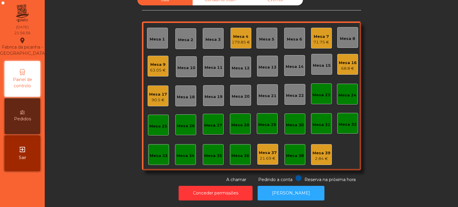
click at [155, 153] on div "Mesa 33" at bounding box center [159, 156] width 18 height 6
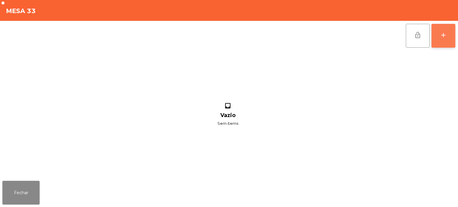
click at [436, 42] on button "add" at bounding box center [443, 36] width 24 height 24
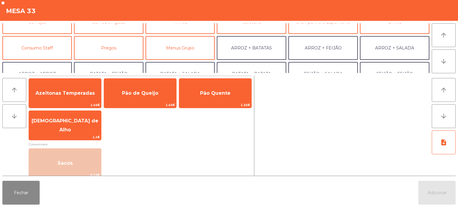
scroll to position [42, 0]
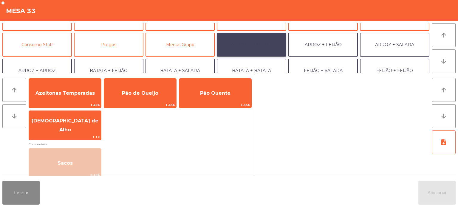
click at [251, 36] on button "ARROZ + BATATAS" at bounding box center [251, 45] width 69 height 24
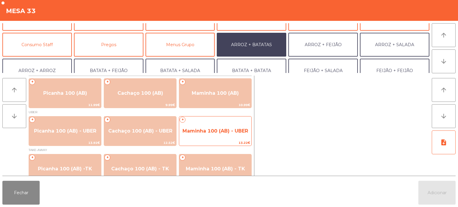
click at [204, 135] on span "Maminha 100 (AB) - UBER" at bounding box center [215, 131] width 72 height 16
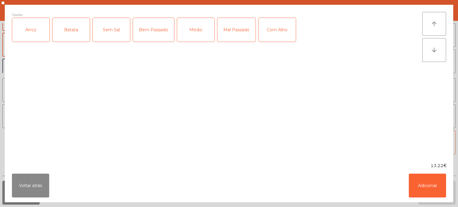
click at [29, 33] on div "Arroz" at bounding box center [30, 30] width 37 height 24
click at [64, 28] on div "Batata" at bounding box center [70, 30] width 37 height 24
click at [205, 29] on div "Médio" at bounding box center [195, 30] width 37 height 24
click at [275, 32] on div "Com Alho" at bounding box center [276, 30] width 37 height 24
click at [428, 195] on button "Adicionar" at bounding box center [426, 186] width 37 height 24
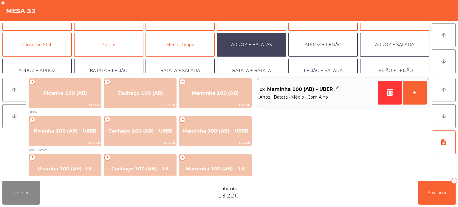
scroll to position [77, 0]
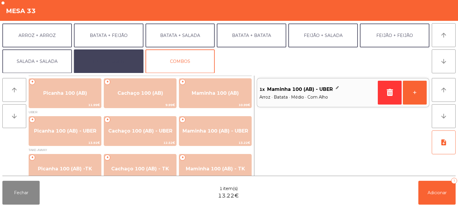
click at [122, 61] on button "EXTRAS UBER" at bounding box center [108, 61] width 69 height 24
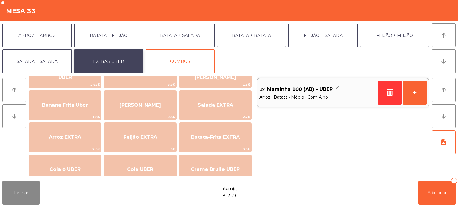
scroll to position [27, 0]
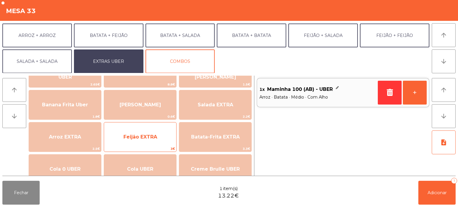
click at [159, 135] on span "Feijão EXTRA" at bounding box center [140, 137] width 72 height 16
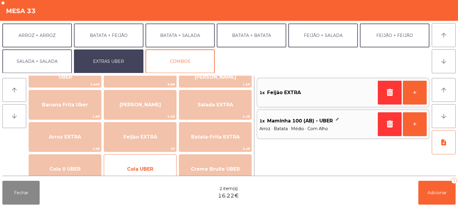
click at [150, 161] on span "Cola UBER" at bounding box center [140, 169] width 72 height 16
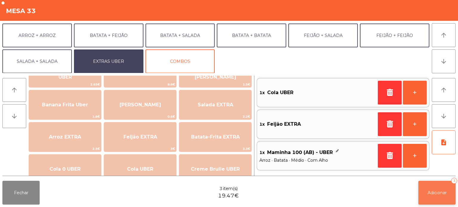
click at [442, 193] on span "Adicionar" at bounding box center [436, 192] width 19 height 5
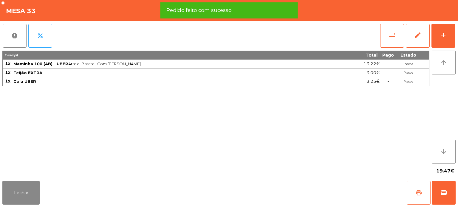
click at [415, 187] on button "print" at bounding box center [418, 193] width 24 height 24
click at [441, 195] on span "wallet" at bounding box center [443, 192] width 7 height 7
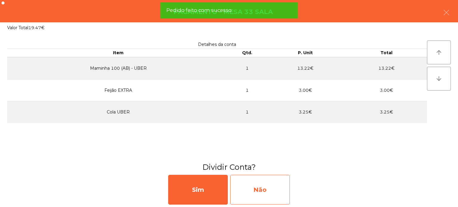
click at [274, 187] on div "Não" at bounding box center [260, 190] width 60 height 30
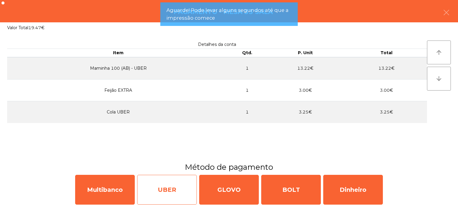
click at [172, 183] on div "UBER" at bounding box center [167, 190] width 60 height 30
select select "**"
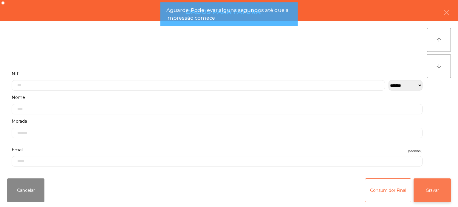
click at [439, 183] on button "Gravar" at bounding box center [431, 190] width 37 height 24
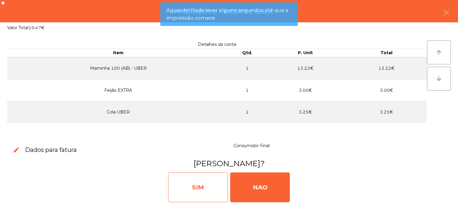
click at [192, 180] on div "SIM" at bounding box center [198, 187] width 60 height 30
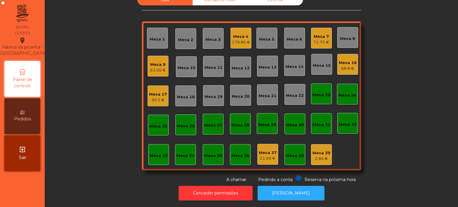
click at [265, 66] on div "Mesa 13" at bounding box center [267, 66] width 21 height 21
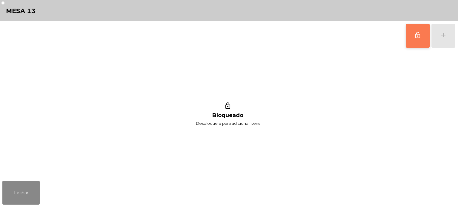
click at [420, 45] on button "lock_outline" at bounding box center [417, 36] width 24 height 24
click at [441, 43] on div "lock_outline add" at bounding box center [430, 36] width 50 height 30
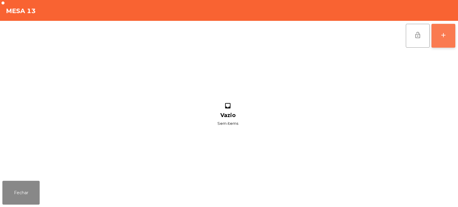
click at [450, 38] on button "add" at bounding box center [443, 36] width 24 height 24
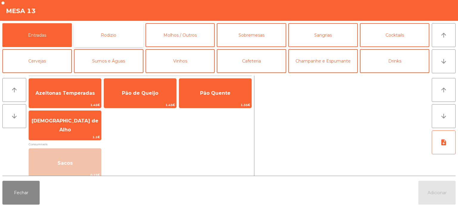
click at [127, 31] on button "Rodizio" at bounding box center [108, 35] width 69 height 24
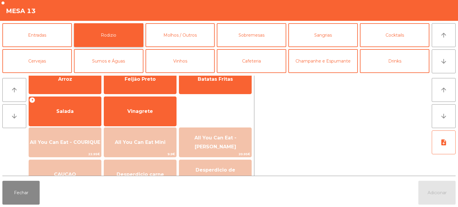
scroll to position [99, 0]
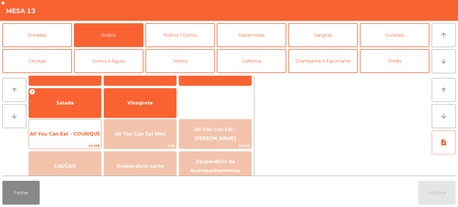
click at [72, 139] on span "All You Can Eat - COURIQUE" at bounding box center [65, 134] width 72 height 16
click at [71, 140] on span "All You Can Eat - COURIQUE" at bounding box center [65, 134] width 72 height 16
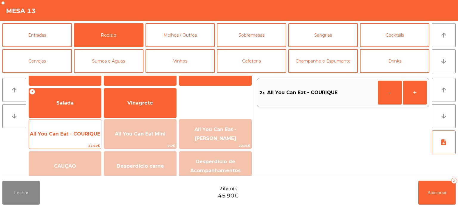
click at [73, 138] on span "All You Can Eat - COURIQUE" at bounding box center [65, 134] width 72 height 16
click at [74, 136] on span "All You Can Eat - COURIQUE" at bounding box center [65, 134] width 70 height 6
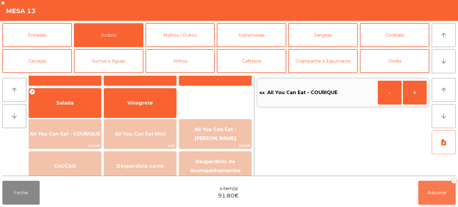
click at [430, 200] on button "Adicionar 4" at bounding box center [436, 193] width 37 height 24
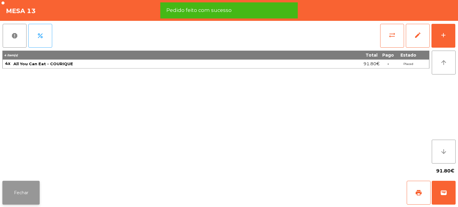
click at [27, 193] on button "Fechar" at bounding box center [20, 193] width 37 height 24
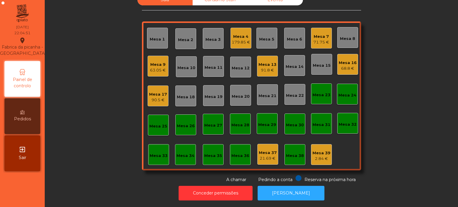
click at [242, 40] on div "179.85 €" at bounding box center [240, 42] width 18 height 6
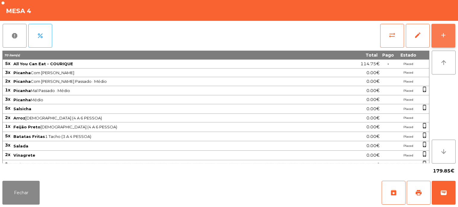
click at [447, 45] on button "add" at bounding box center [443, 36] width 24 height 24
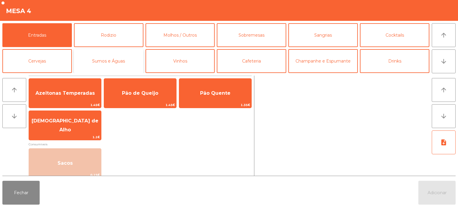
click at [93, 69] on button "Sumos e Águas" at bounding box center [108, 61] width 69 height 24
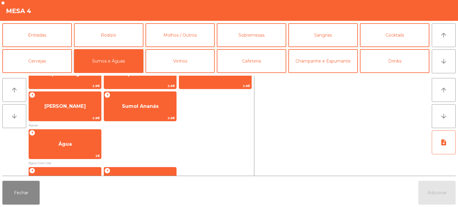
scroll to position [214, 0]
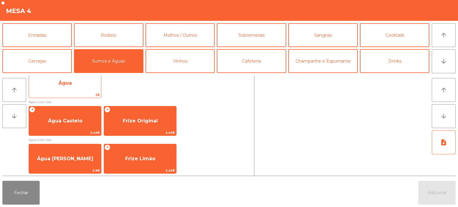
click at [73, 92] on span "2€" at bounding box center [65, 95] width 72 height 6
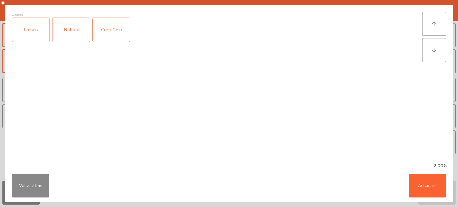
click at [67, 33] on div "Natural" at bounding box center [70, 30] width 37 height 24
click at [425, 191] on button "Adicionar" at bounding box center [426, 186] width 37 height 24
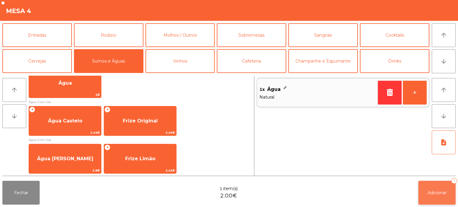
click at [424, 197] on button "Adicionar 1" at bounding box center [436, 193] width 37 height 24
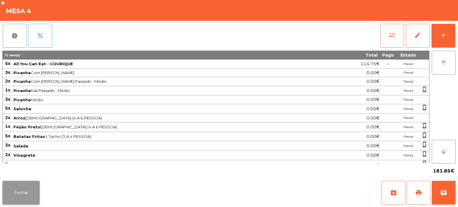
click at [15, 190] on button "Fechar" at bounding box center [20, 193] width 37 height 24
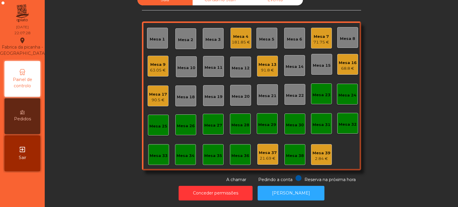
click at [156, 98] on div "90.5 €" at bounding box center [158, 100] width 18 height 6
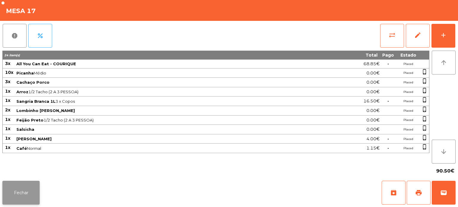
click at [27, 187] on button "Fechar" at bounding box center [20, 193] width 37 height 24
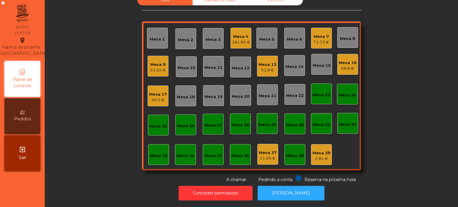
click at [155, 91] on div "Mesa 17" at bounding box center [158, 94] width 18 height 6
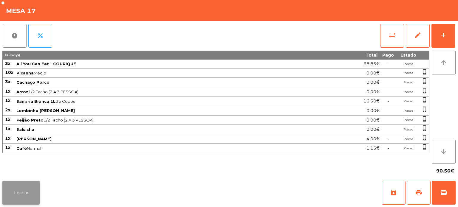
click at [27, 183] on button "Fechar" at bounding box center [20, 193] width 37 height 24
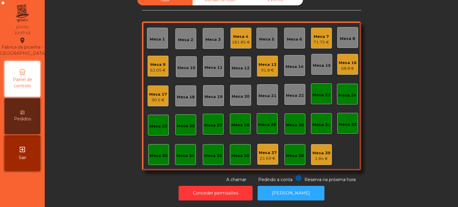
click at [158, 97] on div "90.5 €" at bounding box center [158, 100] width 18 height 6
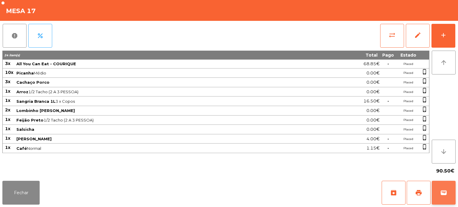
click at [448, 191] on button "wallet" at bounding box center [443, 193] width 24 height 24
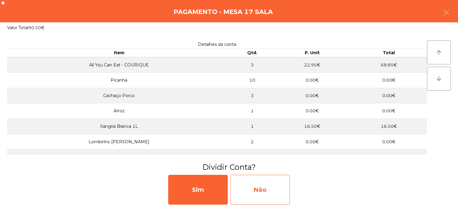
click at [259, 190] on div "Não" at bounding box center [260, 190] width 60 height 30
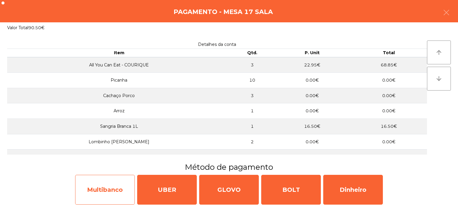
click at [97, 196] on div "Multibanco" at bounding box center [105, 190] width 60 height 30
select select "**"
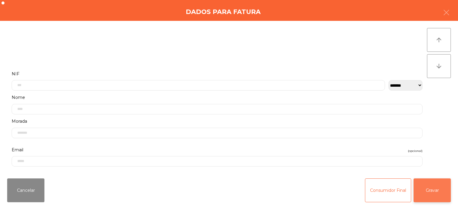
click at [432, 195] on button "Gravar" at bounding box center [431, 190] width 37 height 24
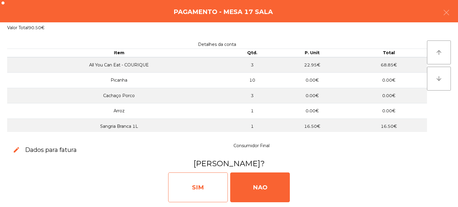
click at [194, 182] on div "SIM" at bounding box center [198, 187] width 60 height 30
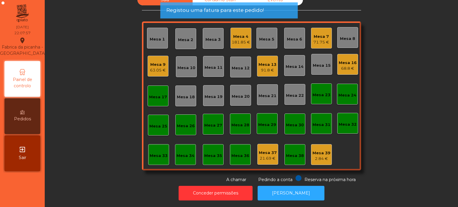
click at [155, 94] on div "Mesa 17" at bounding box center [158, 97] width 18 height 6
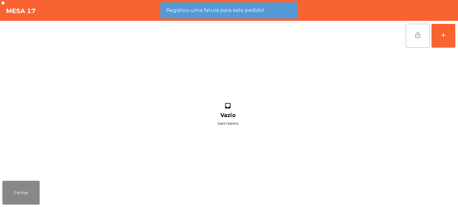
click at [407, 33] on button "lock_open" at bounding box center [417, 36] width 24 height 24
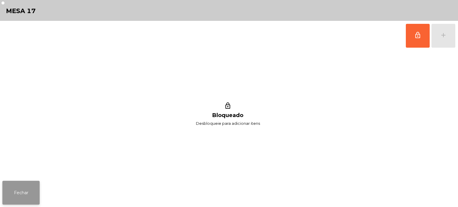
click at [25, 187] on button "Fechar" at bounding box center [20, 193] width 37 height 24
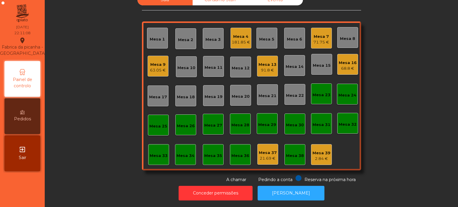
click at [399, 128] on div "Sala Consumo Staff Evento Mesa 1 Mesa 2 Mesa 3 Mesa 4 181.85 € [GEOGRAPHIC_DATA…" at bounding box center [251, 88] width 397 height 189
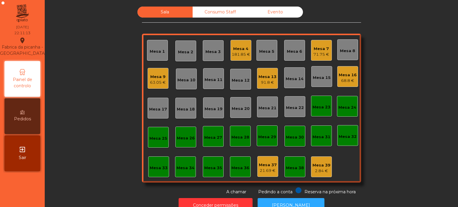
click at [108, 104] on div "Sala Consumo Staff Evento Mesa 1 Mesa 2 Mesa 3 Mesa 4 181.85 € [GEOGRAPHIC_DATA…" at bounding box center [251, 101] width 397 height 189
click at [236, 55] on div "181.85 €" at bounding box center [240, 55] width 18 height 6
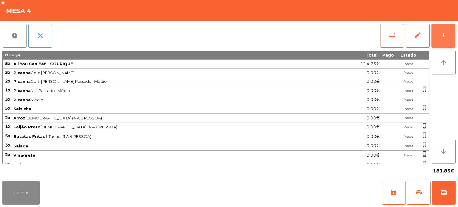
click at [444, 39] on button "add" at bounding box center [443, 36] width 24 height 24
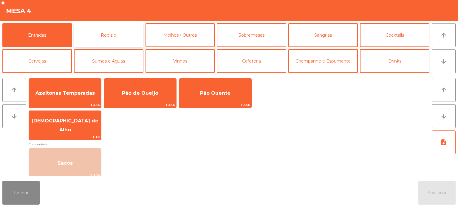
click at [113, 36] on button "Rodizio" at bounding box center [108, 35] width 69 height 24
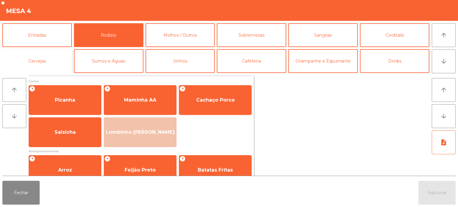
click at [49, 60] on button "Cervejas" at bounding box center [36, 61] width 69 height 24
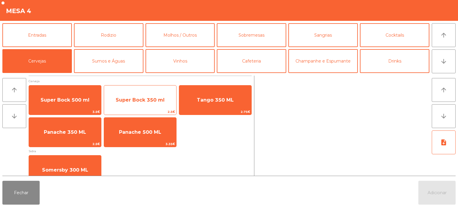
click at [149, 95] on span "Super Bock 350 ml" at bounding box center [140, 100] width 72 height 16
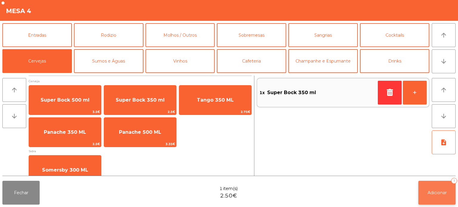
click at [421, 192] on button "Adicionar 1" at bounding box center [436, 193] width 37 height 24
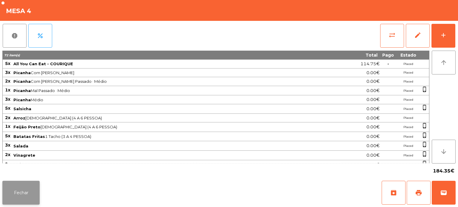
click at [15, 194] on button "Fechar" at bounding box center [20, 193] width 37 height 24
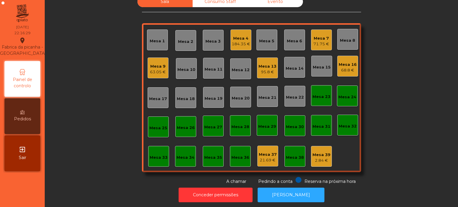
scroll to position [16, 0]
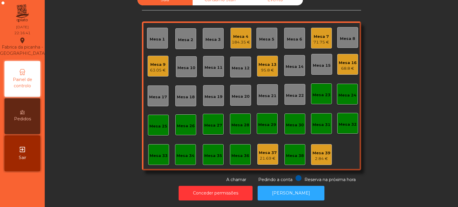
click at [181, 116] on div "Mesa 26" at bounding box center [185, 124] width 21 height 21
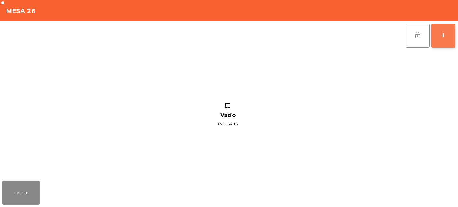
click at [444, 35] on div "add" at bounding box center [442, 35] width 7 height 7
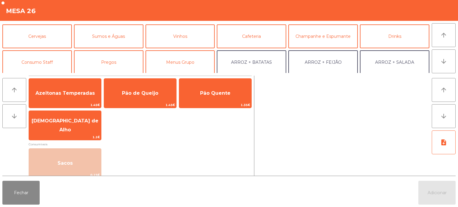
scroll to position [25, 0]
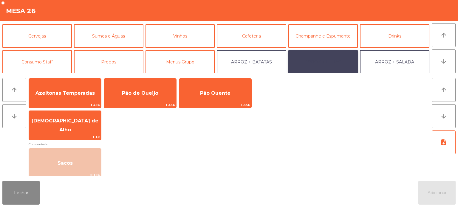
click at [311, 62] on button "ARROZ + FEIJÃO" at bounding box center [322, 62] width 69 height 24
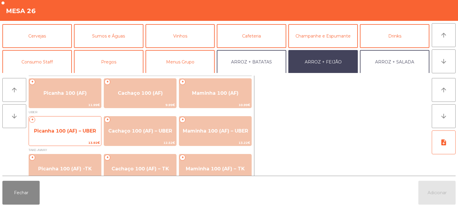
click at [46, 137] on span "Picanha 100 (AF) – UBER" at bounding box center [65, 131] width 72 height 16
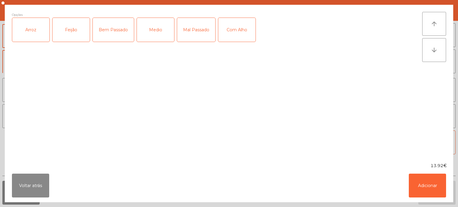
click at [29, 41] on div "Arroz" at bounding box center [30, 30] width 37 height 24
click at [68, 26] on div "Feijão" at bounding box center [70, 30] width 37 height 24
click at [110, 40] on div "Bem Passado" at bounding box center [113, 30] width 41 height 24
click at [38, 181] on button "Voltar atrás" at bounding box center [30, 186] width 37 height 24
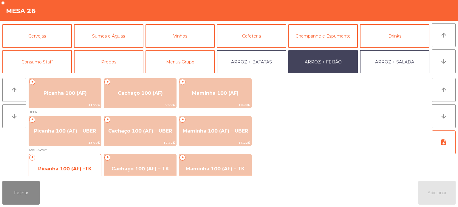
click at [49, 168] on span "Picanha 100 (AF) -TK" at bounding box center [65, 169] width 54 height 6
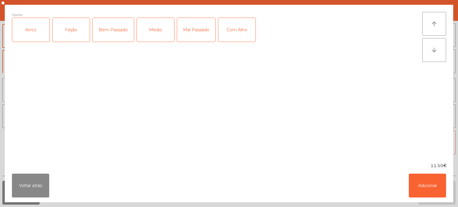
click at [29, 34] on div "Arroz" at bounding box center [30, 30] width 37 height 24
click at [68, 27] on div "Feijão" at bounding box center [70, 30] width 37 height 24
click at [148, 30] on div "Medio" at bounding box center [155, 30] width 37 height 24
click at [227, 24] on div "Com Alho" at bounding box center [236, 30] width 37 height 24
click at [418, 192] on button "Adicionar" at bounding box center [426, 186] width 37 height 24
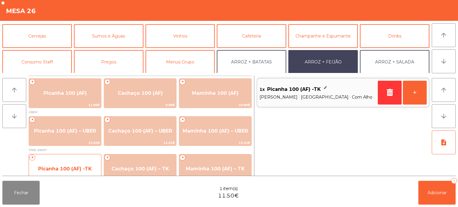
click at [58, 164] on span "Picanha 100 (AF) -TK" at bounding box center [65, 169] width 72 height 16
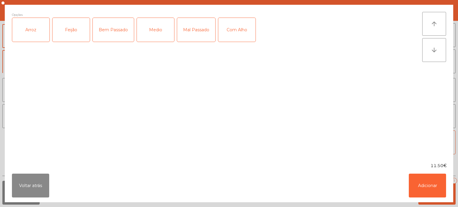
click at [39, 27] on div "Arroz" at bounding box center [30, 30] width 37 height 24
click at [73, 25] on div "Feijão" at bounding box center [70, 30] width 37 height 24
click at [154, 26] on div "Medio" at bounding box center [155, 30] width 37 height 24
click at [241, 28] on div "Com Alho" at bounding box center [236, 30] width 37 height 24
click at [237, 26] on div "Com Alho" at bounding box center [236, 30] width 37 height 24
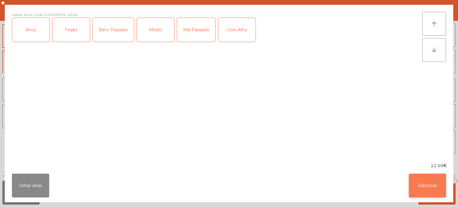
click at [417, 182] on button "Adicionar" at bounding box center [426, 186] width 37 height 24
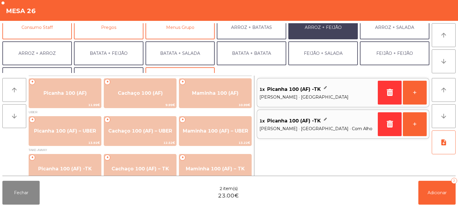
scroll to position [62, 0]
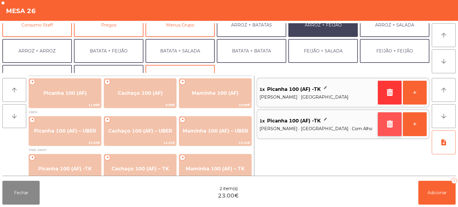
click at [379, 131] on button "button" at bounding box center [389, 124] width 24 height 24
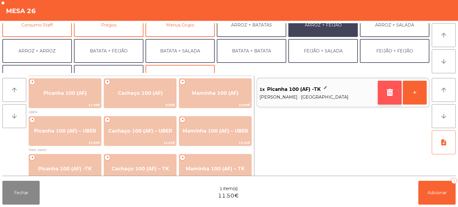
click at [379, 93] on button "button" at bounding box center [389, 93] width 24 height 24
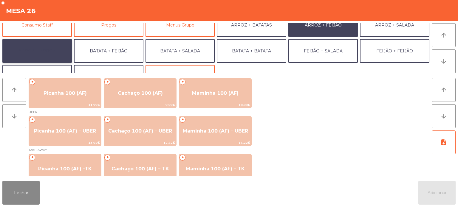
click at [20, 43] on button "ARROZ + ARROZ" at bounding box center [36, 51] width 69 height 24
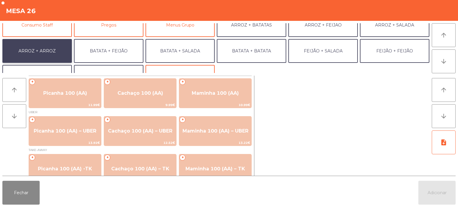
scroll to position [10, 0]
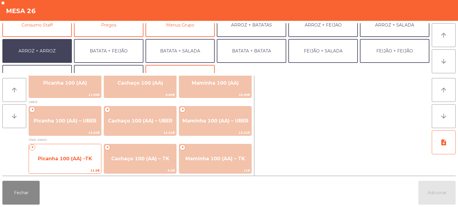
click at [48, 153] on span "Picanha 100 (AA) -TK" at bounding box center [65, 159] width 72 height 16
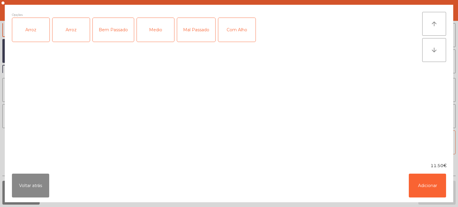
click at [25, 28] on div "Arroz" at bounding box center [30, 30] width 37 height 24
click at [150, 30] on div "Medio" at bounding box center [155, 30] width 37 height 24
click at [231, 34] on div "Com Alho" at bounding box center [236, 30] width 37 height 24
click at [415, 185] on button "Adicionar" at bounding box center [426, 186] width 37 height 24
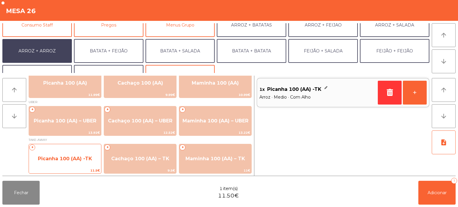
click at [61, 169] on span "11.5€" at bounding box center [65, 171] width 72 height 6
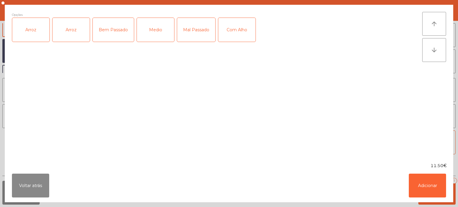
click at [26, 32] on div "Arroz" at bounding box center [30, 30] width 37 height 24
click at [161, 27] on div "Medio" at bounding box center [155, 30] width 37 height 24
click at [413, 182] on button "Adicionar" at bounding box center [426, 186] width 37 height 24
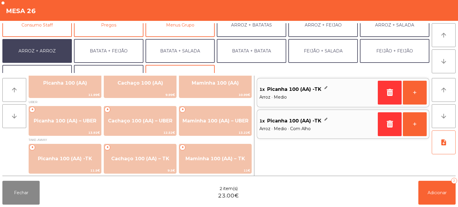
click at [287, 150] on div "1x Picanha 100 (AA) -TK Arroz · Medio + 1x Picanha 100 (AA) -TK Arroz · Medio ·…" at bounding box center [342, 126] width 172 height 100
click at [430, 194] on span "Adicionar" at bounding box center [436, 192] width 19 height 5
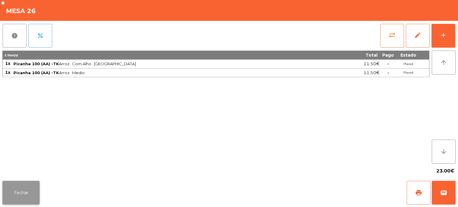
click at [23, 183] on button "Fechar" at bounding box center [20, 193] width 37 height 24
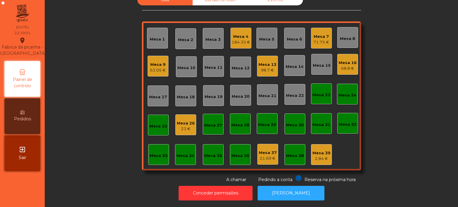
click at [397, 76] on div "Sala Consumo Staff Evento Mesa 1 Mesa 2 Mesa 3 Mesa 4 184.35 € [GEOGRAPHIC_DATA…" at bounding box center [251, 88] width 397 height 189
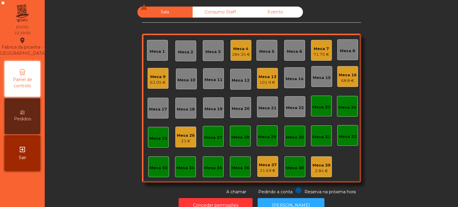
click at [322, 41] on div "Mesa 7 71.75 €" at bounding box center [321, 50] width 21 height 21
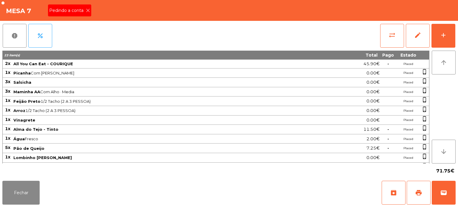
click at [81, 15] on div "Pedindo a conta" at bounding box center [69, 10] width 43 height 12
click at [418, 189] on button "print" at bounding box center [418, 193] width 24 height 24
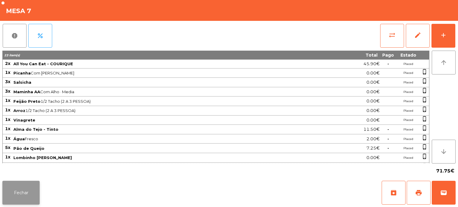
click at [26, 204] on button "Fechar" at bounding box center [20, 193] width 37 height 24
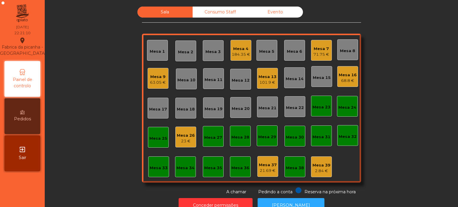
click at [321, 49] on div "Mesa 7" at bounding box center [321, 49] width 16 height 6
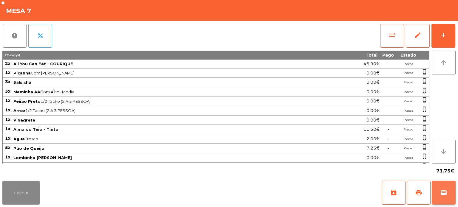
click at [454, 185] on button "wallet" at bounding box center [443, 193] width 24 height 24
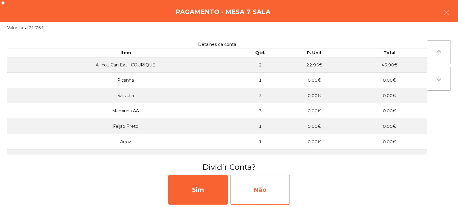
click at [241, 182] on div "Não" at bounding box center [260, 190] width 60 height 30
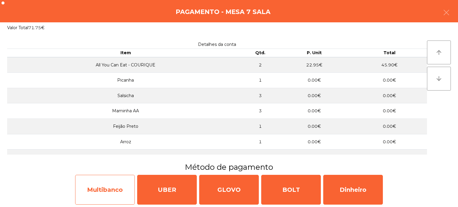
click at [110, 191] on div "Multibanco" at bounding box center [105, 190] width 60 height 30
select select "**"
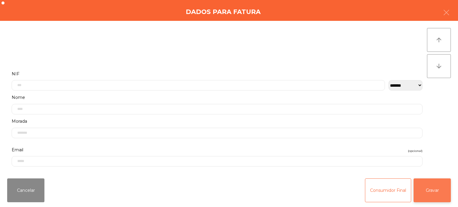
click at [440, 190] on button "Gravar" at bounding box center [431, 190] width 37 height 24
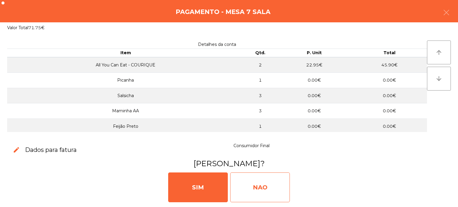
click at [262, 174] on div "NAO" at bounding box center [260, 187] width 60 height 30
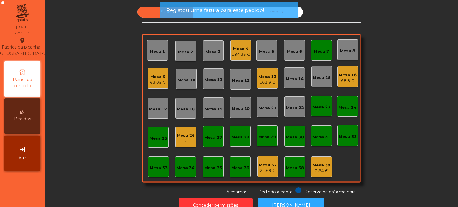
click at [312, 55] on div "monetization_on done Mesa 7" at bounding box center [321, 50] width 21 height 21
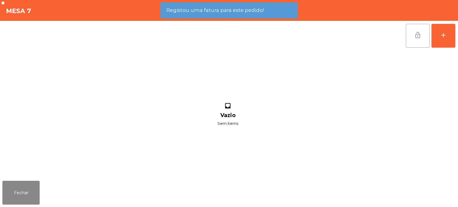
click at [407, 32] on button "lock_open" at bounding box center [417, 36] width 24 height 24
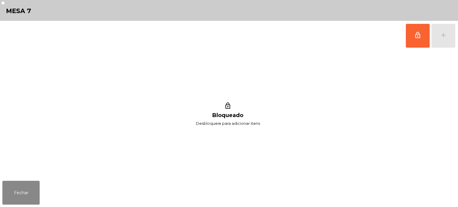
click at [26, 174] on div "lock_outline Bloqueado Desbloqueie para adicionar itens" at bounding box center [227, 115] width 450 height 128
click at [35, 184] on button "Fechar" at bounding box center [20, 193] width 37 height 24
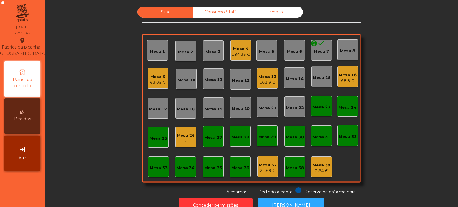
click at [188, 147] on div "Mesa 26 23 €" at bounding box center [185, 137] width 21 height 21
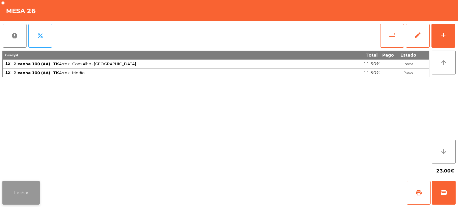
click at [29, 198] on button "Fechar" at bounding box center [20, 193] width 37 height 24
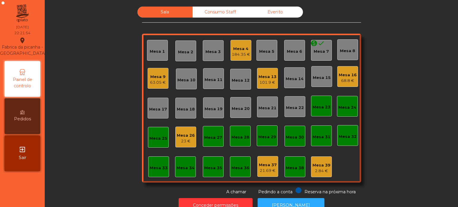
click at [151, 134] on div "Mesa 25" at bounding box center [158, 137] width 18 height 8
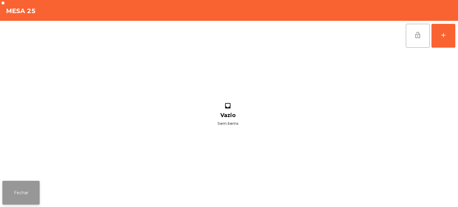
click at [21, 195] on button "Fechar" at bounding box center [20, 193] width 37 height 24
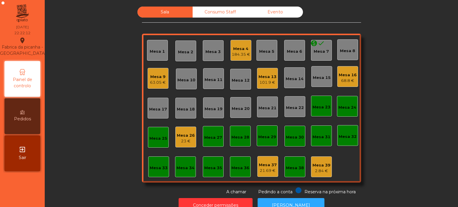
click at [243, 49] on div "Mesa 4" at bounding box center [240, 49] width 18 height 6
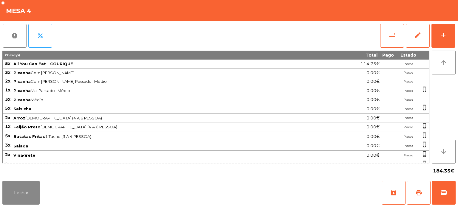
click at [456, 35] on div "report percent sync_alt edit add 72 item(s) Total Pago Estado 5x All You Can Ea…" at bounding box center [229, 100] width 458 height 158
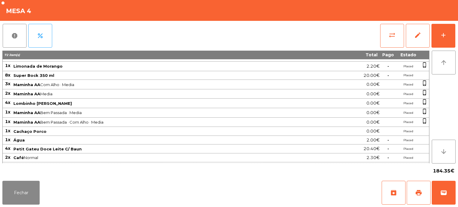
scroll to position [158, 0]
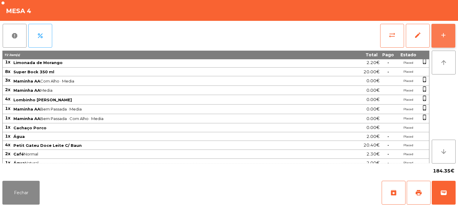
click at [444, 32] on div "add" at bounding box center [442, 35] width 7 height 7
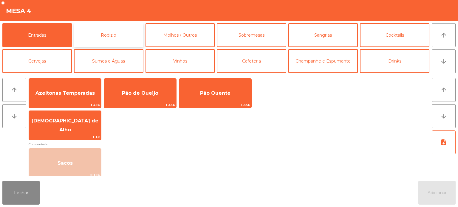
click at [116, 38] on button "Rodizio" at bounding box center [108, 35] width 69 height 24
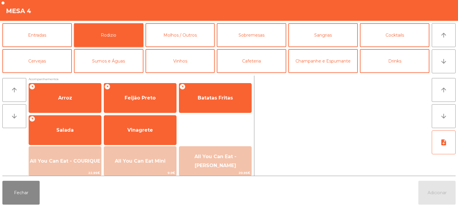
scroll to position [107, 0]
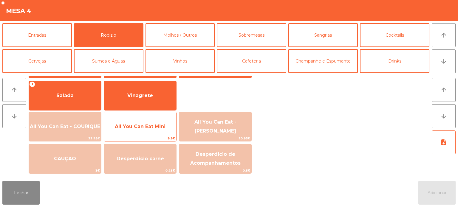
click at [145, 119] on span "All You Can Eat Mini" at bounding box center [140, 127] width 72 height 16
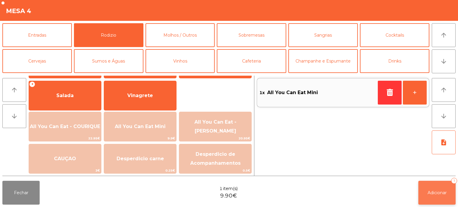
click at [422, 194] on button "Adicionar 1" at bounding box center [436, 193] width 37 height 24
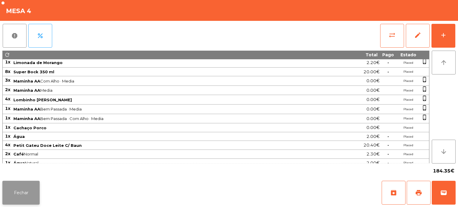
click at [6, 203] on button "Fechar" at bounding box center [20, 193] width 37 height 24
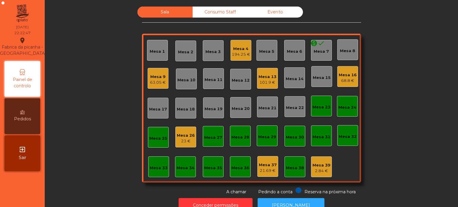
click at [158, 82] on div "63.05 €" at bounding box center [158, 83] width 16 height 6
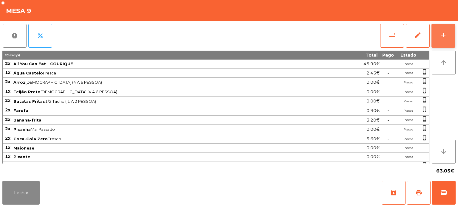
click at [447, 36] on button "add" at bounding box center [443, 36] width 24 height 24
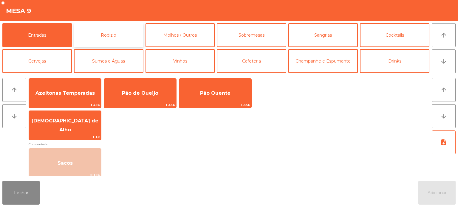
click at [87, 44] on button "Rodizio" at bounding box center [108, 35] width 69 height 24
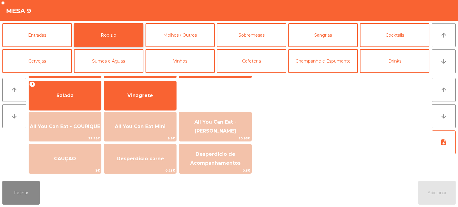
scroll to position [106, 0]
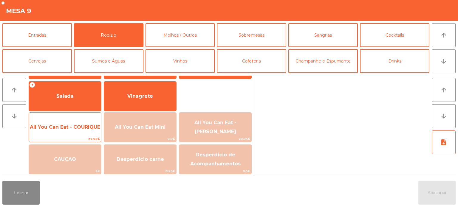
click at [80, 125] on span "All You Can Eat - COURIQUE" at bounding box center [65, 127] width 70 height 6
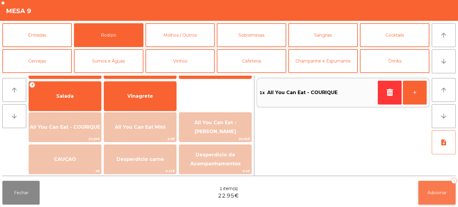
click at [454, 190] on button "Adicionar 1" at bounding box center [436, 193] width 37 height 24
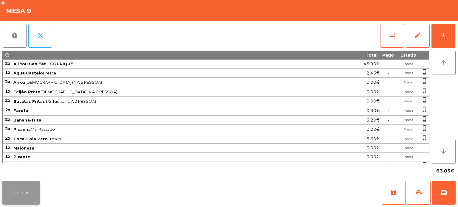
click at [36, 191] on button "Fechar" at bounding box center [20, 193] width 37 height 24
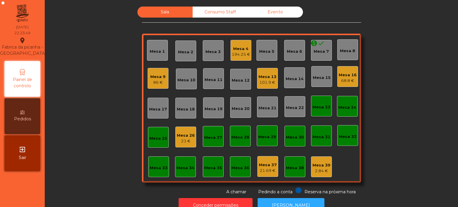
click at [272, 48] on div "Mesa 5" at bounding box center [266, 50] width 21 height 21
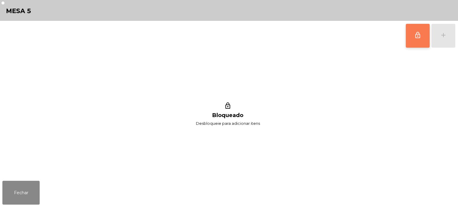
click at [418, 42] on button "lock_outline" at bounding box center [417, 36] width 24 height 24
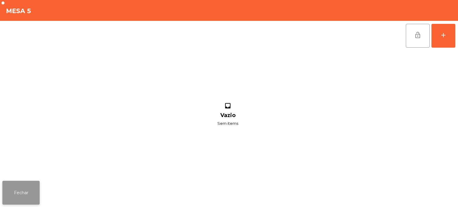
click at [16, 195] on button "Fechar" at bounding box center [20, 193] width 37 height 24
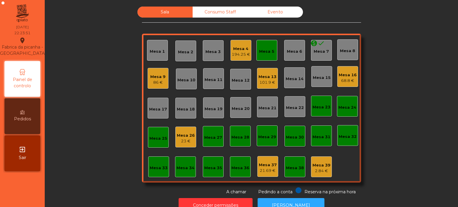
click at [262, 48] on div "Mesa 5" at bounding box center [266, 50] width 15 height 8
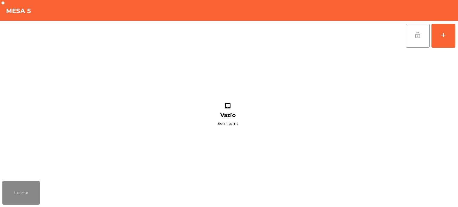
click at [420, 35] on span "lock_open" at bounding box center [417, 35] width 7 height 7
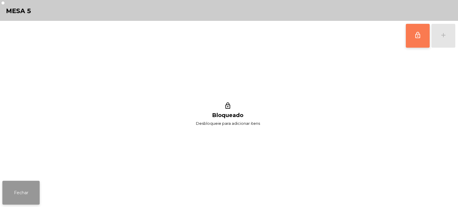
click at [9, 196] on button "Fechar" at bounding box center [20, 193] width 37 height 24
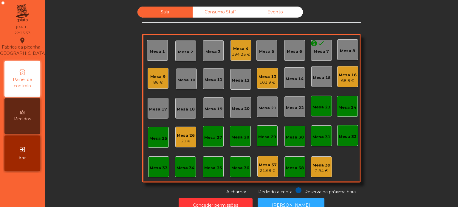
click at [297, 50] on div "Mesa 6" at bounding box center [294, 52] width 15 height 6
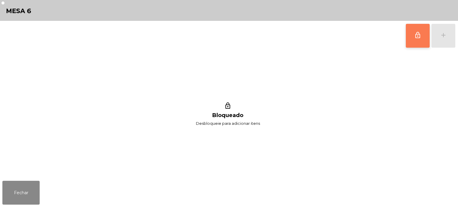
click at [406, 37] on button "lock_outline" at bounding box center [417, 36] width 24 height 24
click at [441, 39] on button "add" at bounding box center [443, 36] width 24 height 24
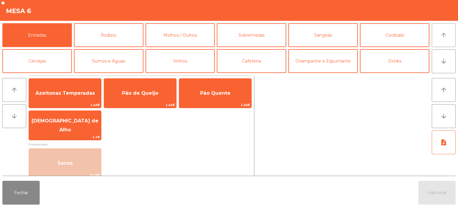
click at [450, 44] on button "arrow_upward" at bounding box center [443, 35] width 24 height 24
click at [130, 38] on button "Rodizio" at bounding box center [108, 35] width 69 height 24
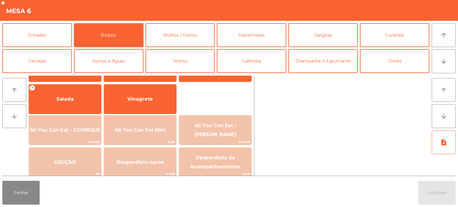
scroll to position [107, 0]
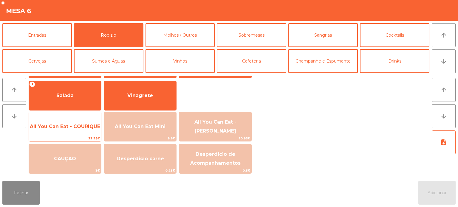
click at [80, 132] on span "All You Can Eat - COURIQUE" at bounding box center [65, 127] width 72 height 16
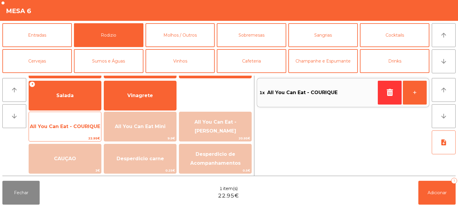
click at [76, 131] on span "All You Can Eat - COURIQUE" at bounding box center [65, 127] width 72 height 16
click at [70, 134] on span "All You Can Eat - COURIQUE" at bounding box center [65, 127] width 72 height 16
click at [67, 133] on span "All You Can Eat - COURIQUE" at bounding box center [65, 127] width 72 height 16
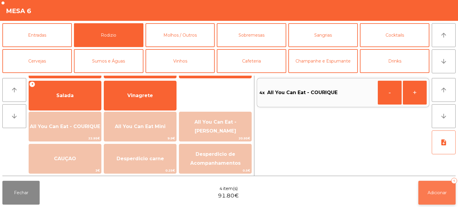
click at [433, 198] on button "Adicionar 4" at bounding box center [436, 193] width 37 height 24
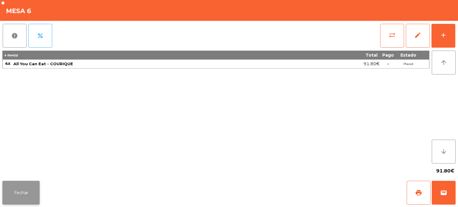
click at [32, 193] on button "Fechar" at bounding box center [20, 193] width 37 height 24
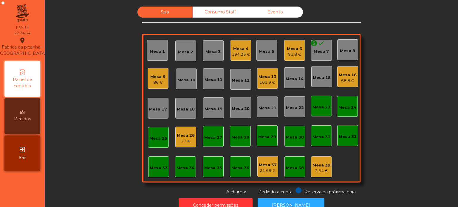
click at [158, 78] on div "Mesa 9" at bounding box center [157, 77] width 15 height 6
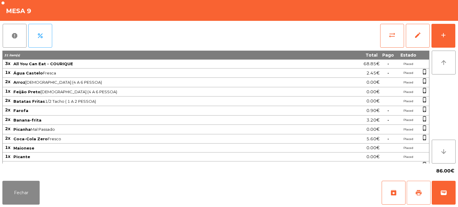
click at [414, 194] on button "print" at bounding box center [418, 193] width 24 height 24
click at [24, 184] on button "Fechar" at bounding box center [20, 193] width 37 height 24
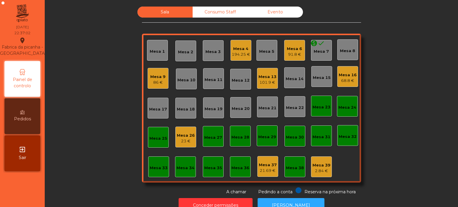
click at [288, 49] on div "Mesa 6" at bounding box center [294, 49] width 15 height 6
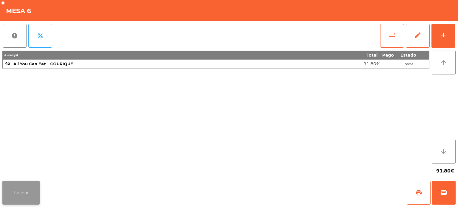
click at [25, 197] on button "Fechar" at bounding box center [20, 193] width 37 height 24
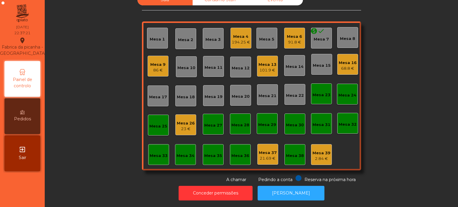
scroll to position [0, 0]
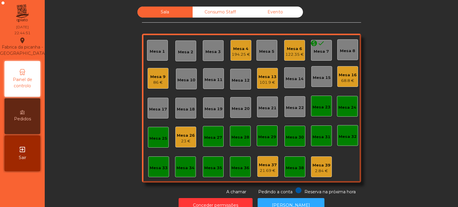
click at [91, 159] on div "Sala Consumo Staff Evento [GEOGRAPHIC_DATA] 3 Mesa 4 194.25 € Mesa 5 Mesa 6 122…" at bounding box center [251, 101] width 397 height 189
click at [238, 49] on div "Mesa 4" at bounding box center [240, 49] width 18 height 6
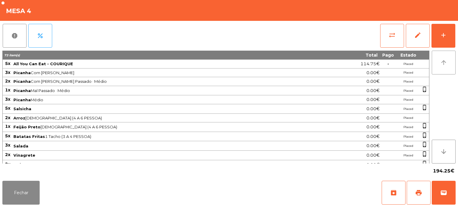
click at [442, 52] on button "arrow_upward" at bounding box center [443, 63] width 24 height 24
click at [435, 39] on button "add" at bounding box center [443, 36] width 24 height 24
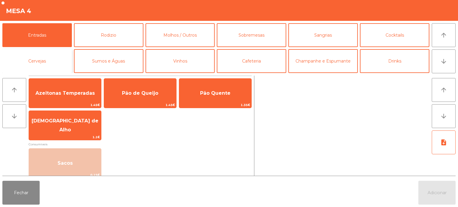
click at [43, 57] on button "Cervejas" at bounding box center [36, 61] width 69 height 24
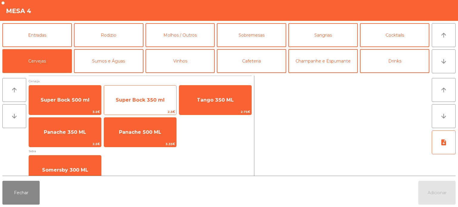
click at [146, 97] on span "Super Bock 350 ml" at bounding box center [140, 100] width 72 height 16
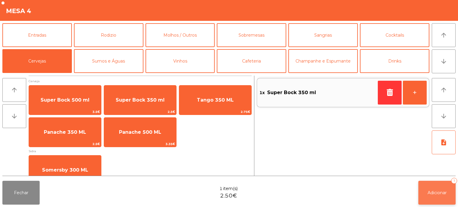
click at [431, 193] on span "Adicionar" at bounding box center [436, 192] width 19 height 5
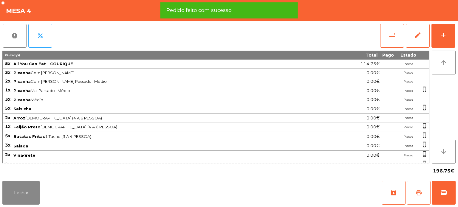
click at [411, 197] on button "print" at bounding box center [418, 193] width 24 height 24
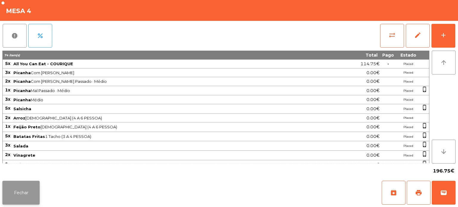
click at [28, 195] on button "Fechar" at bounding box center [20, 193] width 37 height 24
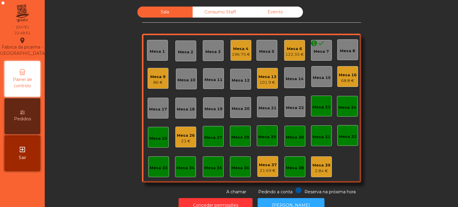
click at [234, 48] on div "Mesa 4" at bounding box center [240, 49] width 18 height 6
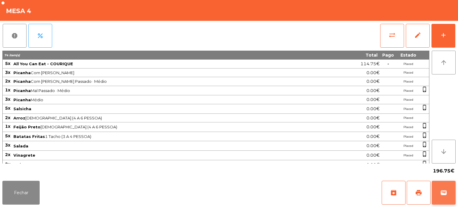
click at [452, 191] on button "wallet" at bounding box center [443, 193] width 24 height 24
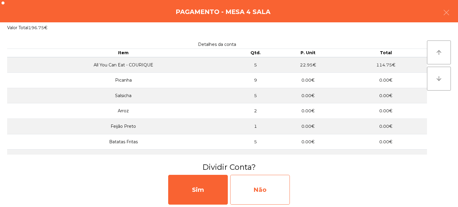
click at [279, 187] on div "Não" at bounding box center [260, 190] width 60 height 30
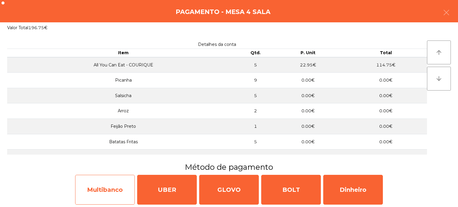
click at [97, 184] on div "Multibanco" at bounding box center [105, 190] width 60 height 30
select select "**"
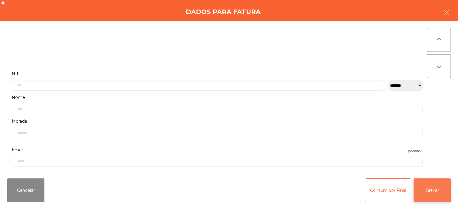
click at [441, 186] on button "Gravar" at bounding box center [431, 190] width 37 height 24
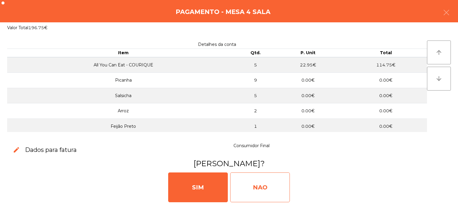
click at [251, 191] on div "NAO" at bounding box center [260, 187] width 60 height 30
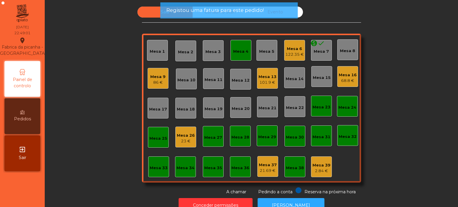
click at [238, 58] on div "Mesa 4" at bounding box center [240, 50] width 21 height 21
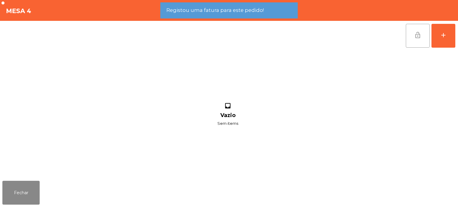
click at [418, 35] on span "lock_open" at bounding box center [417, 35] width 7 height 7
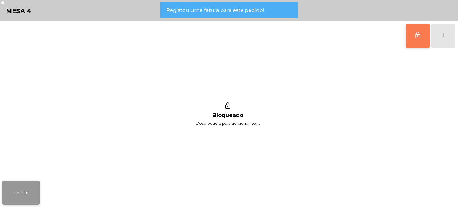
click at [26, 197] on button "Fechar" at bounding box center [20, 193] width 37 height 24
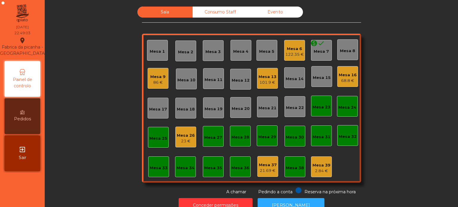
click at [161, 83] on div "86 €" at bounding box center [157, 83] width 15 height 6
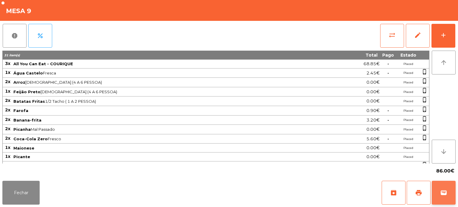
click at [454, 192] on button "wallet" at bounding box center [443, 193] width 24 height 24
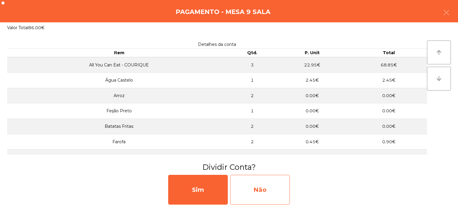
click at [252, 189] on div "Não" at bounding box center [260, 190] width 60 height 30
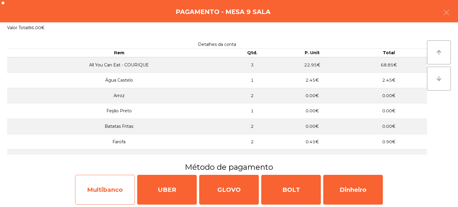
click at [109, 186] on div "Multibanco" at bounding box center [105, 190] width 60 height 30
select select "**"
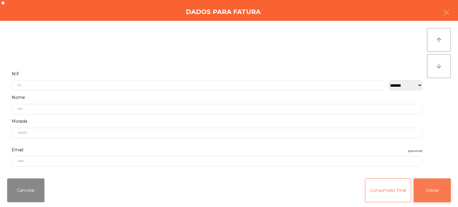
click at [435, 185] on button "Gravar" at bounding box center [431, 190] width 37 height 24
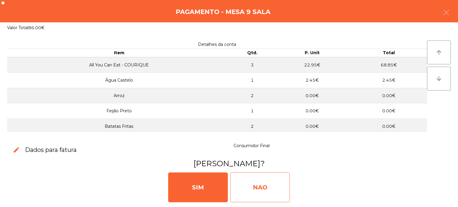
click at [260, 183] on div "NAO" at bounding box center [260, 187] width 60 height 30
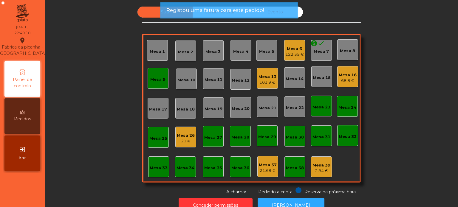
click at [152, 81] on div "Mesa 9" at bounding box center [157, 80] width 15 height 6
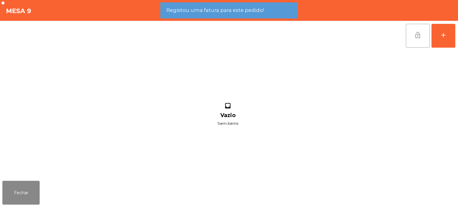
click at [413, 41] on button "lock_open" at bounding box center [417, 36] width 24 height 24
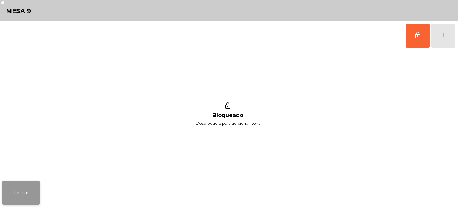
click at [13, 192] on button "Fechar" at bounding box center [20, 193] width 37 height 24
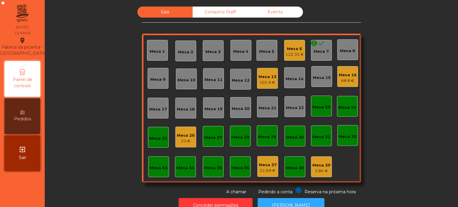
click at [82, 74] on div "Sala Consumo Staff Evento Mesa 1 [GEOGRAPHIC_DATA] 3 Mesa 4 Mesa 5 Mesa 6 122.3…" at bounding box center [251, 101] width 397 height 189
click at [261, 170] on div "21.69 €" at bounding box center [268, 171] width 18 height 6
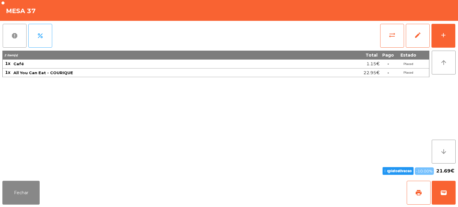
click at [13, 47] on button "report" at bounding box center [15, 36] width 24 height 24
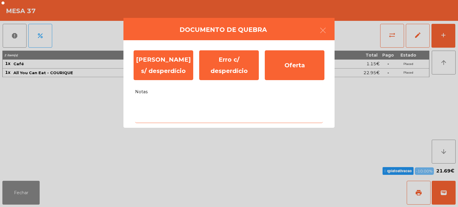
click at [152, 106] on textarea "Notas" at bounding box center [229, 110] width 188 height 25
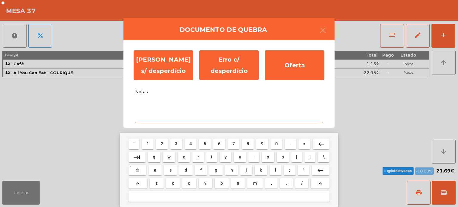
click at [220, 159] on button "y" at bounding box center [226, 157] width 12 height 11
click at [207, 161] on button "t" at bounding box center [211, 157] width 11 height 11
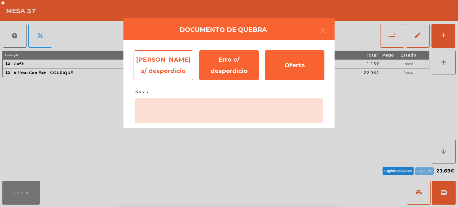
click at [151, 71] on div "[PERSON_NAME] s/ desperdício" at bounding box center [163, 65] width 60 height 30
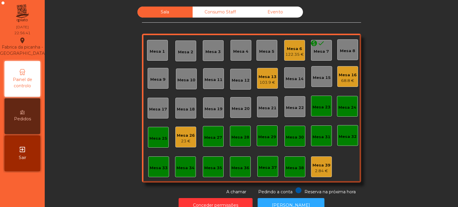
click at [270, 80] on div "103.9 €" at bounding box center [267, 83] width 18 height 6
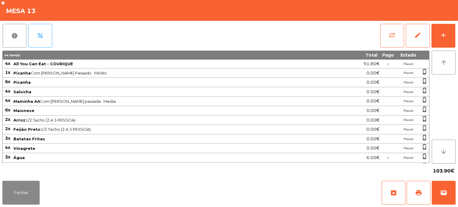
scroll to position [25, 0]
click at [24, 186] on button "Fechar" at bounding box center [20, 193] width 37 height 24
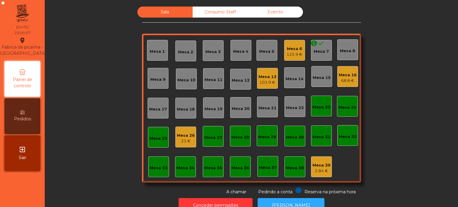
click at [185, 139] on div "23 €" at bounding box center [186, 141] width 18 height 6
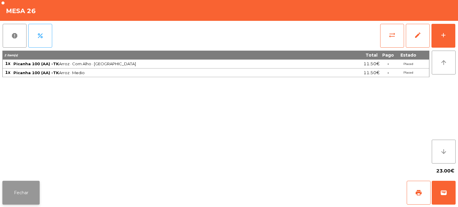
click at [25, 185] on button "Fechar" at bounding box center [20, 193] width 37 height 24
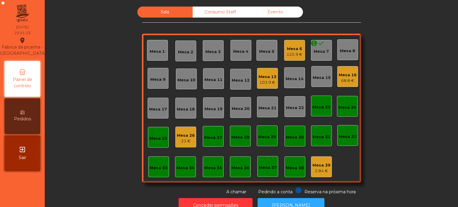
click at [175, 138] on div "Mesa 26 23 €" at bounding box center [185, 137] width 21 height 21
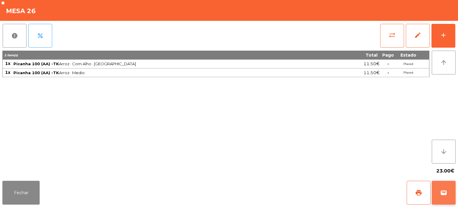
click at [444, 188] on button "wallet" at bounding box center [443, 193] width 24 height 24
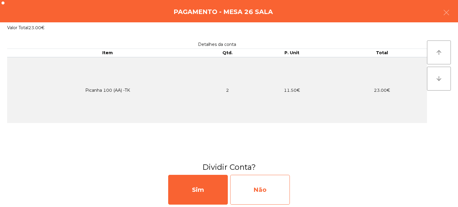
click at [266, 183] on div "Não" at bounding box center [260, 190] width 60 height 30
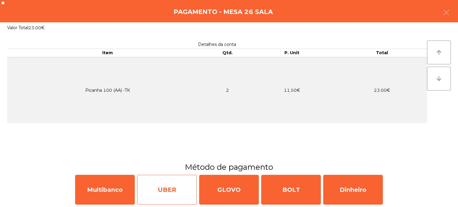
click at [158, 187] on div "UBER" at bounding box center [167, 190] width 60 height 30
select select "**"
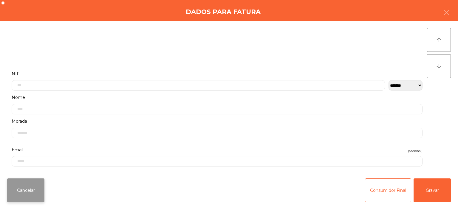
click at [24, 199] on button "Cancelar" at bounding box center [25, 190] width 37 height 24
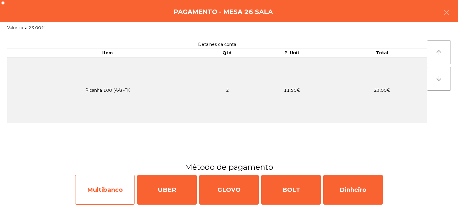
click at [113, 193] on div "Multibanco" at bounding box center [105, 190] width 60 height 30
select select "**"
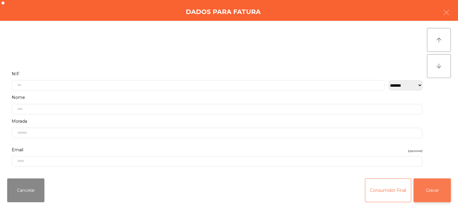
click at [429, 187] on button "Gravar" at bounding box center [431, 190] width 37 height 24
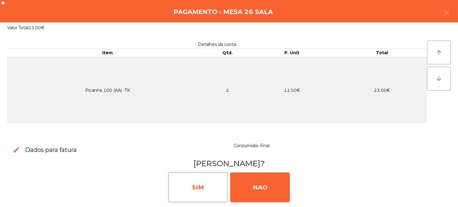
click at [187, 182] on div "SIM" at bounding box center [198, 187] width 60 height 30
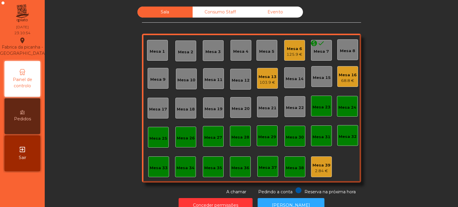
click at [236, 46] on div "Mesa 4" at bounding box center [240, 50] width 15 height 8
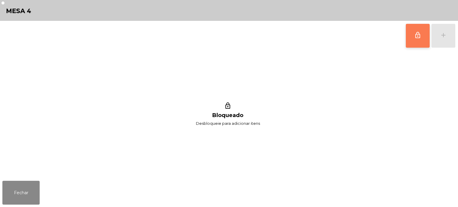
click at [410, 30] on button "lock_outline" at bounding box center [417, 36] width 24 height 24
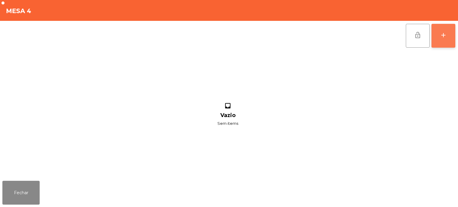
click at [447, 38] on button "add" at bounding box center [443, 36] width 24 height 24
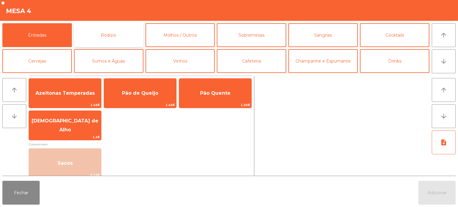
click at [112, 34] on button "Rodizio" at bounding box center [108, 35] width 69 height 24
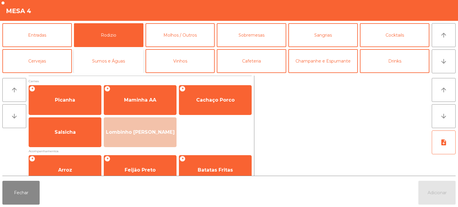
click at [119, 58] on button "Sumos e Águas" at bounding box center [108, 61] width 69 height 24
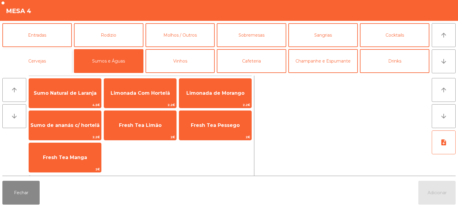
click at [50, 60] on button "Cervejas" at bounding box center [36, 61] width 69 height 24
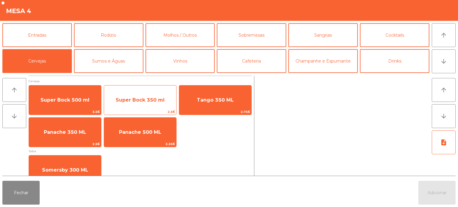
click at [144, 98] on span "Super Bock 350 ml" at bounding box center [140, 100] width 49 height 6
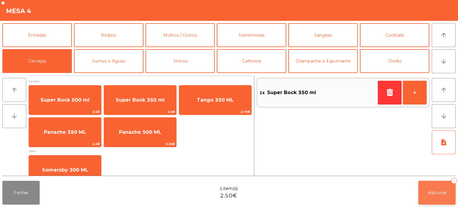
click at [432, 186] on button "Adicionar 1" at bounding box center [436, 193] width 37 height 24
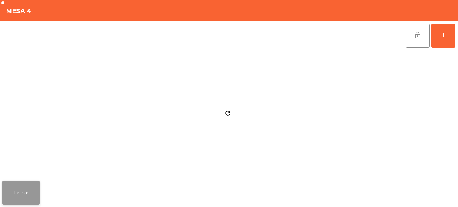
click at [20, 187] on button "Fechar" at bounding box center [20, 193] width 37 height 24
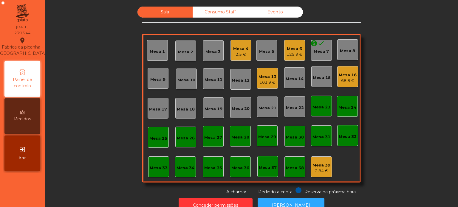
click at [232, 57] on div "Mesa 4 2.5 €" at bounding box center [240, 50] width 21 height 21
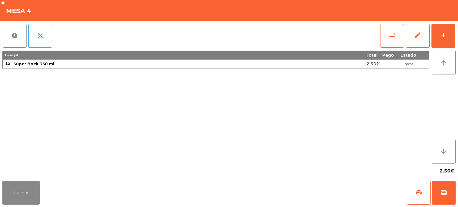
click at [456, 41] on div "report percent sync_alt edit add 1 item(s) Total Pago Estado 1x Super Bock 350 …" at bounding box center [229, 100] width 458 height 158
click at [453, 33] on button "add" at bounding box center [443, 36] width 24 height 24
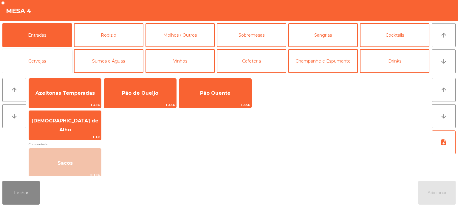
click at [59, 62] on button "Cervejas" at bounding box center [36, 61] width 69 height 24
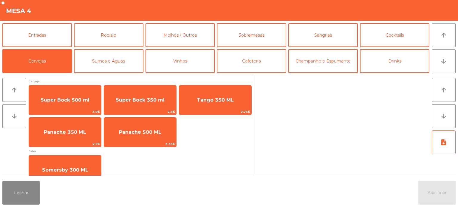
scroll to position [11, 0]
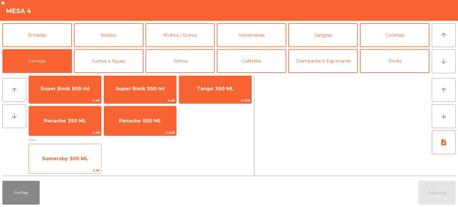
click at [80, 163] on span "Somersby 300 ML" at bounding box center [65, 159] width 72 height 16
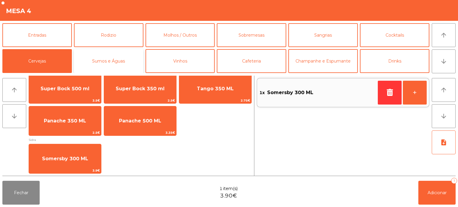
click at [127, 61] on button "Sumos e Águas" at bounding box center [108, 61] width 69 height 24
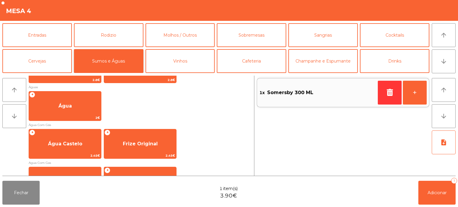
scroll to position [195, 0]
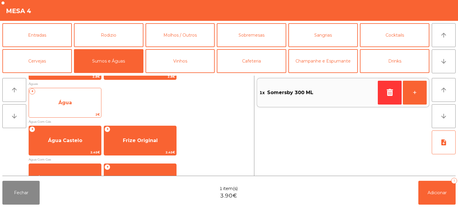
click at [74, 105] on span "Água" at bounding box center [65, 103] width 72 height 16
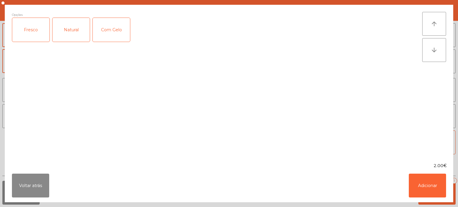
click at [77, 38] on div "Natural" at bounding box center [70, 30] width 37 height 24
click at [424, 188] on button "Adicionar" at bounding box center [426, 186] width 37 height 24
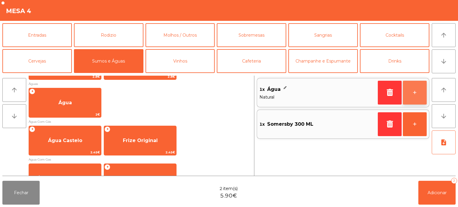
click at [412, 91] on button "+" at bounding box center [414, 93] width 24 height 24
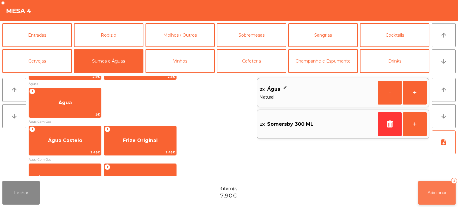
click at [425, 194] on button "Adicionar 3" at bounding box center [436, 193] width 37 height 24
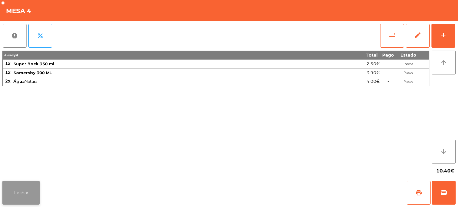
click at [16, 183] on button "Fechar" at bounding box center [20, 193] width 37 height 24
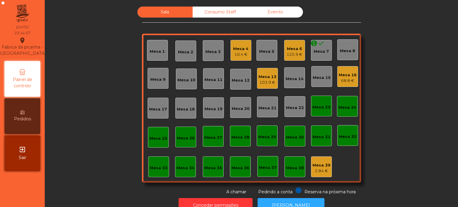
click at [264, 87] on div "Mesa 13 103.9 €" at bounding box center [267, 78] width 21 height 21
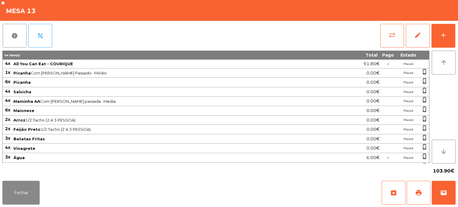
click at [109, 120] on span "Arroz 1/2 Tacho (2 A 3 PESSOA)" at bounding box center [170, 120] width 315 height 5
click at [35, 66] on span "All You Can Eat - COURIQUE" at bounding box center [43, 63] width 60 height 5
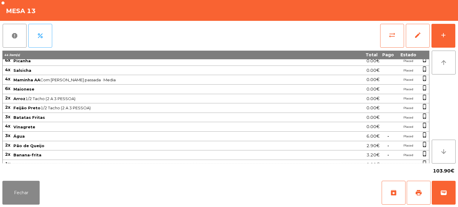
scroll to position [25, 0]
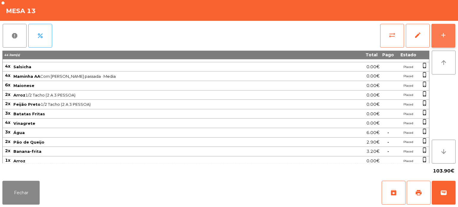
click at [441, 38] on div "add" at bounding box center [442, 35] width 7 height 7
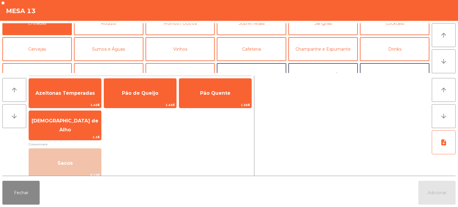
scroll to position [16, 0]
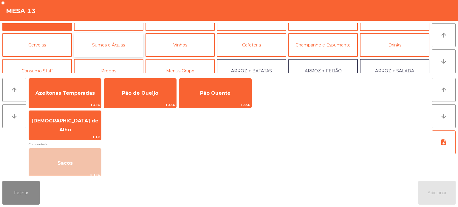
click at [129, 51] on button "Sumos e Águas" at bounding box center [108, 45] width 69 height 24
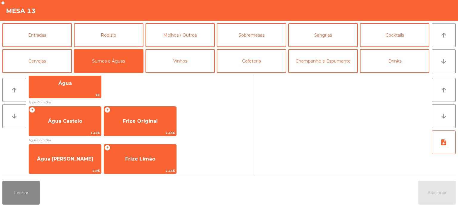
scroll to position [214, 0]
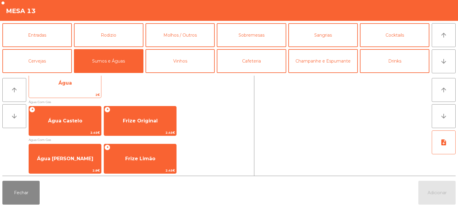
click at [84, 86] on span "Água" at bounding box center [65, 83] width 72 height 16
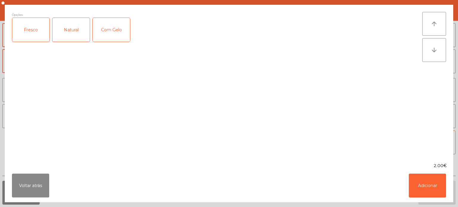
click at [72, 35] on div "Natural" at bounding box center [70, 30] width 37 height 24
click at [26, 192] on button "Voltar atrás" at bounding box center [30, 186] width 37 height 24
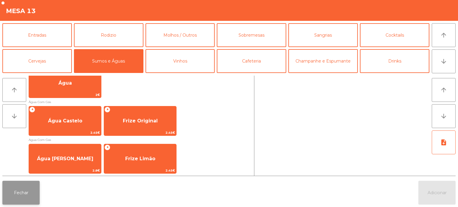
click at [17, 198] on button "Fechar" at bounding box center [20, 193] width 37 height 24
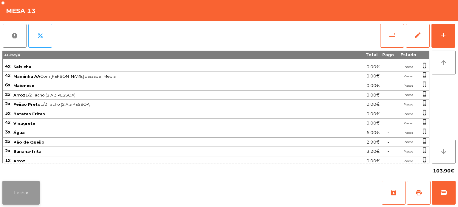
click at [29, 196] on button "Fechar" at bounding box center [20, 193] width 37 height 24
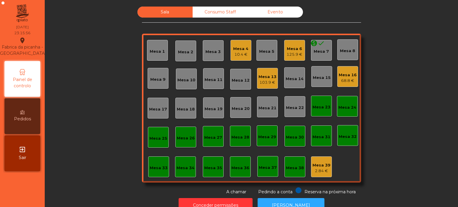
click at [398, 63] on div "Sala Consumo Staff Evento Mesa 1 Mesa 2 Mesa 3 Mesa 4 10.4 € Mesa 5 Mesa 6 125.…" at bounding box center [251, 101] width 397 height 189
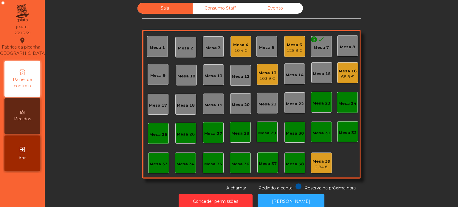
click at [265, 70] on div "Mesa 13" at bounding box center [267, 73] width 18 height 6
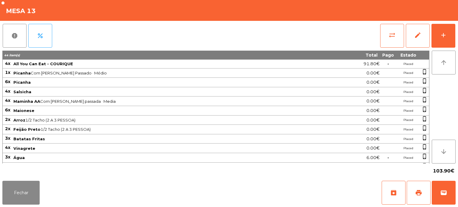
scroll to position [25, 0]
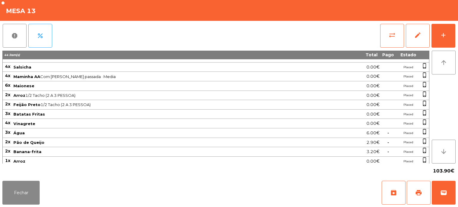
click at [24, 175] on div "103.90€" at bounding box center [228, 171] width 453 height 15
click at [26, 193] on button "Fechar" at bounding box center [20, 193] width 37 height 24
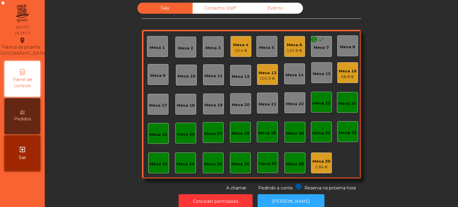
click at [16, 81] on span "Painel de controlo" at bounding box center [22, 83] width 33 height 13
click at [261, 71] on div "Mesa 13" at bounding box center [267, 73] width 18 height 6
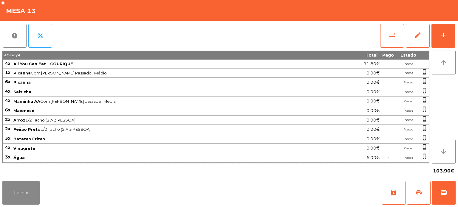
scroll to position [34, 0]
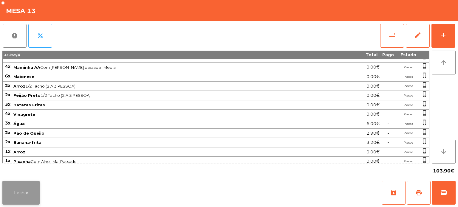
click at [25, 204] on button "Fechar" at bounding box center [20, 193] width 37 height 24
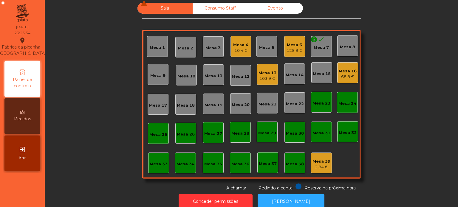
click at [81, 150] on div "Sala warning Consumo Staff Evento Mesa 1 Mesa 2 Mesa 3 Mesa 4 10.4 € Mesa 5 Mes…" at bounding box center [251, 97] width 397 height 189
click at [345, 71] on div "Mesa 16" at bounding box center [347, 71] width 18 height 6
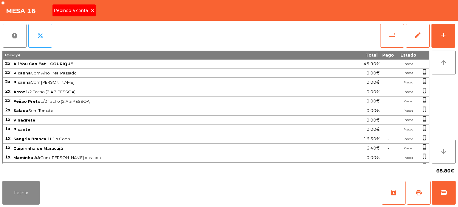
click at [86, 13] on span "Pedindo a conta" at bounding box center [72, 10] width 37 height 6
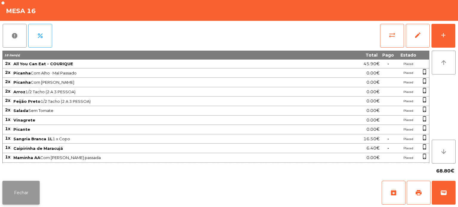
click at [22, 194] on button "Fechar" at bounding box center [20, 193] width 37 height 24
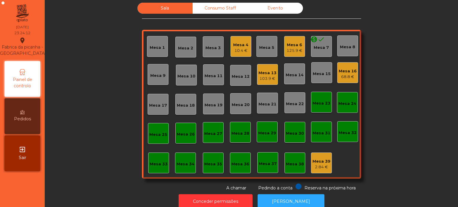
click at [407, 104] on div "Sala Consumo Staff Evento Mesa 1 Mesa 2 Mesa 3 Mesa 4 10.4 € Mesa 5 Mesa 6 125.…" at bounding box center [251, 97] width 397 height 189
click at [344, 69] on div "Mesa 16" at bounding box center [347, 71] width 18 height 6
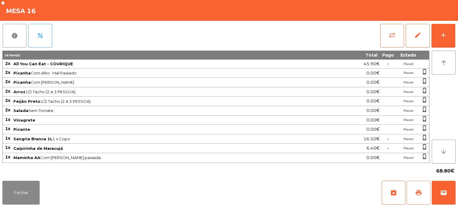
click at [412, 184] on button "print" at bounding box center [418, 193] width 24 height 24
click at [442, 188] on button "wallet" at bounding box center [443, 193] width 24 height 24
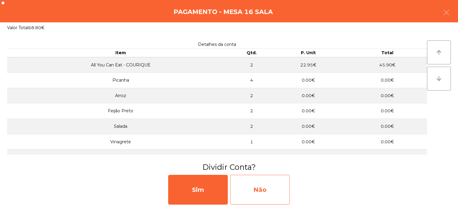
click at [274, 184] on div "Não" at bounding box center [260, 190] width 60 height 30
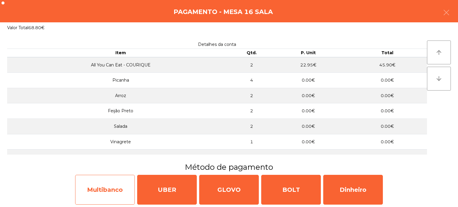
click at [105, 192] on div "Multibanco" at bounding box center [105, 190] width 60 height 30
select select "**"
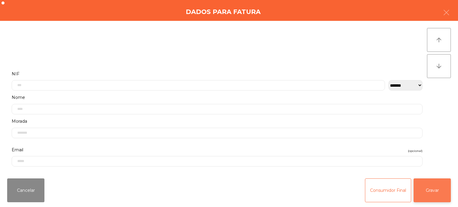
click at [433, 186] on button "Gravar" at bounding box center [431, 190] width 37 height 24
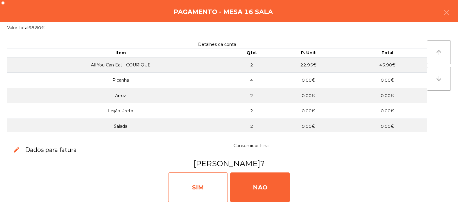
click at [190, 190] on div "SIM" at bounding box center [198, 187] width 60 height 30
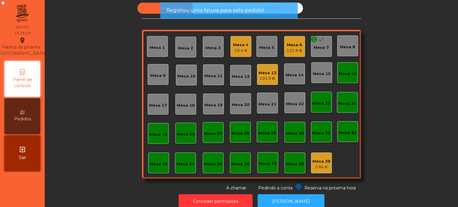
click at [349, 71] on div "Mesa 16" at bounding box center [347, 74] width 18 height 6
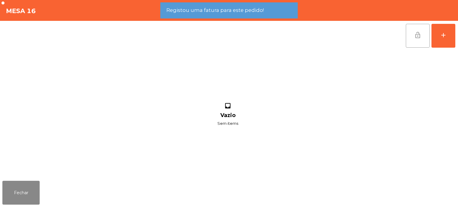
click at [422, 36] on button "lock_open" at bounding box center [417, 36] width 24 height 24
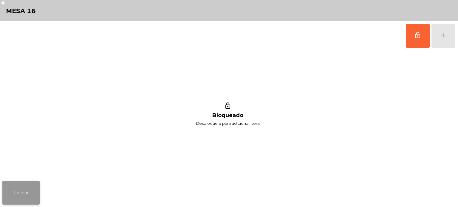
click at [22, 189] on button "Fechar" at bounding box center [20, 193] width 37 height 24
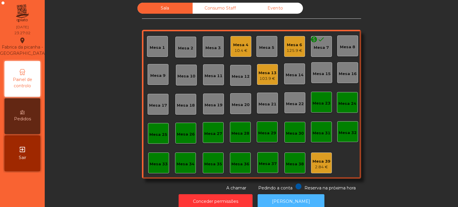
click at [290, 195] on button "[PERSON_NAME]" at bounding box center [290, 201] width 67 height 15
click at [270, 70] on div "Mesa 13" at bounding box center [267, 73] width 18 height 6
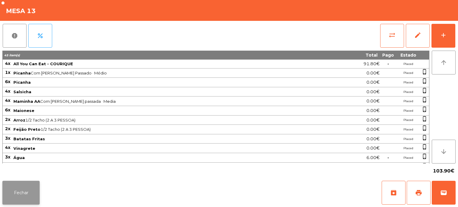
click at [38, 191] on button "Fechar" at bounding box center [20, 193] width 37 height 24
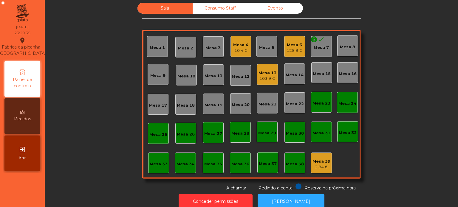
click at [239, 46] on div "Mesa 4" at bounding box center [240, 45] width 15 height 6
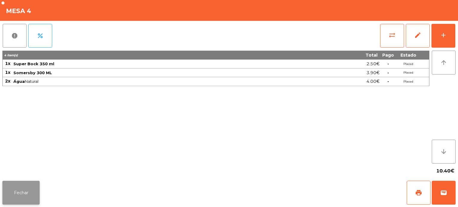
click at [22, 196] on button "Fechar" at bounding box center [20, 193] width 37 height 24
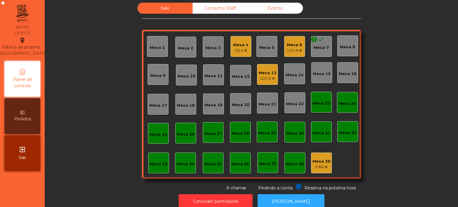
click at [272, 65] on div "Mesa 13 103.9 €" at bounding box center [267, 74] width 21 height 21
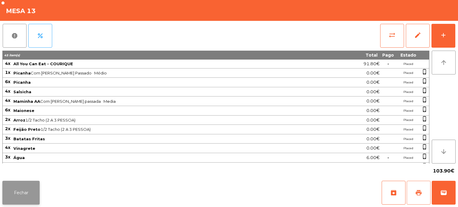
click at [420, 195] on span "print" at bounding box center [418, 192] width 7 height 7
click at [35, 200] on button "Fechar" at bounding box center [20, 193] width 37 height 24
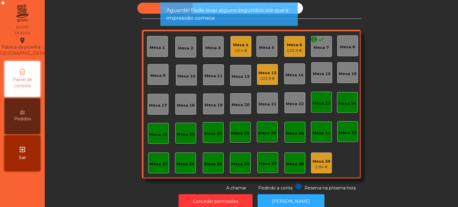
click at [233, 49] on div "10.4 €" at bounding box center [240, 51] width 15 height 6
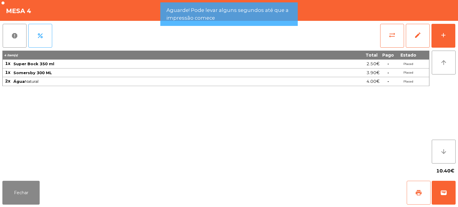
click at [416, 194] on span "print" at bounding box center [418, 192] width 7 height 7
click at [28, 182] on button "Fechar" at bounding box center [20, 193] width 37 height 24
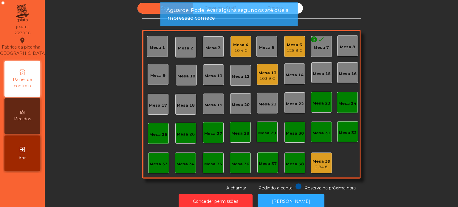
click at [299, 48] on div "125.9 €" at bounding box center [294, 51] width 16 height 6
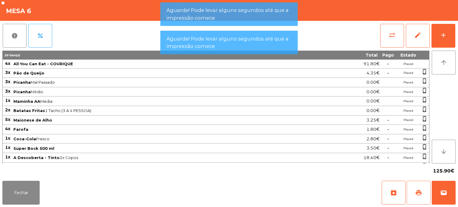
click at [419, 195] on span "print" at bounding box center [418, 192] width 7 height 7
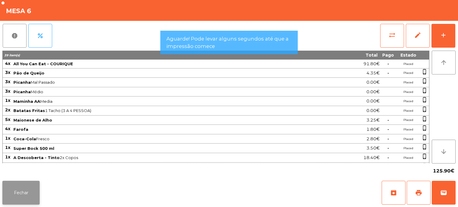
click at [31, 188] on button "Fechar" at bounding box center [20, 193] width 37 height 24
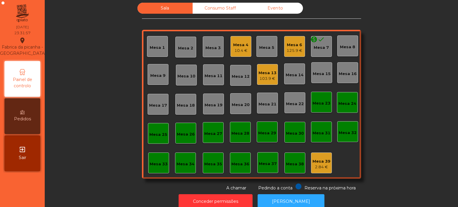
click at [424, 140] on div "Sala Consumo Staff Evento Mesa 1 Mesa 2 Mesa 3 Mesa 4 10.4 € Mesa 5 Mesa 6 125.…" at bounding box center [251, 97] width 397 height 189
click at [266, 78] on div "103.9 €" at bounding box center [267, 79] width 18 height 6
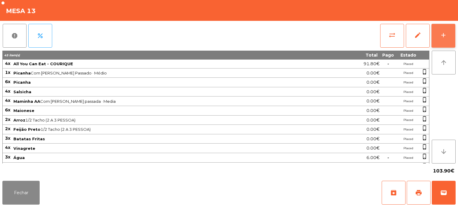
click at [446, 37] on div "add" at bounding box center [442, 35] width 7 height 7
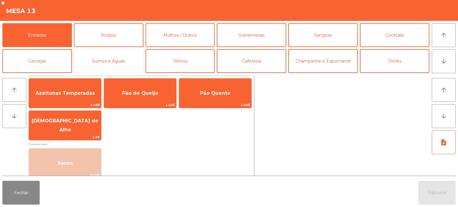
click at [123, 61] on button "Sumos e Águas" at bounding box center [108, 61] width 69 height 24
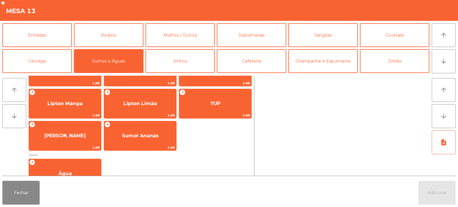
scroll to position [130, 0]
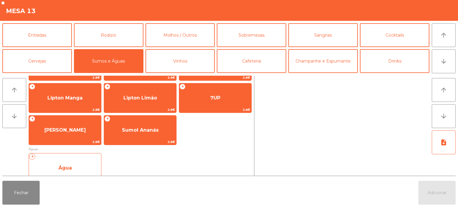
click at [82, 155] on div "+ Água 2€" at bounding box center [65, 168] width 73 height 30
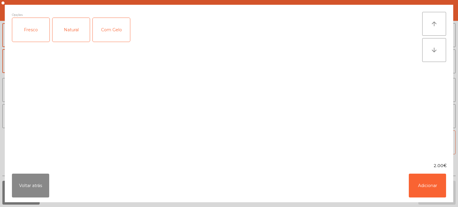
click at [34, 34] on div "Fresco" at bounding box center [30, 30] width 37 height 24
click at [430, 191] on button "Adicionar" at bounding box center [426, 186] width 37 height 24
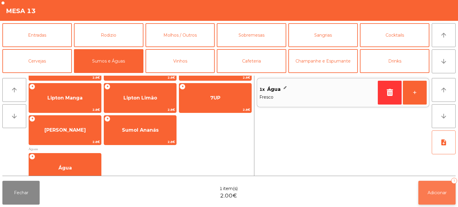
click at [434, 199] on button "Adicionar 1" at bounding box center [436, 193] width 37 height 24
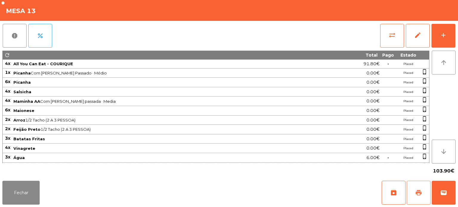
click at [417, 191] on span "print" at bounding box center [418, 192] width 7 height 7
click at [30, 196] on button "Fechar" at bounding box center [20, 193] width 37 height 24
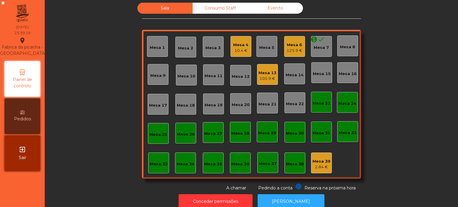
click at [271, 82] on div "Mesa 13 105.9 €" at bounding box center [267, 74] width 21 height 21
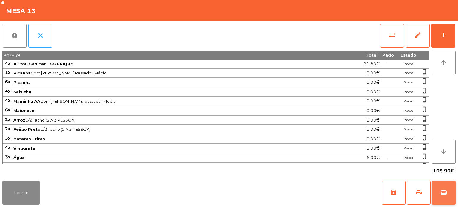
click at [444, 196] on span "wallet" at bounding box center [443, 192] width 7 height 7
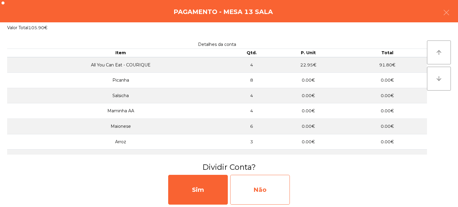
click at [263, 193] on div "Não" at bounding box center [260, 190] width 60 height 30
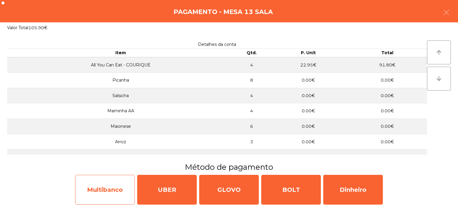
click at [109, 185] on div "Multibanco" at bounding box center [105, 190] width 60 height 30
select select "**"
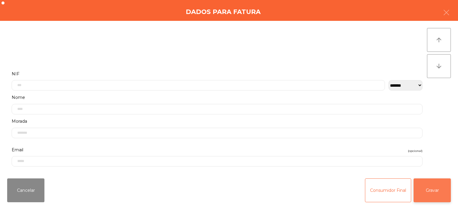
click at [443, 184] on button "Gravar" at bounding box center [431, 190] width 37 height 24
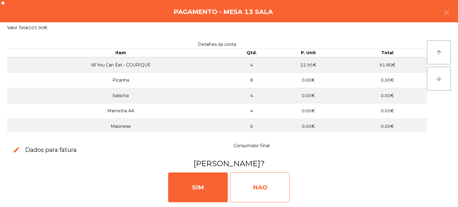
click at [273, 182] on div "NAO" at bounding box center [260, 187] width 60 height 30
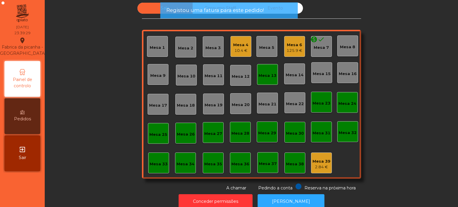
click at [261, 79] on div "Mesa 13" at bounding box center [267, 74] width 21 height 21
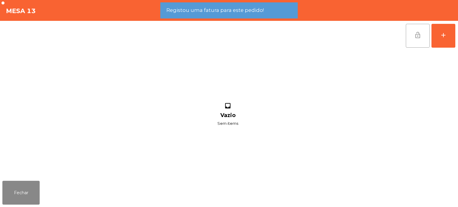
click at [419, 35] on span "lock_open" at bounding box center [417, 35] width 7 height 7
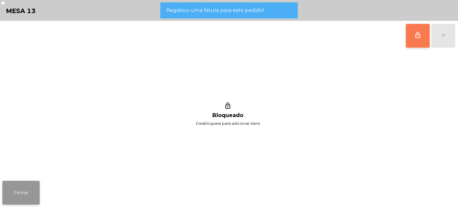
click at [23, 194] on button "Fechar" at bounding box center [20, 193] width 37 height 24
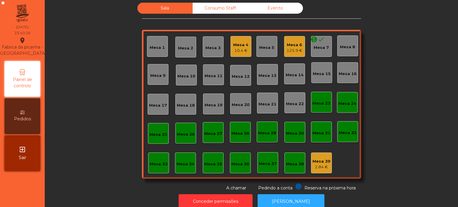
click at [327, 170] on div "Mesa 39 2.84 €" at bounding box center [321, 163] width 21 height 21
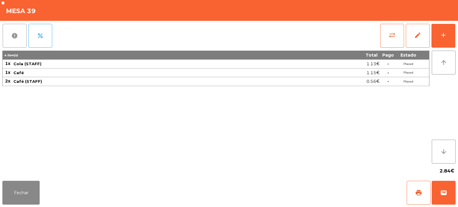
click at [4, 33] on button "report" at bounding box center [15, 36] width 24 height 24
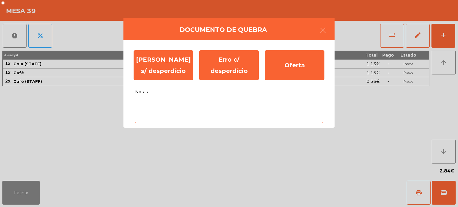
click at [194, 118] on textarea "Notas" at bounding box center [229, 110] width 188 height 25
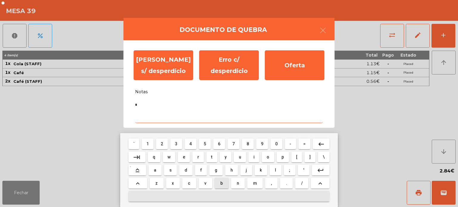
click at [217, 186] on button "b" at bounding box center [221, 183] width 14 height 11
type textarea "**"
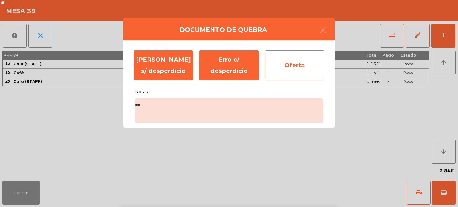
click at [306, 71] on div "Oferta" at bounding box center [295, 65] width 60 height 30
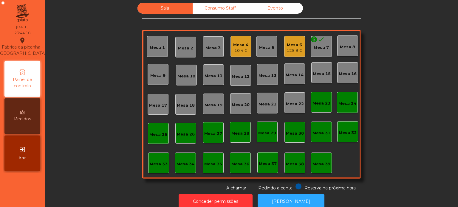
click at [241, 48] on div "10.4 €" at bounding box center [240, 51] width 15 height 6
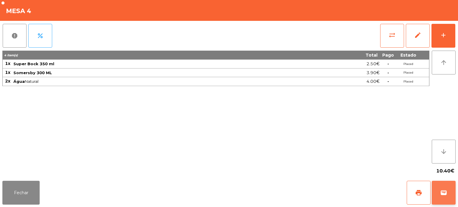
click at [445, 202] on button "wallet" at bounding box center [443, 193] width 24 height 24
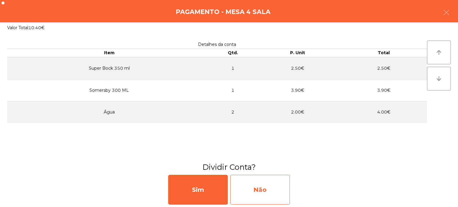
click at [276, 187] on div "Não" at bounding box center [260, 190] width 60 height 30
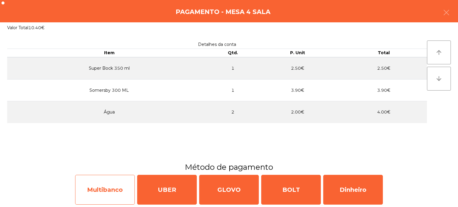
click at [108, 192] on div "Multibanco" at bounding box center [105, 190] width 60 height 30
select select "**"
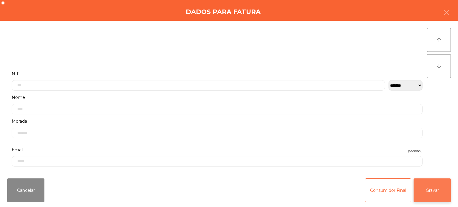
click at [428, 191] on button "Gravar" at bounding box center [431, 190] width 37 height 24
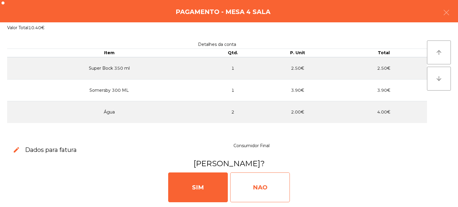
click at [260, 185] on div "NAO" at bounding box center [260, 187] width 60 height 30
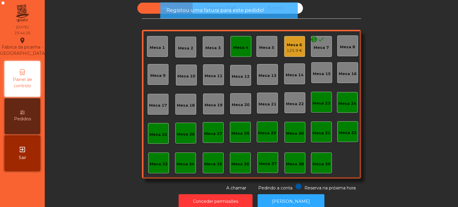
click at [235, 49] on div "Mesa 4" at bounding box center [240, 48] width 15 height 6
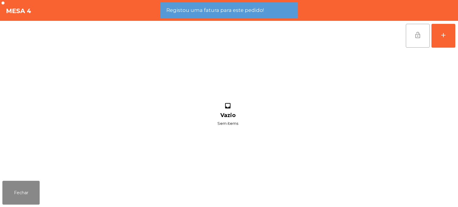
click at [415, 33] on span "lock_open" at bounding box center [417, 35] width 7 height 7
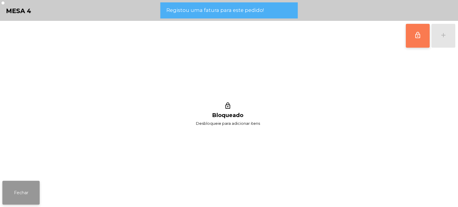
click at [12, 191] on button "Fechar" at bounding box center [20, 193] width 37 height 24
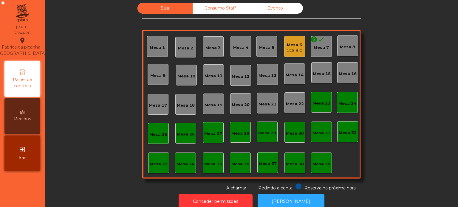
click at [287, 49] on div "125.9 €" at bounding box center [294, 51] width 16 height 6
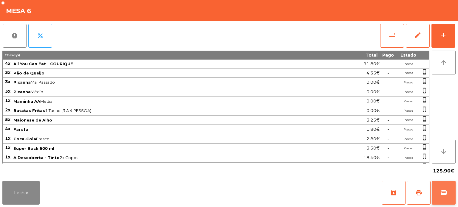
click at [452, 194] on button "wallet" at bounding box center [443, 193] width 24 height 24
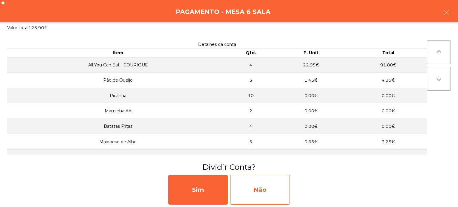
click at [265, 187] on div "Não" at bounding box center [260, 190] width 60 height 30
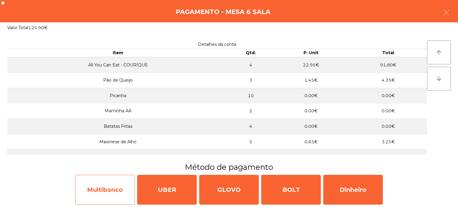
click at [109, 182] on div "Multibanco" at bounding box center [105, 190] width 60 height 30
select select "**"
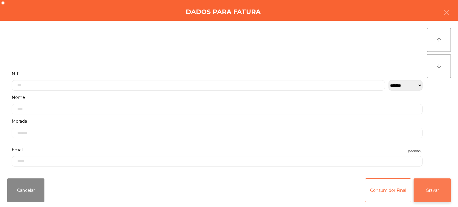
click at [438, 182] on button "Gravar" at bounding box center [431, 190] width 37 height 24
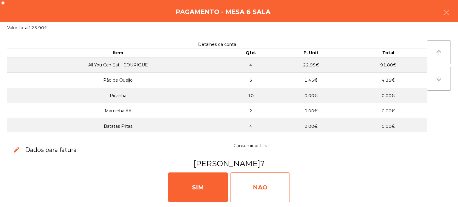
click at [261, 182] on div "NAO" at bounding box center [260, 187] width 60 height 30
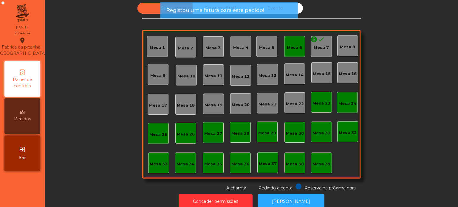
click at [289, 52] on div "Mesa 6" at bounding box center [294, 46] width 21 height 21
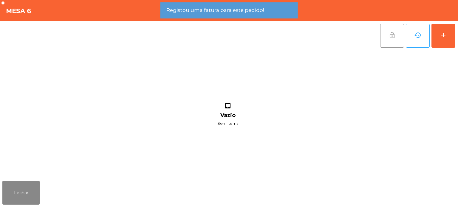
click at [390, 41] on button "lock_open" at bounding box center [392, 36] width 24 height 24
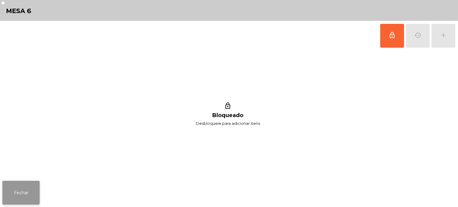
click at [17, 202] on button "Fechar" at bounding box center [20, 193] width 37 height 24
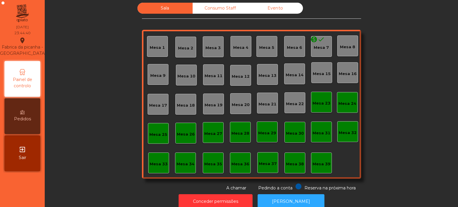
click at [207, 5] on div "Consumo Staff" at bounding box center [219, 8] width 55 height 11
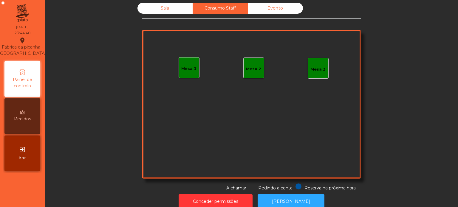
click at [283, 10] on div "Evento" at bounding box center [275, 8] width 55 height 11
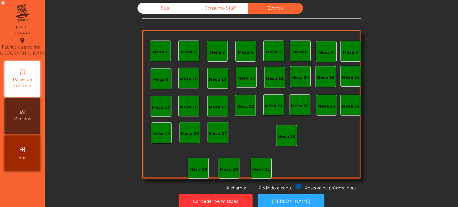
click at [153, 7] on div "Sala" at bounding box center [164, 8] width 55 height 11
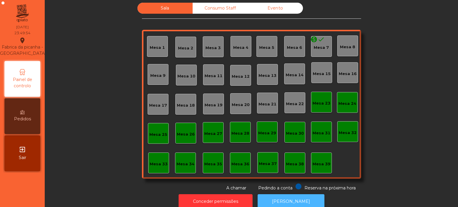
click at [284, 195] on button "[PERSON_NAME]" at bounding box center [290, 201] width 67 height 15
click at [217, 6] on div "Consumo Staff" at bounding box center [219, 8] width 55 height 11
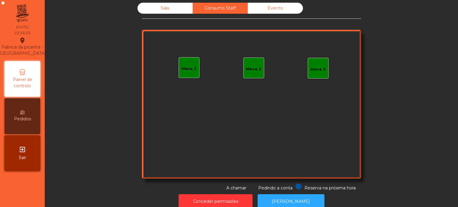
click at [281, 5] on div "Evento" at bounding box center [275, 8] width 55 height 11
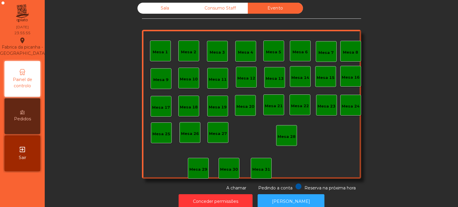
click at [160, 9] on div "Sala" at bounding box center [164, 8] width 55 height 11
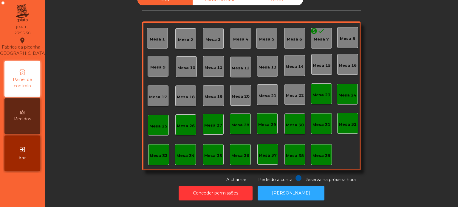
scroll to position [16, 0]
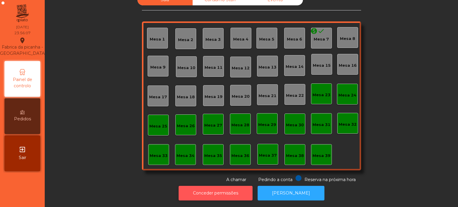
click at [204, 188] on button "Conceder permissões" at bounding box center [215, 193] width 74 height 15
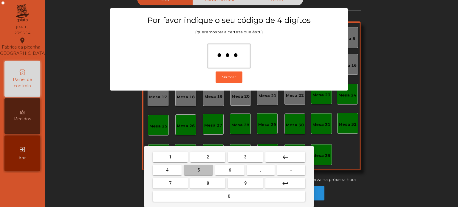
type input "****"
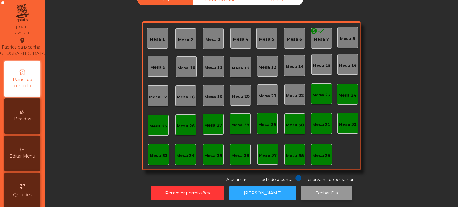
click at [330, 186] on button "Fechar Dia" at bounding box center [326, 193] width 51 height 15
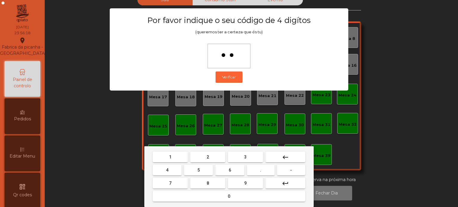
type input "***"
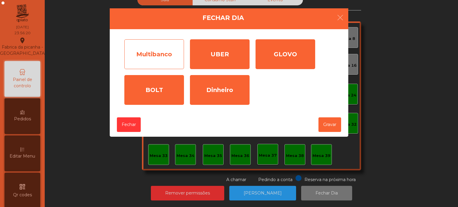
click at [167, 59] on div "Multibanco" at bounding box center [154, 54] width 60 height 30
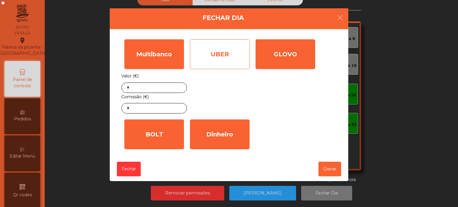
click at [225, 51] on div "UBER" at bounding box center [220, 54] width 60 height 30
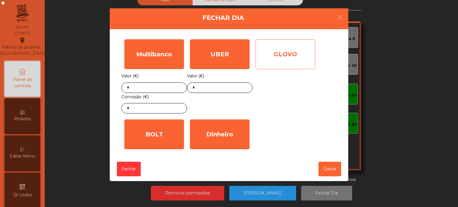
click at [279, 65] on div "GLOVO" at bounding box center [285, 54] width 60 height 30
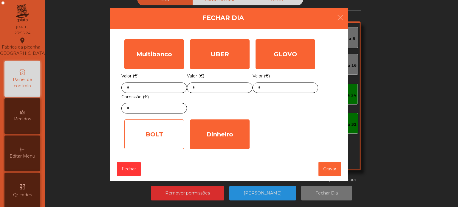
click at [144, 142] on div "BOLT" at bounding box center [154, 134] width 60 height 30
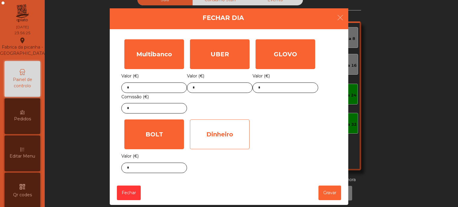
click at [211, 144] on div "Dinheiro" at bounding box center [220, 134] width 60 height 30
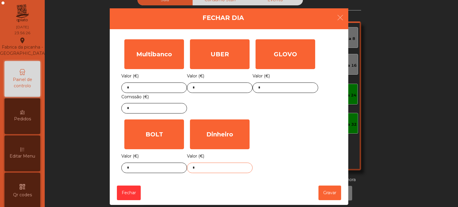
click at [215, 167] on body "Fabrica da picanha - Lisboa location_on 28/08/2025 23:56:26 Painel de controlo …" at bounding box center [229, 103] width 458 height 207
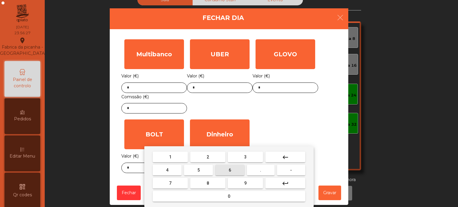
type input "*"
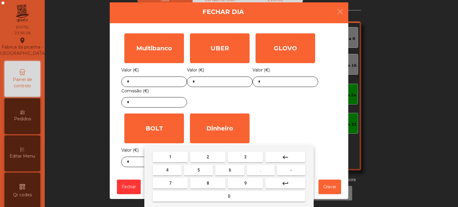
scroll to position [7, 0]
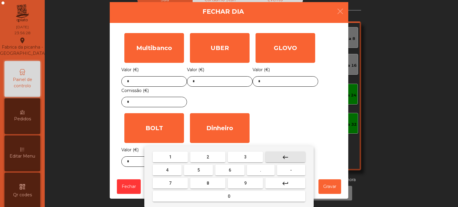
click at [295, 158] on button "keyboard_backspace" at bounding box center [285, 157] width 40 height 11
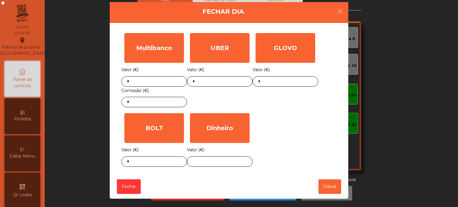
click at [267, 120] on div "Multibanco Valor (€) * Comissão (€) * UBER Valor (€) * GLOVO Valor (€) * BOLT V…" at bounding box center [228, 100] width 215 height 140
click at [147, 81] on input "*" at bounding box center [154, 81] width 66 height 10
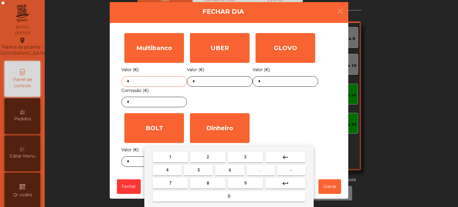
click at [271, 153] on button "keyboard_backspace" at bounding box center [285, 157] width 40 height 11
click at [166, 152] on button "1" at bounding box center [170, 157] width 35 height 11
click at [204, 195] on button "0" at bounding box center [229, 196] width 153 height 11
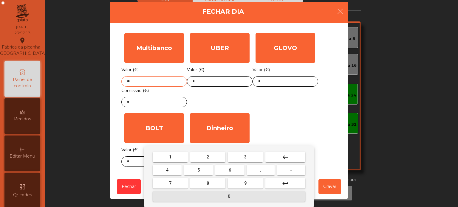
click at [172, 183] on button "7" at bounding box center [170, 183] width 35 height 11
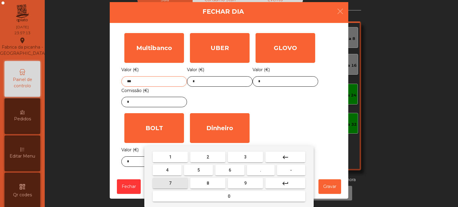
click at [241, 155] on button "3" at bounding box center [245, 157] width 35 height 11
click at [256, 171] on button "." at bounding box center [261, 170] width 28 height 11
click at [208, 184] on span "8" at bounding box center [207, 183] width 2 height 5
click at [166, 168] on span "4" at bounding box center [167, 170] width 2 height 5
type input "*******"
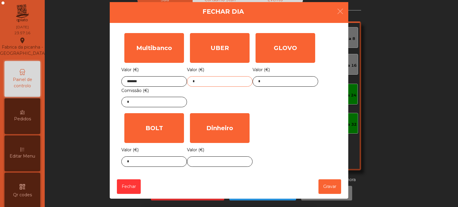
click at [221, 80] on input "*" at bounding box center [220, 81] width 66 height 10
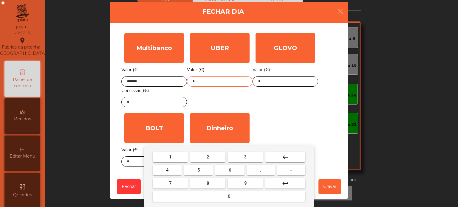
click at [285, 157] on mat-icon "keyboard_backspace" at bounding box center [284, 157] width 7 height 7
click at [199, 170] on span "5" at bounding box center [198, 170] width 2 height 5
click at [162, 169] on button "4" at bounding box center [167, 170] width 29 height 11
click at [260, 171] on span "." at bounding box center [260, 170] width 1 height 5
click at [227, 171] on button "6" at bounding box center [229, 170] width 29 height 11
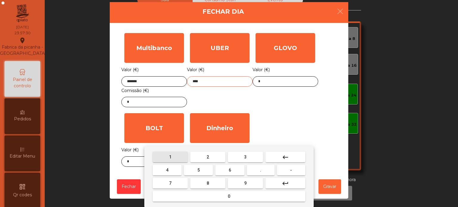
click at [165, 155] on button "1" at bounding box center [170, 157] width 35 height 11
type input "*****"
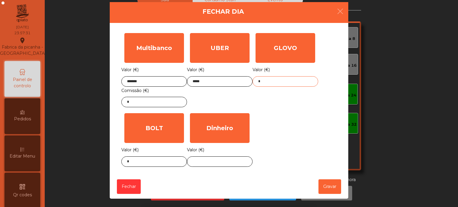
click at [281, 79] on input "*" at bounding box center [285, 81] width 66 height 10
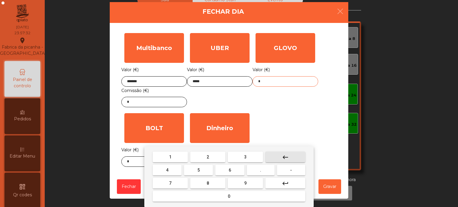
click at [288, 160] on mat-icon "keyboard_backspace" at bounding box center [284, 157] width 7 height 7
click at [173, 152] on button "1" at bounding box center [170, 157] width 35 height 11
click at [244, 184] on span "9" at bounding box center [245, 183] width 2 height 5
click at [265, 172] on button "." at bounding box center [261, 170] width 28 height 11
click at [169, 156] on span "1" at bounding box center [170, 157] width 2 height 5
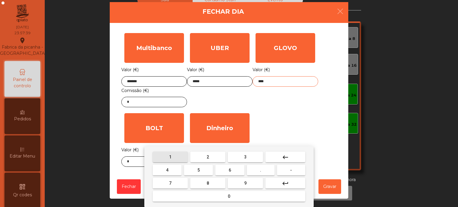
click at [170, 183] on span "7" at bounding box center [170, 183] width 2 height 5
type input "*****"
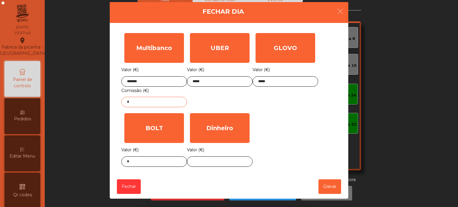
click at [158, 100] on input "*" at bounding box center [154, 102] width 66 height 10
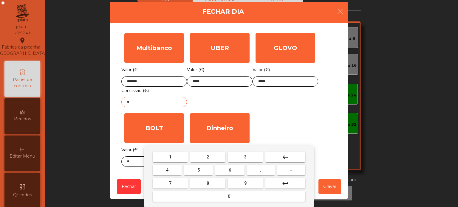
click at [272, 157] on button "keyboard_backspace" at bounding box center [285, 157] width 40 height 11
click at [204, 187] on button "8" at bounding box center [207, 183] width 35 height 11
click at [256, 173] on button "." at bounding box center [261, 170] width 28 height 11
click at [227, 170] on button "6" at bounding box center [229, 170] width 29 height 11
click at [196, 169] on button "5" at bounding box center [198, 170] width 29 height 11
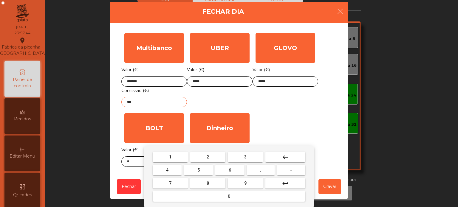
type input "****"
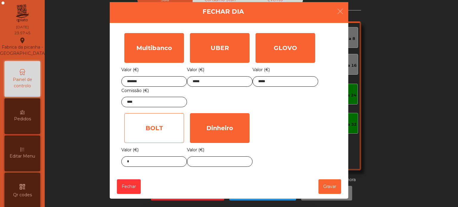
click at [180, 121] on div "BOLT" at bounding box center [154, 128] width 60 height 30
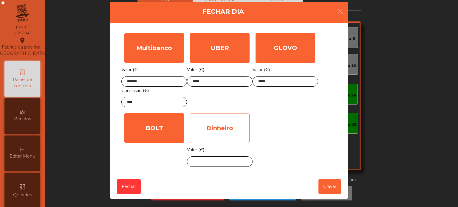
click at [217, 128] on div "Dinheiro" at bounding box center [220, 128] width 60 height 30
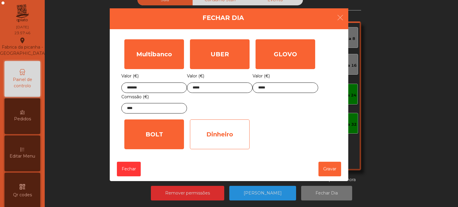
click at [231, 139] on div "Dinheiro" at bounding box center [220, 134] width 60 height 30
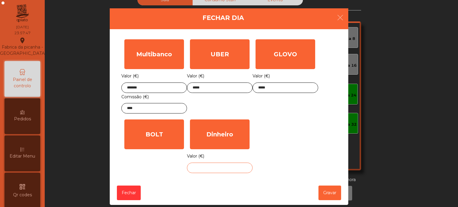
click at [219, 167] on body "Fabrica da picanha - Lisboa location_on 28/08/2025 23:57:47 Painel de controlo …" at bounding box center [229, 103] width 458 height 207
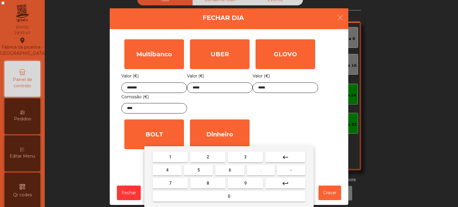
click at [284, 157] on mat-icon "keyboard_backspace" at bounding box center [284, 157] width 7 height 7
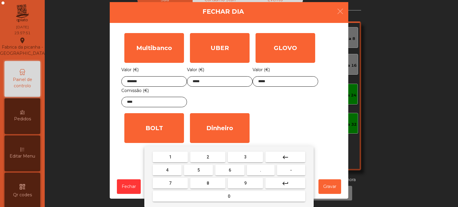
click at [230, 170] on span "6" at bounding box center [229, 170] width 2 height 5
click at [206, 149] on div "1 2 3 keyboard_backspace 4 5 6 . - 7 8 9 keyboard_return 0" at bounding box center [228, 176] width 169 height 61
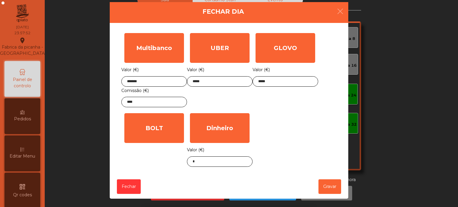
click at [326, 151] on div "1 2 3 keyboard_backspace 4 5 6 . - 7 8 9 keyboard_return 0" at bounding box center [229, 176] width 458 height 61
click at [199, 162] on body "Fabrica da picanha - Lisboa location_on 28/08/2025 23:57:53 Painel de controlo …" at bounding box center [229, 103] width 458 height 207
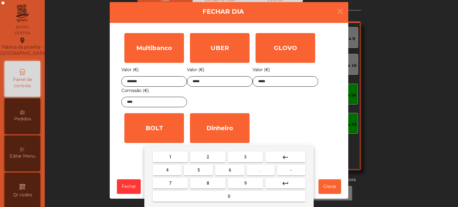
click at [207, 159] on span "2" at bounding box center [207, 157] width 2 height 5
click at [261, 170] on span "." at bounding box center [260, 170] width 1 height 5
click at [229, 168] on span "6" at bounding box center [229, 170] width 2 height 5
click at [244, 151] on mat-keyboard-key "3" at bounding box center [245, 156] width 38 height 13
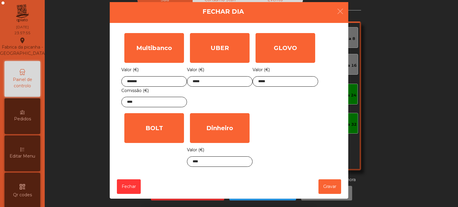
click at [297, 124] on div "Multibanco Valor (€) ******* Comissão (€) **** UBER Valor (€) ***** GLOVO Valor…" at bounding box center [228, 100] width 215 height 140
click at [219, 160] on body "Fabrica da picanha - Lisboa location_on 28/08/2025 23:57:56 Painel de controlo …" at bounding box center [229, 103] width 458 height 207
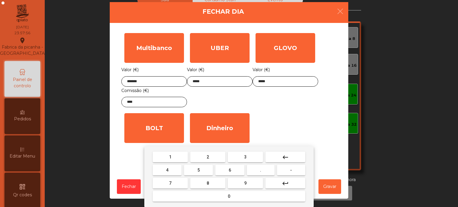
click at [254, 158] on button "3" at bounding box center [245, 157] width 35 height 11
type input "*****"
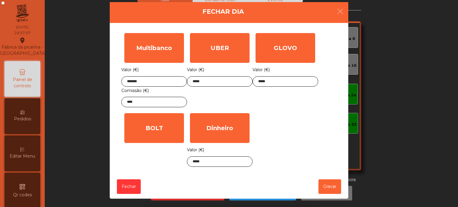
click at [301, 133] on div "Multibanco Valor (€) ******* Comissão (€) **** UBER Valor (€) ***** GLOVO Valor…" at bounding box center [228, 100] width 215 height 140
click at [324, 191] on button "Gravar" at bounding box center [329, 186] width 23 height 15
click at [328, 189] on button "Fechar Dia" at bounding box center [326, 193] width 51 height 15
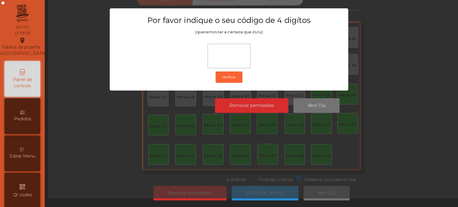
click at [126, 141] on ngb-modal-window "Por favor indique o seu código de 4 digítos (queremos ter a certeza que és tu) …" at bounding box center [228, 103] width 435 height 207
